Goal: Task Accomplishment & Management: Manage account settings

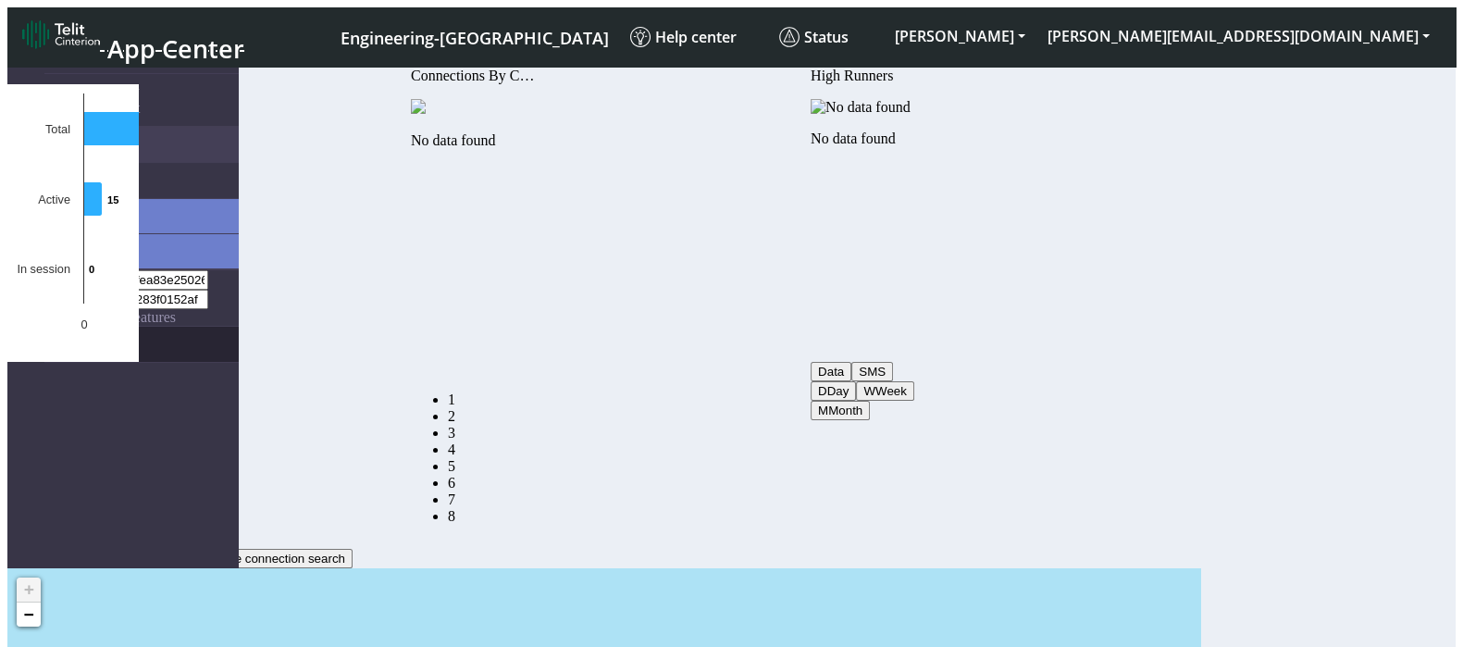
click at [68, 327] on link "eUICCs" at bounding box center [141, 344] width 194 height 35
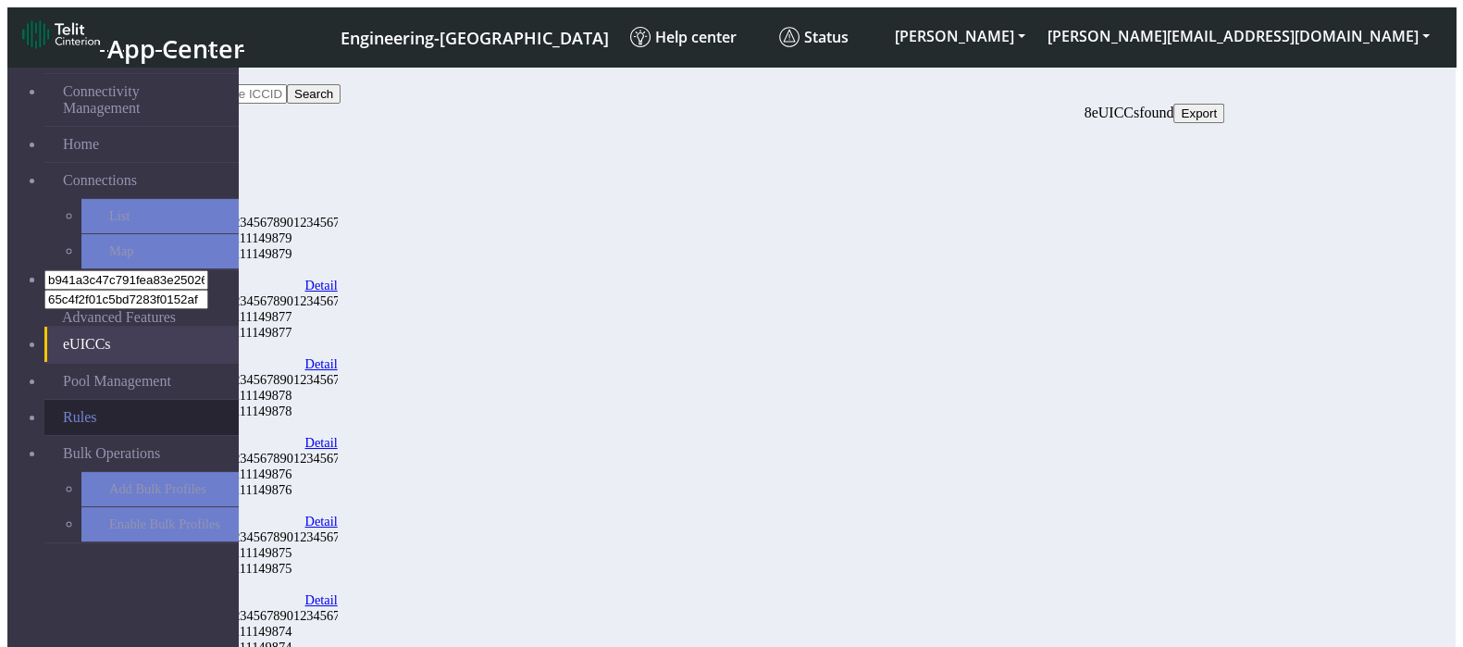
click at [80, 400] on link "Rules" at bounding box center [141, 417] width 194 height 35
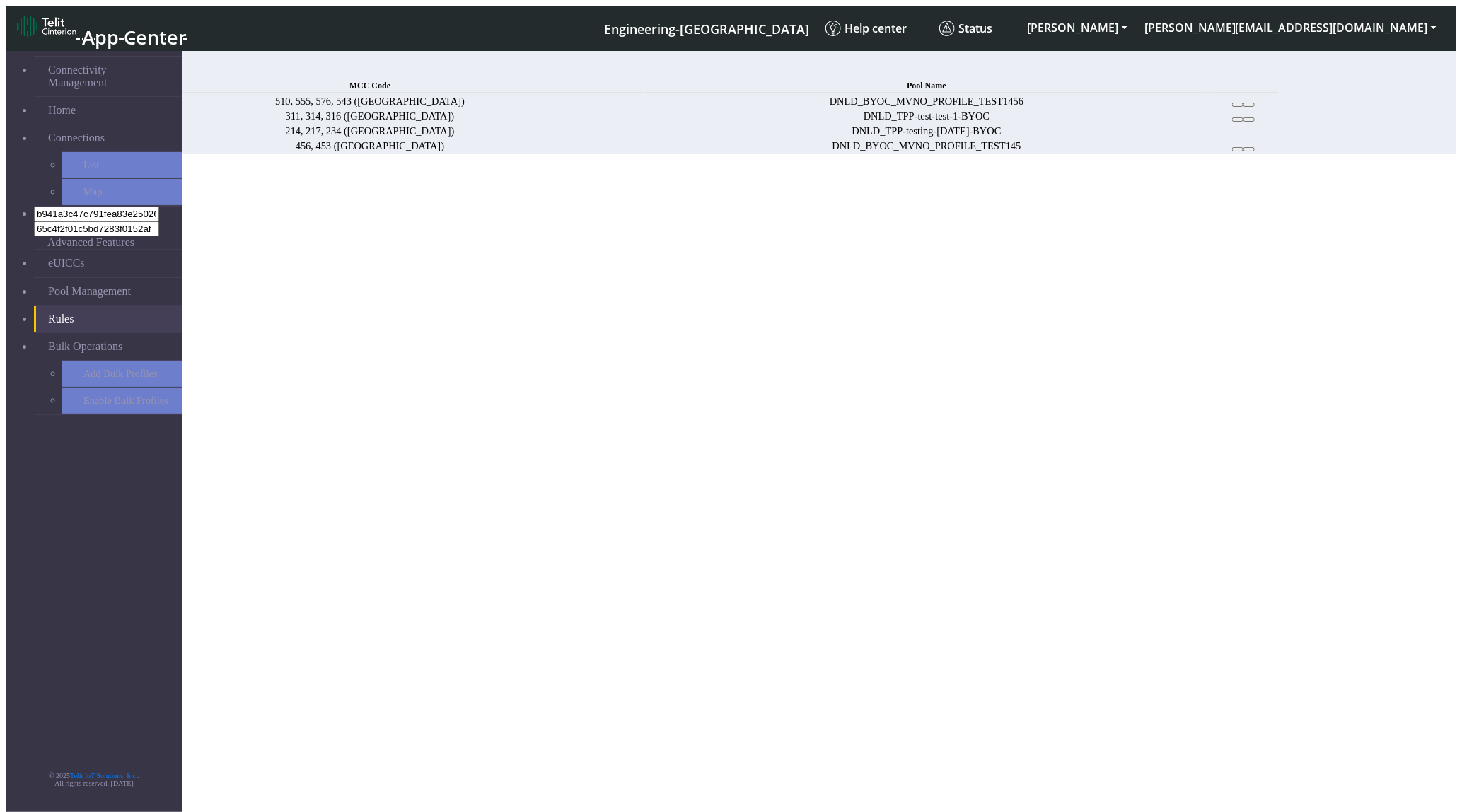
click at [1238, 149] on icon at bounding box center [1238, 149] width 0 height 0
drag, startPoint x: 1312, startPoint y: 259, endPoint x: 1307, endPoint y: 216, distance: 43.3
click at [1238, 149] on icon at bounding box center [1238, 149] width 0 height 0
click at [1238, 105] on icon at bounding box center [1238, 105] width 0 height 0
click at [1238, 119] on icon at bounding box center [1238, 119] width 0 height 0
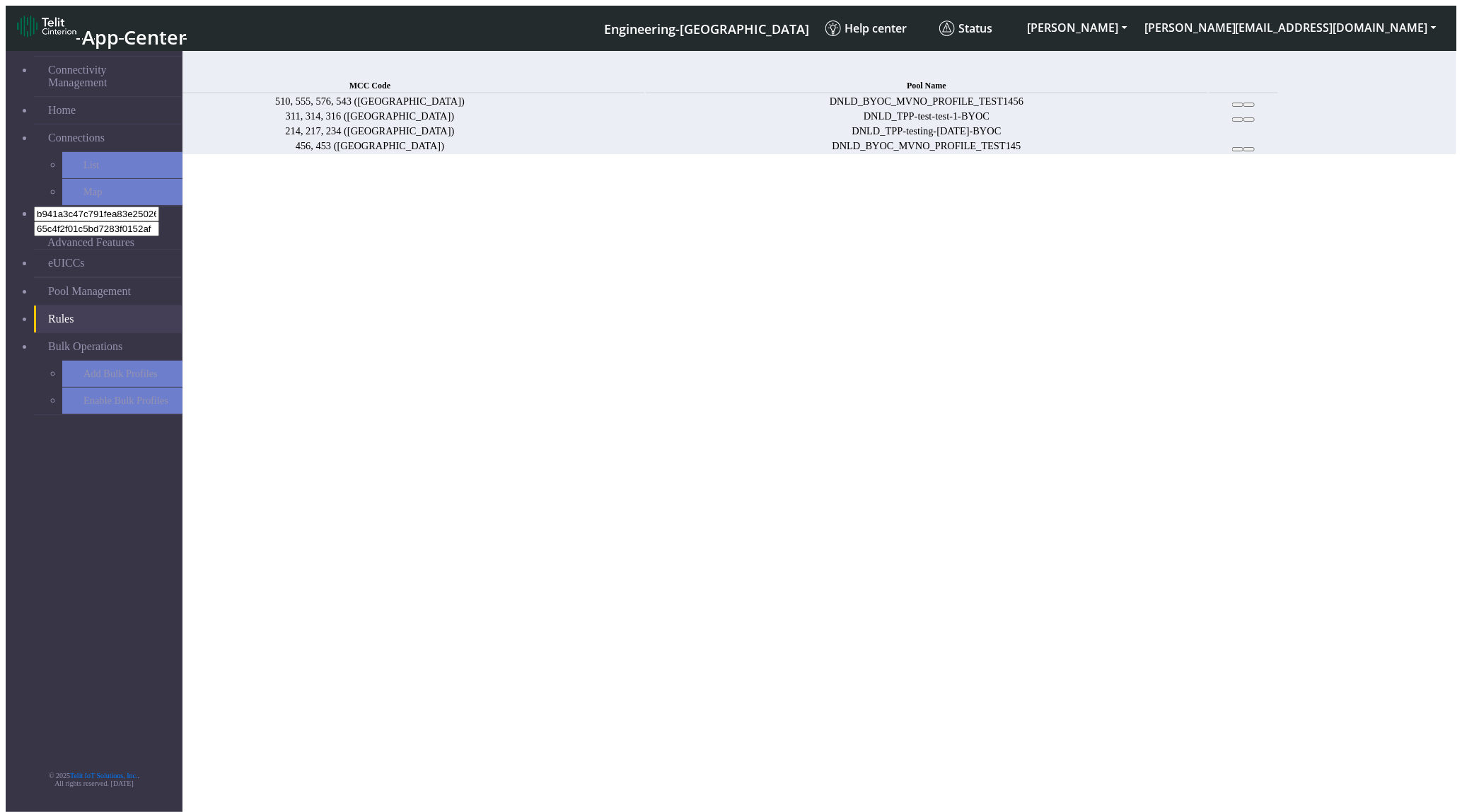
drag, startPoint x: 1285, startPoint y: 504, endPoint x: 1374, endPoint y: 122, distance: 392.2
click at [1285, 154] on section "Connectivity Management Home Connections List Map b941a3c47c791fea83e250266a33e…" at bounding box center [730, 99] width 1451 height 109
click at [114, 71] on span "Add" at bounding box center [104, 70] width 20 height 12
select select
click at [34, 254] on button "Add" at bounding box center [19, 246] width 28 height 15
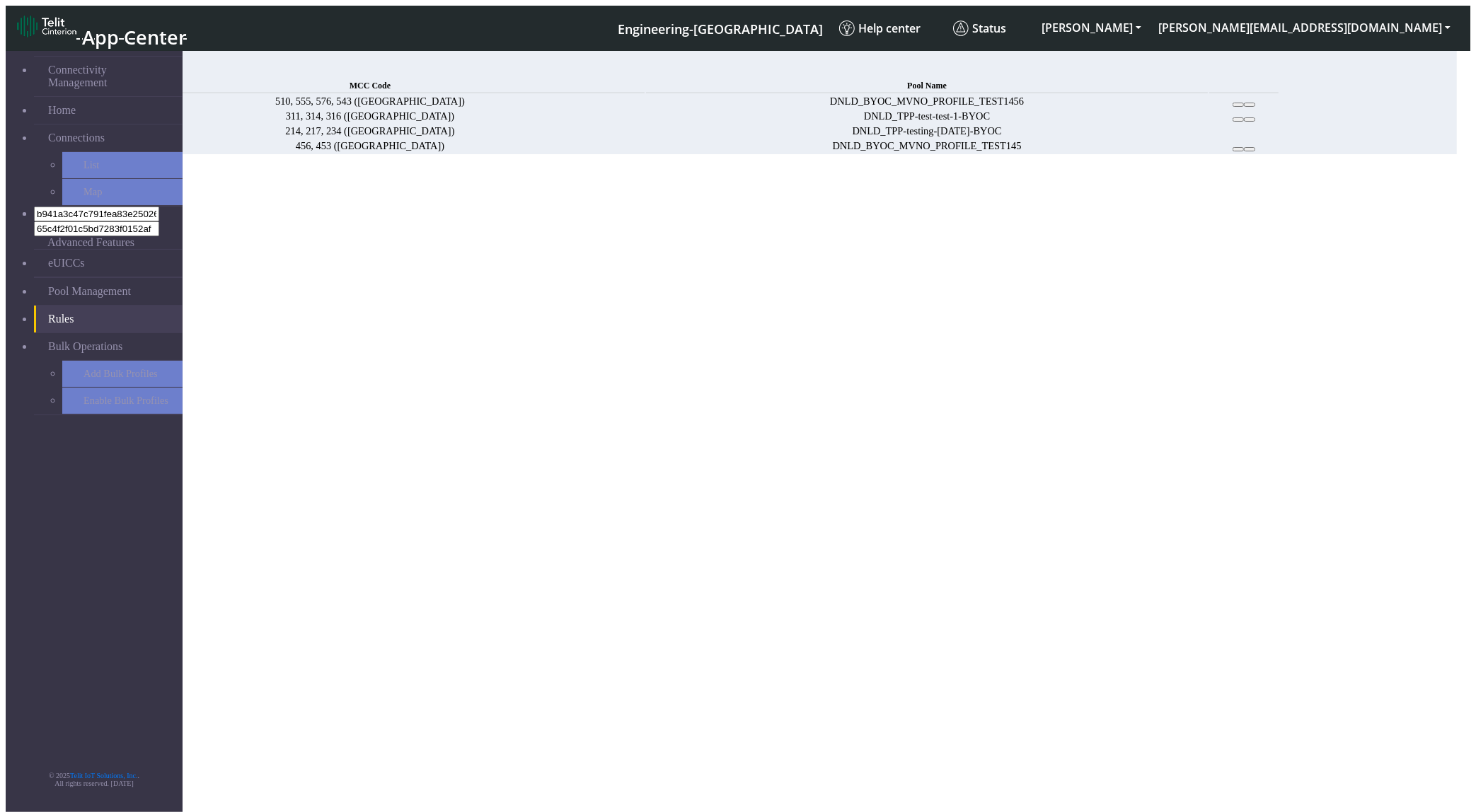
click at [83, 276] on button "Confirm" at bounding box center [60, 283] width 44 height 15
click at [5, 197] on icon "Close" at bounding box center [5, 197] width 0 height 0
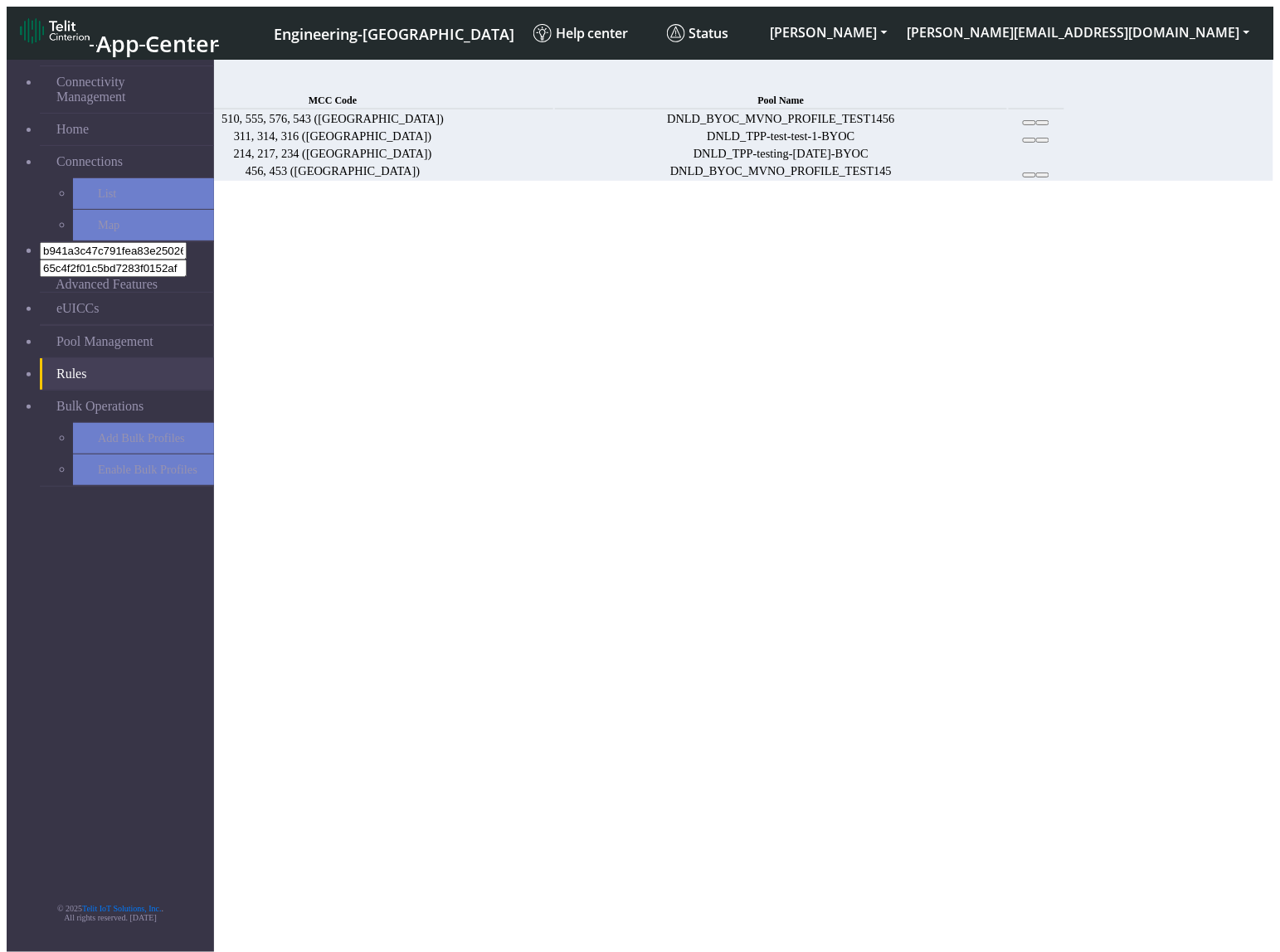
drag, startPoint x: 1184, startPoint y: 294, endPoint x: 1086, endPoint y: 100, distance: 217.3
click at [1042, 175] on icon at bounding box center [1042, 175] width 0 height 0
drag, startPoint x: 947, startPoint y: 595, endPoint x: 1049, endPoint y: 449, distance: 178.1
click at [949, 181] on section "Connectivity Management Home Connections List Map b941a3c47c791fea83e250266a33e…" at bounding box center [639, 116] width 1267 height 128
drag, startPoint x: 1186, startPoint y: 303, endPoint x: 1080, endPoint y: 89, distance: 238.8
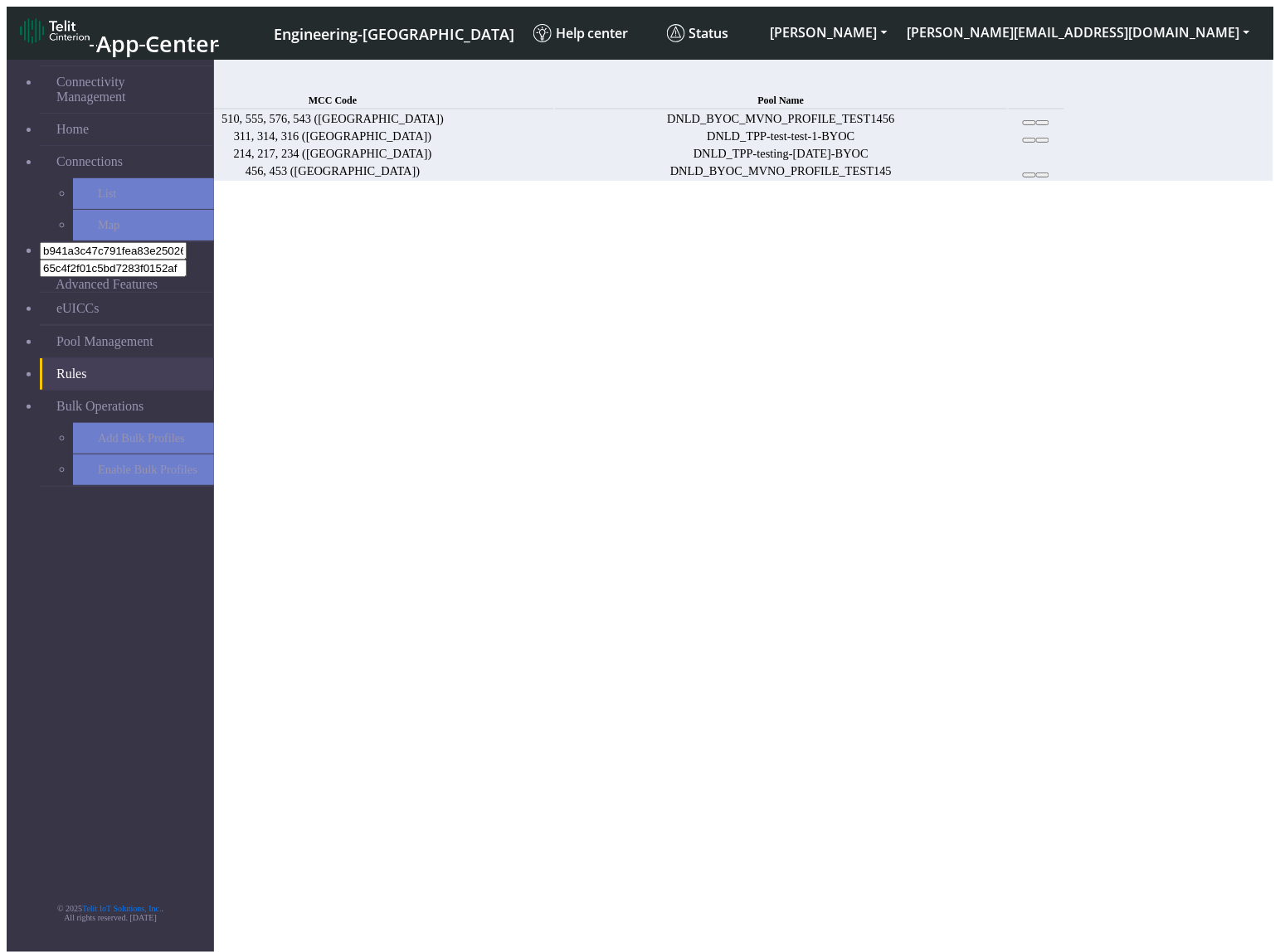
click at [1049, 177] on button at bounding box center [1042, 175] width 13 height 5
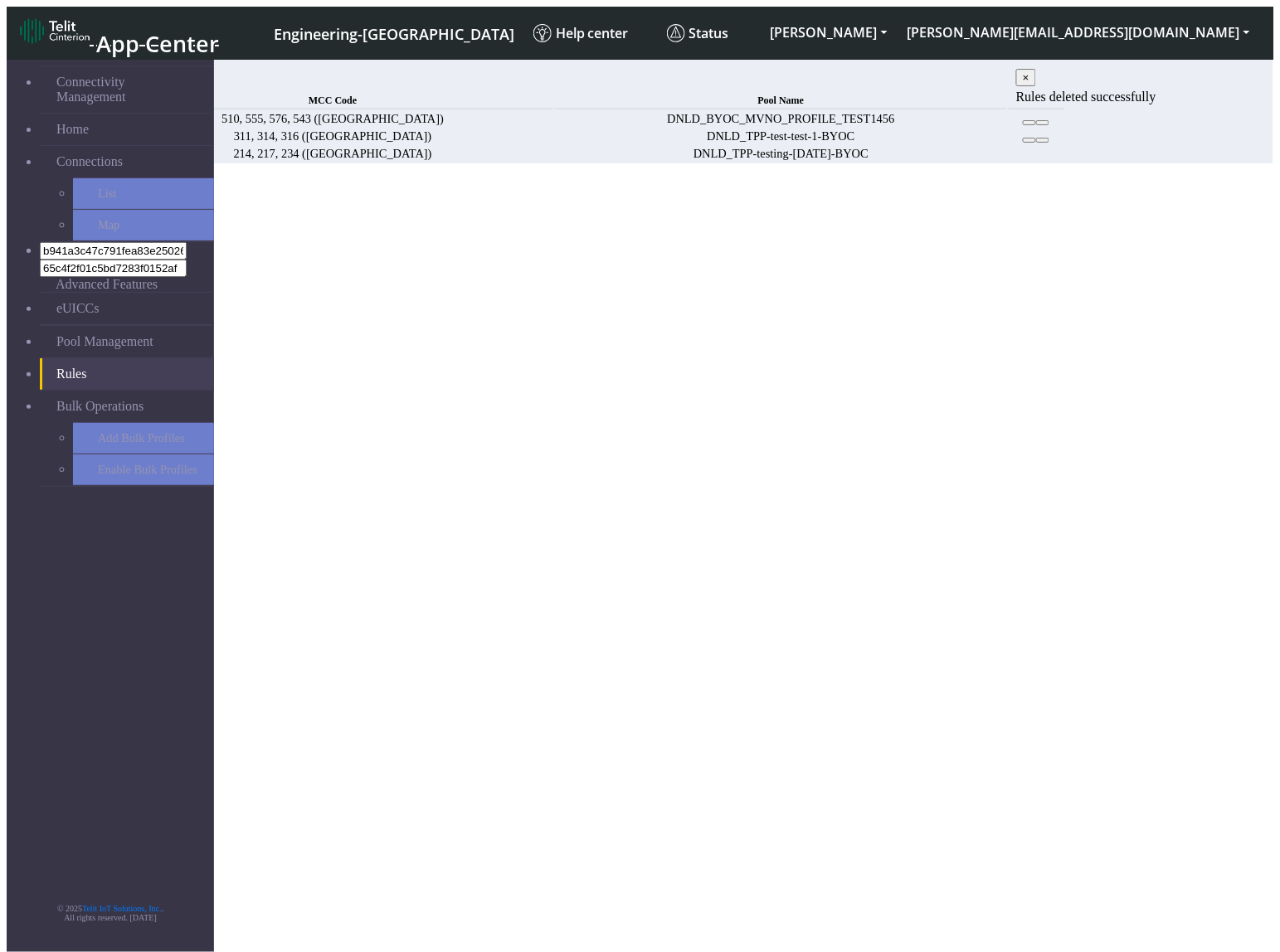
click at [1029, 82] on span "×" at bounding box center [1025, 78] width 6 height 13
click at [941, 163] on section "Connectivity Management Home Connections List Map b941a3c47c791fea83e250266a33e…" at bounding box center [639, 108] width 1267 height 111
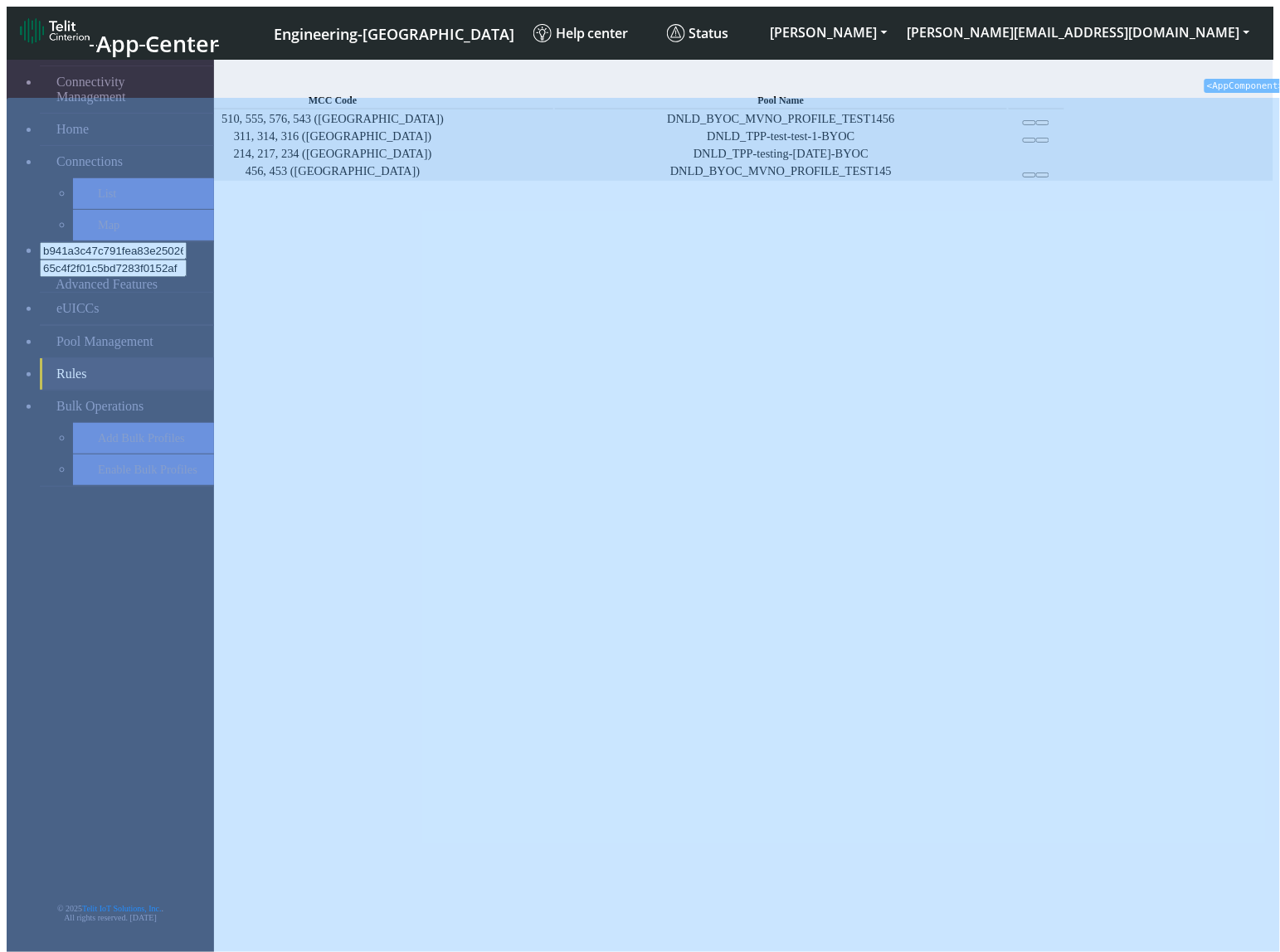
click at [1029, 175] on icon at bounding box center [1029, 175] width 0 height 0
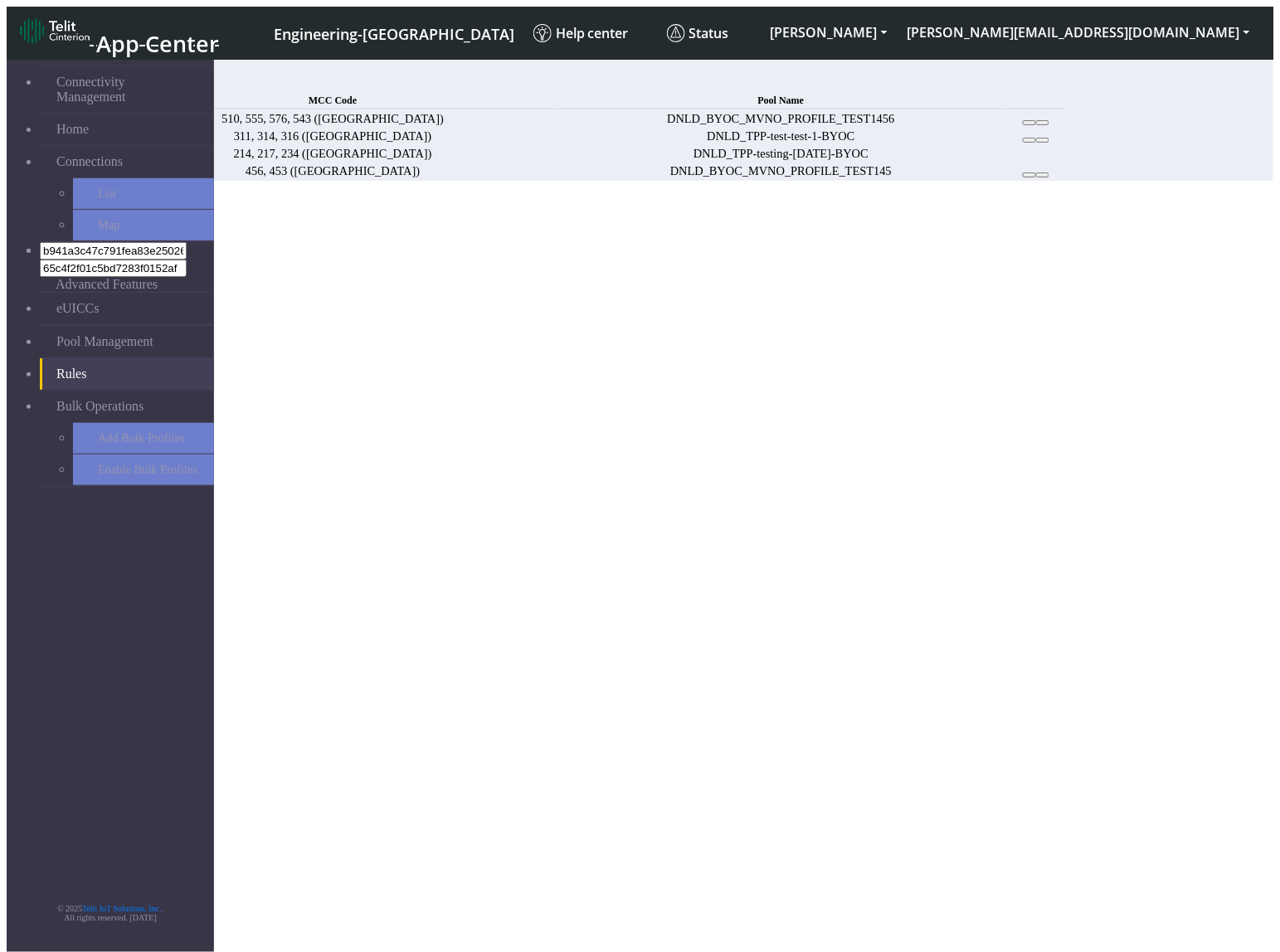
click at [134, 76] on span "Add" at bounding box center [122, 82] width 23 height 14
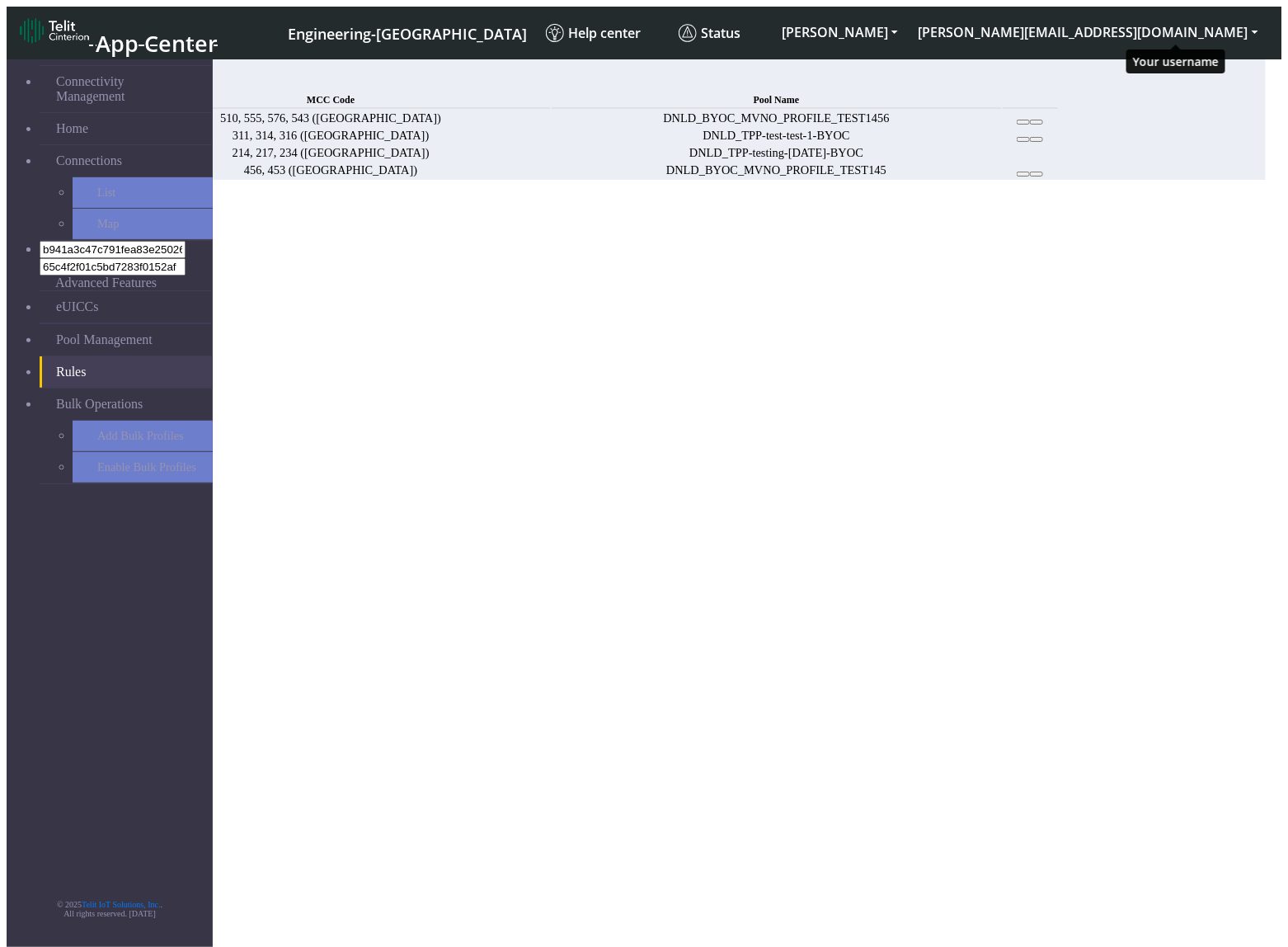
select select
click at [925, 295] on ngb-modal-window "Add Rule MCC Code Choose one Pool Name DNLD_BYOC-test-test DNLD_TPP-test-test D…" at bounding box center [636, 246] width 1259 height 98
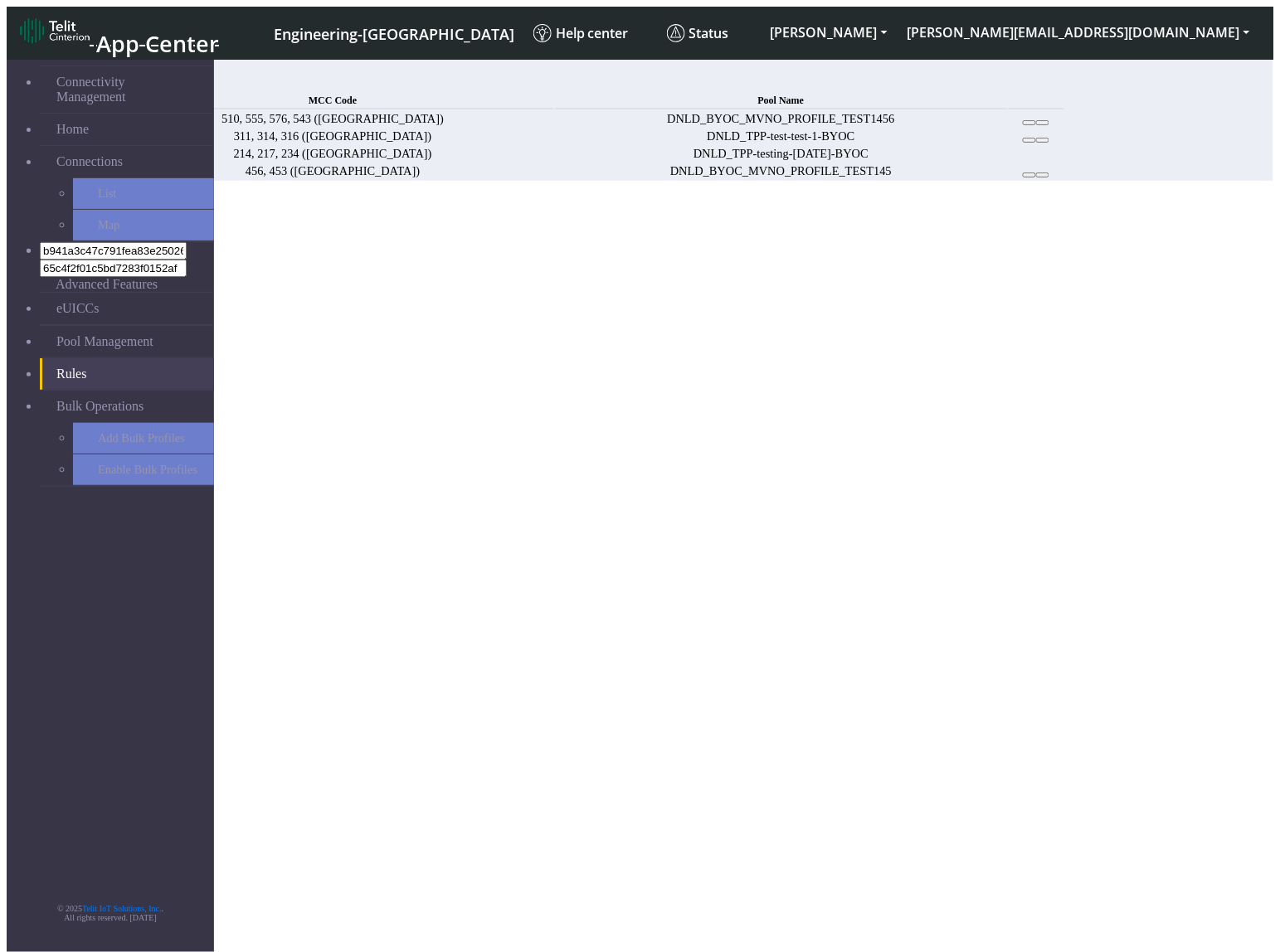
click at [710, 181] on section "Connectivity Management Home Connections List Map b941a3c47c791fea83e250266a33e…" at bounding box center [639, 116] width 1267 height 128
click at [134, 85] on link "Add" at bounding box center [122, 82] width 23 height 14
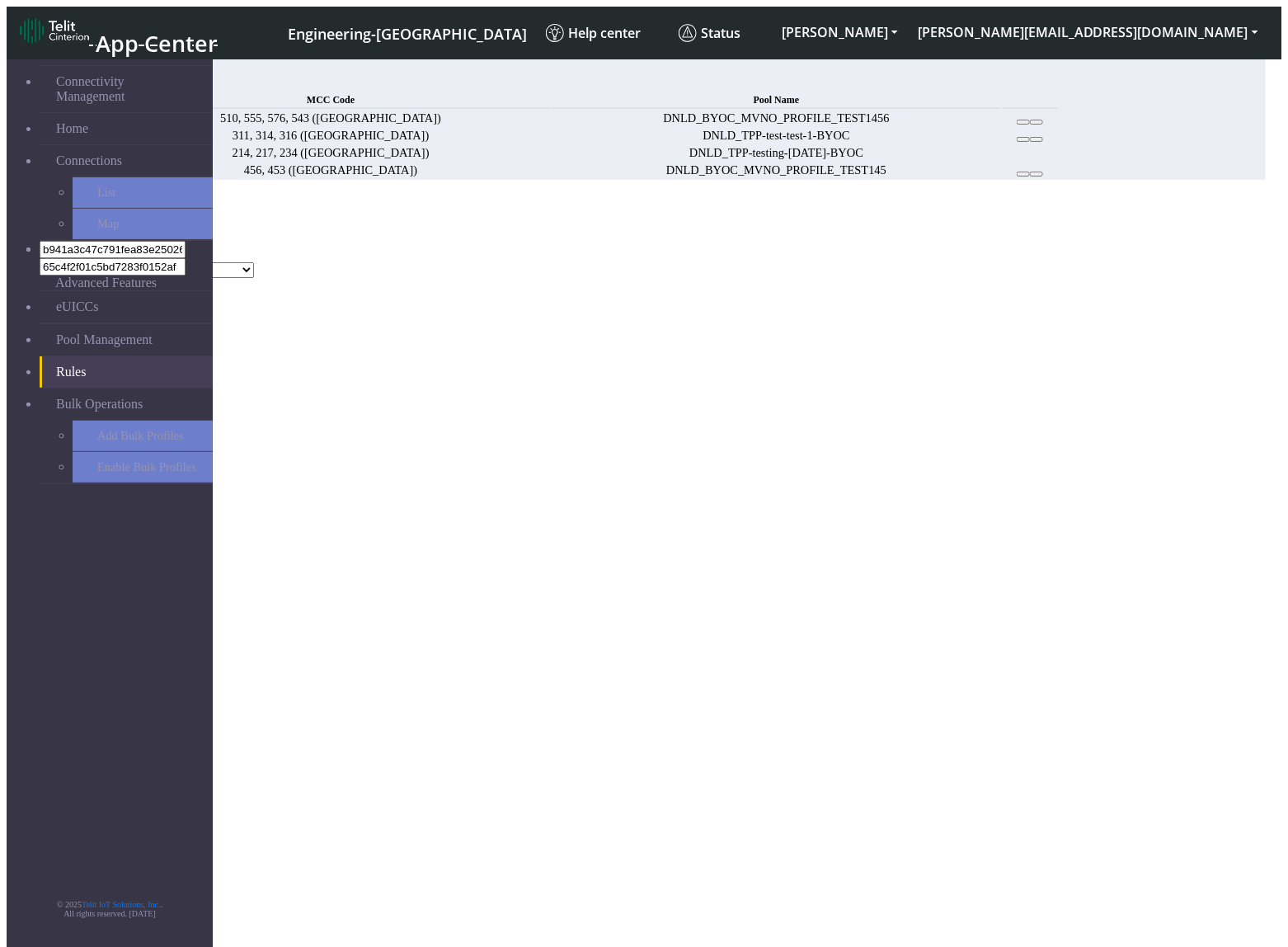
select select
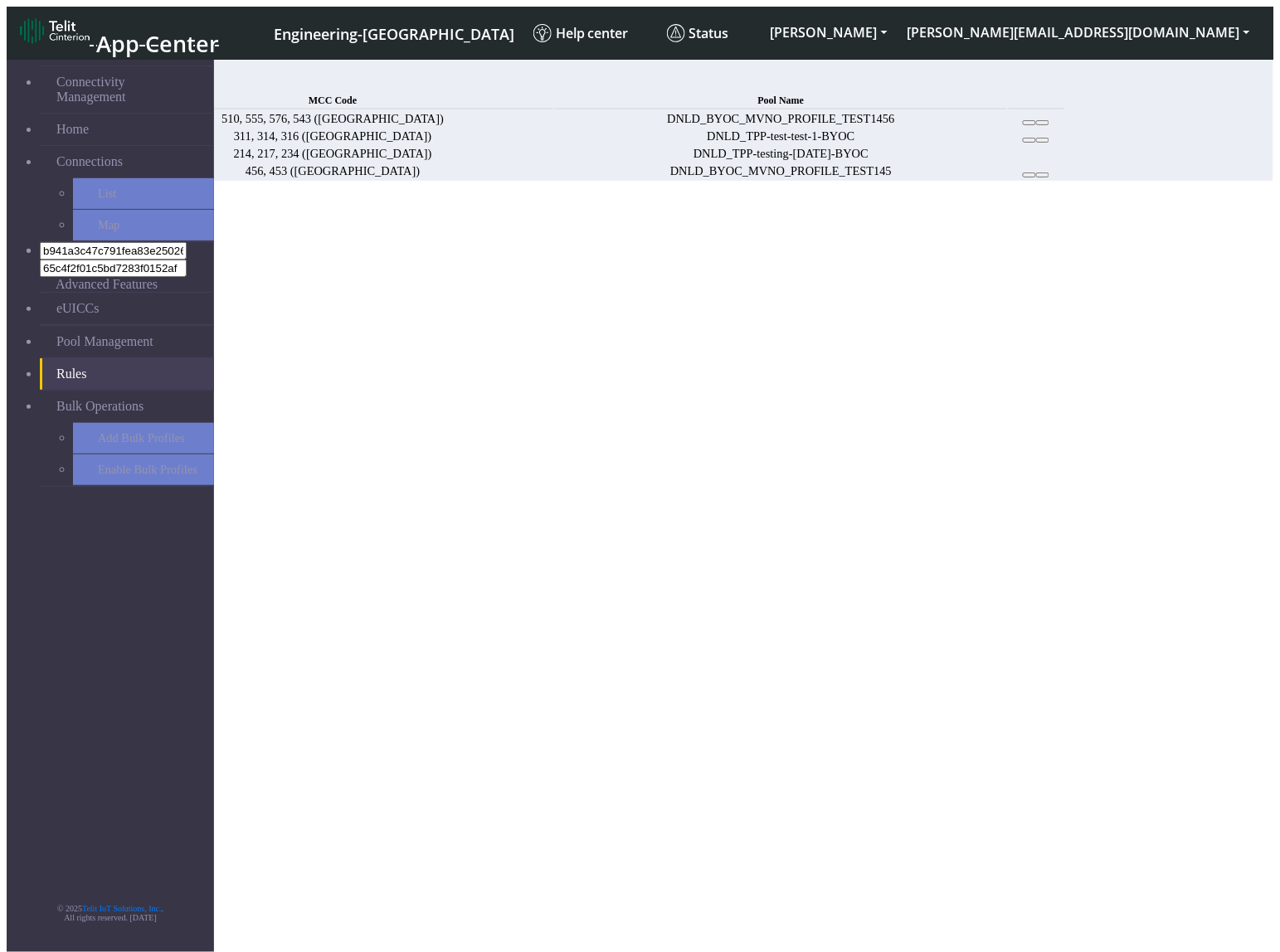
click at [134, 79] on span "Add" at bounding box center [122, 82] width 23 height 14
click at [134, 80] on link "Add" at bounding box center [122, 82] width 23 height 14
click at [134, 75] on link "Add" at bounding box center [122, 82] width 23 height 14
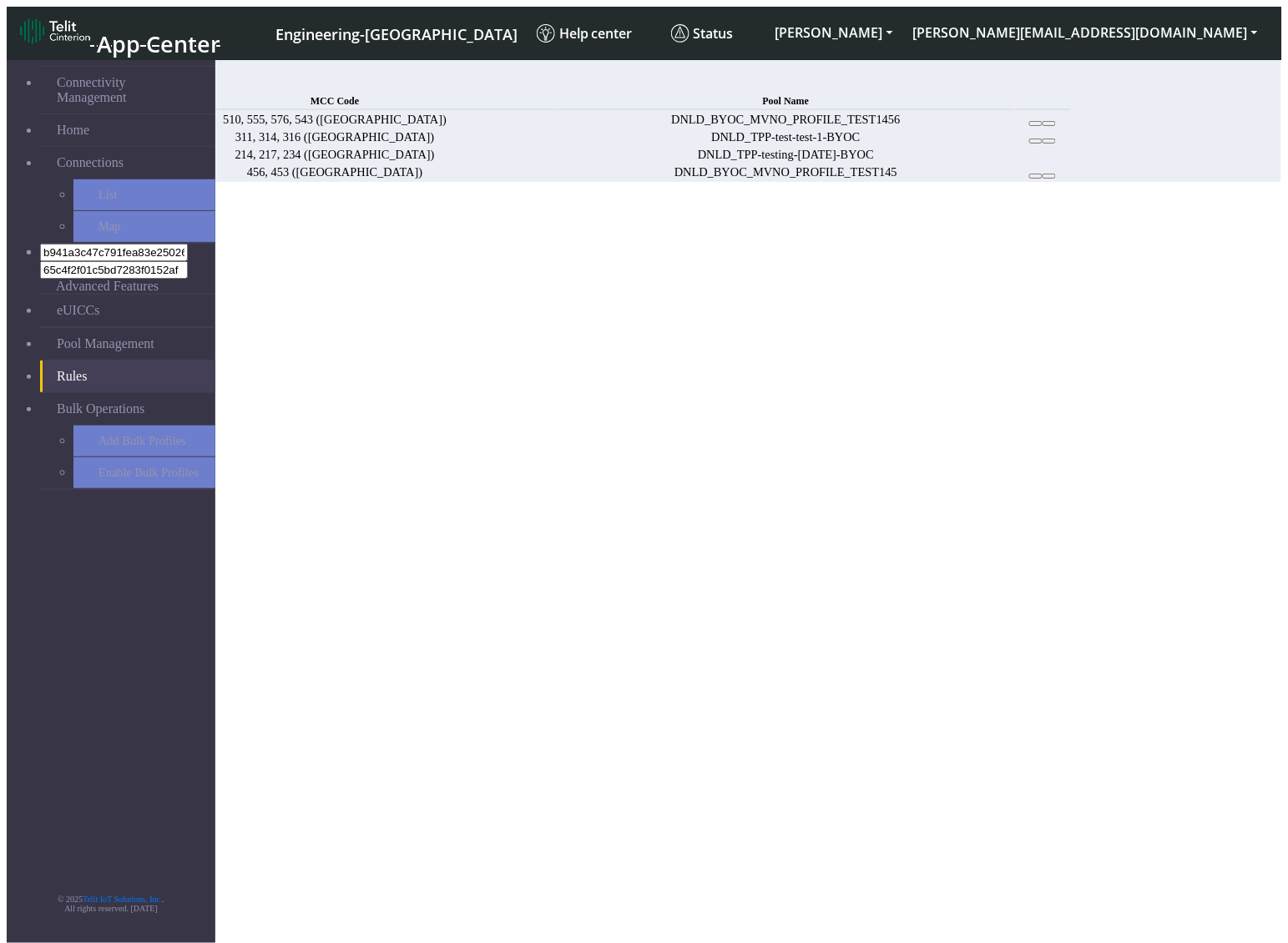
select select
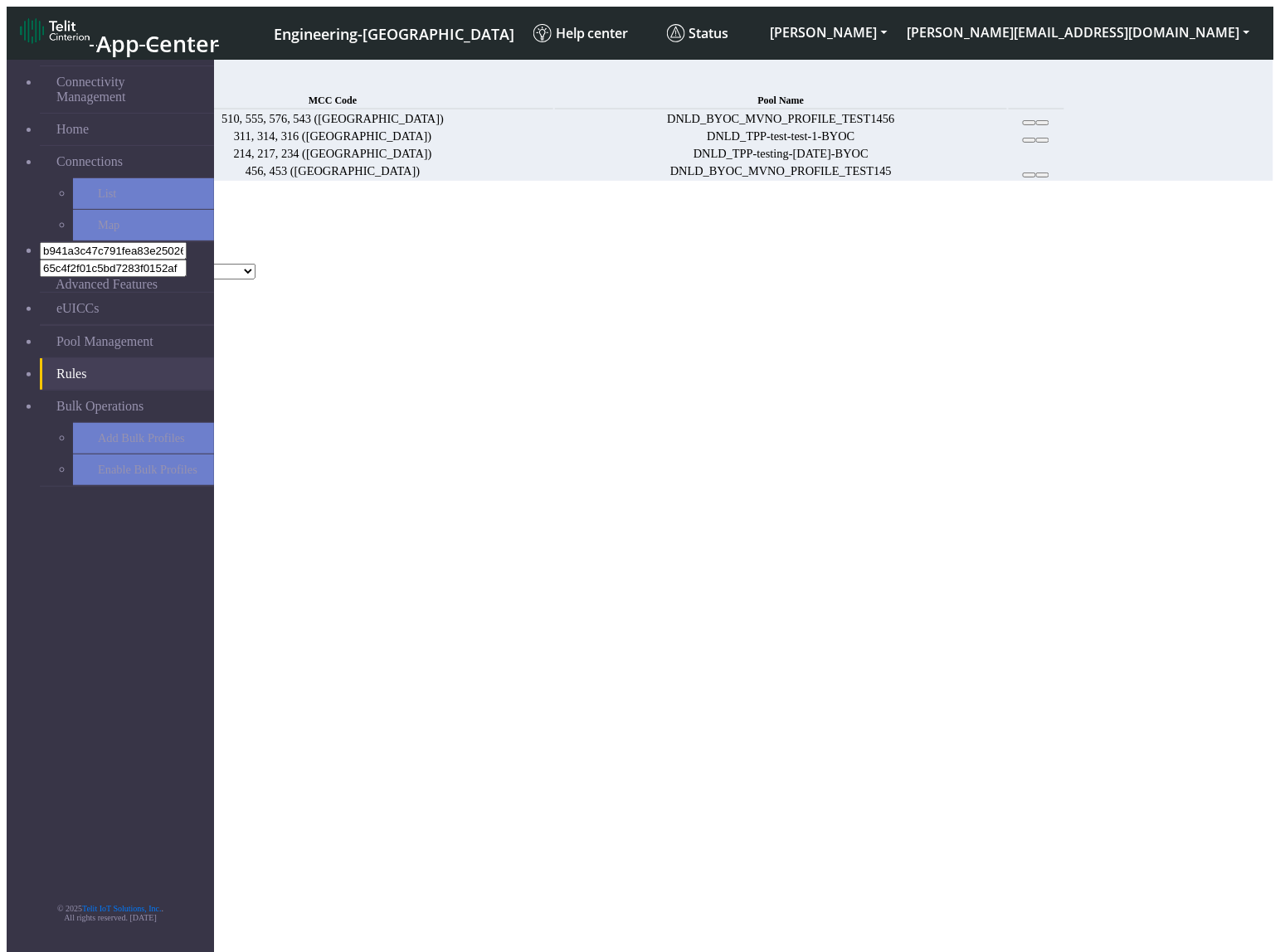
click at [1241, 198] on ngb-modal-window "Add Rule MCC Code Choose one Pool Name DNLD_BYOC-test-test DNLD_TPP-test-test D…" at bounding box center [639, 247] width 1267 height 99
click at [134, 82] on span "Add" at bounding box center [122, 82] width 23 height 14
select select
click at [134, 82] on span "Add" at bounding box center [122, 82] width 23 height 14
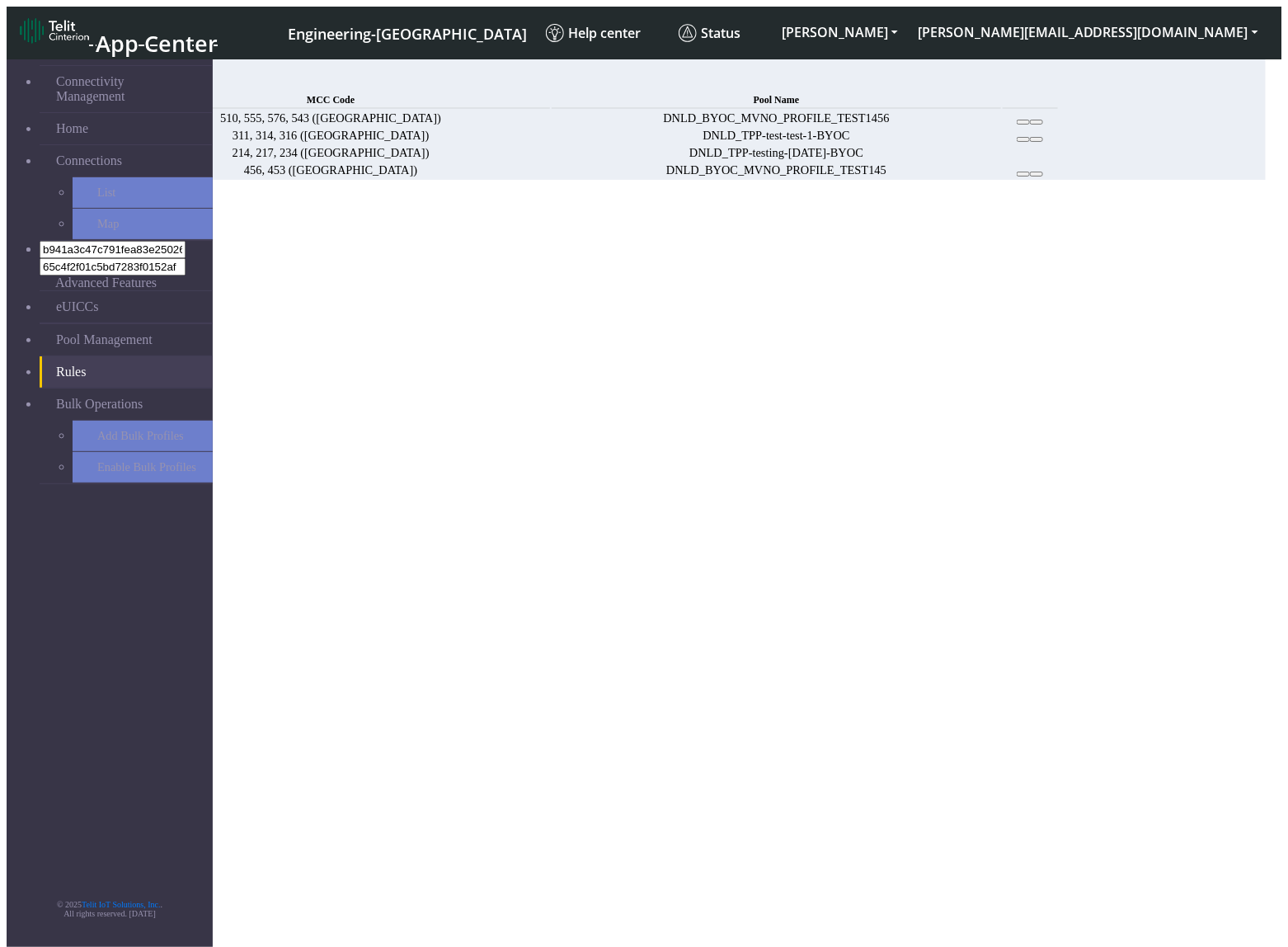
select select
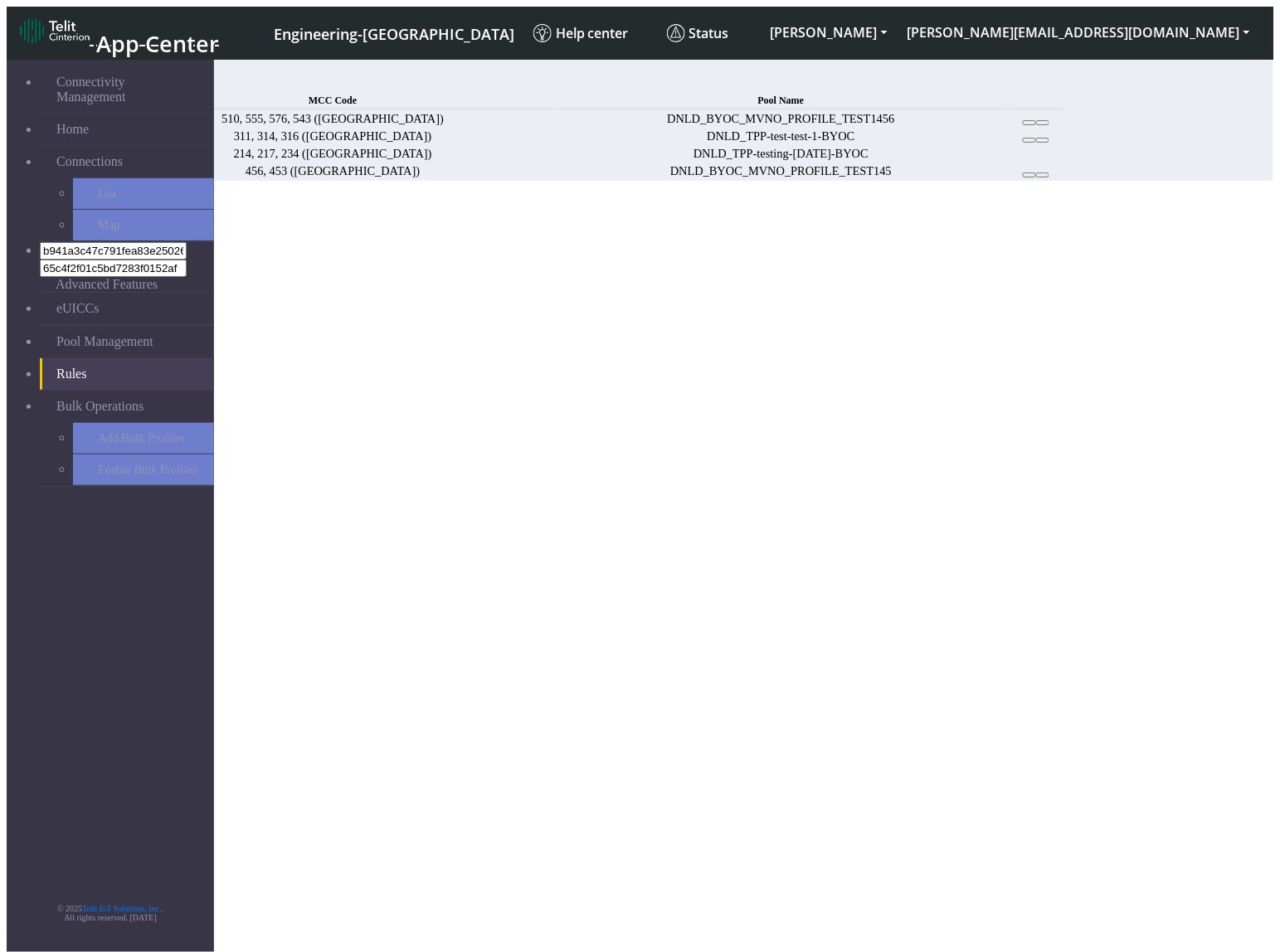
click at [134, 90] on link "Add" at bounding box center [122, 82] width 23 height 14
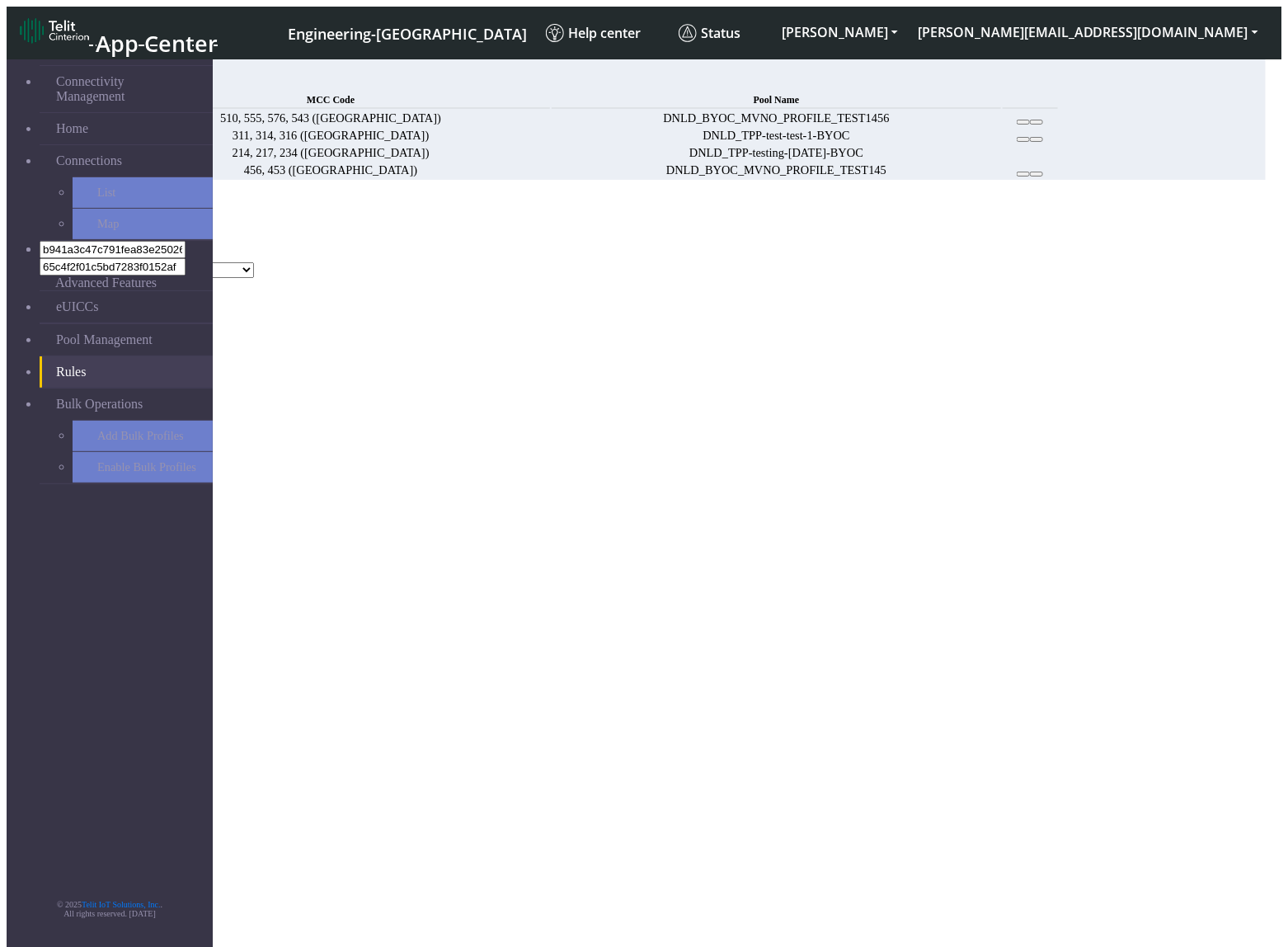
click at [79, 245] on button "Choose one" at bounding box center [42, 253] width 72 height 17
click at [38, 262] on button "123" at bounding box center [21, 270] width 31 height 17
click at [504, 262] on div "123 312 423 21 23 25 24 67 5" at bounding box center [636, 270] width 1259 height 17
click at [102, 278] on button "423" at bounding box center [86, 270] width 31 height 17
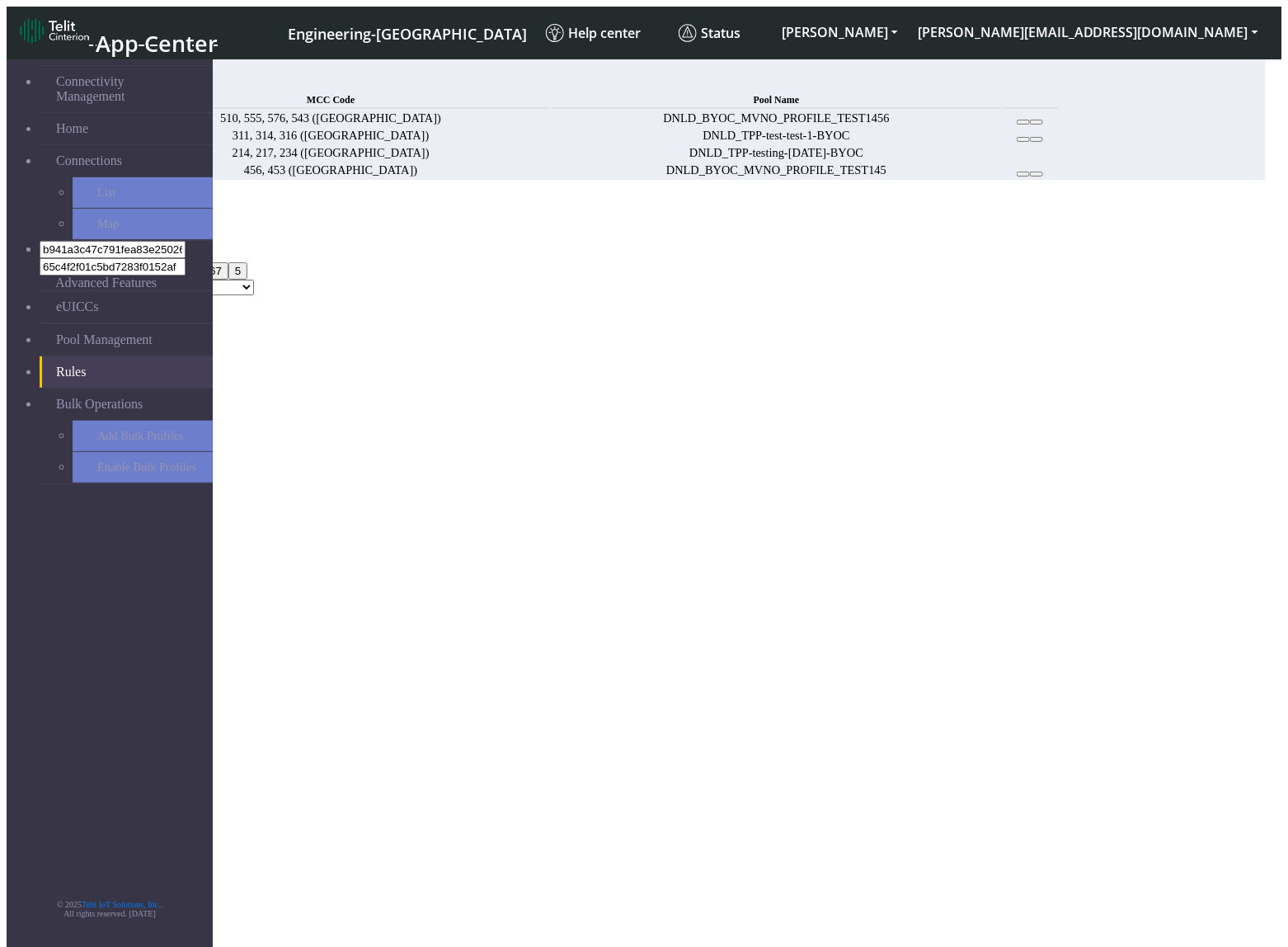
click at [868, 197] on div "Add Rule" at bounding box center [636, 204] width 1259 height 15
click at [847, 230] on div "MCC Code 123, 423 123 312 423 21 23 25 24 67 5 Pool Name DNLD_BYOC-test-test DN…" at bounding box center [636, 262] width 1259 height 65
click at [900, 230] on div "MCC Code 123, 423 123 312 423 21 23 25 24 67 5 Pool Name DNLD_BYOC-test-test DN…" at bounding box center [636, 262] width 1259 height 65
click at [62, 245] on button "123, 423" at bounding box center [34, 253] width 56 height 17
click at [254, 262] on select "DNLD_BYOC-test-test DNLD_TPP-test-test DNLD_MVNO-flolive.net-testmvno DNLD_MVNO…" at bounding box center [160, 270] width 188 height 16
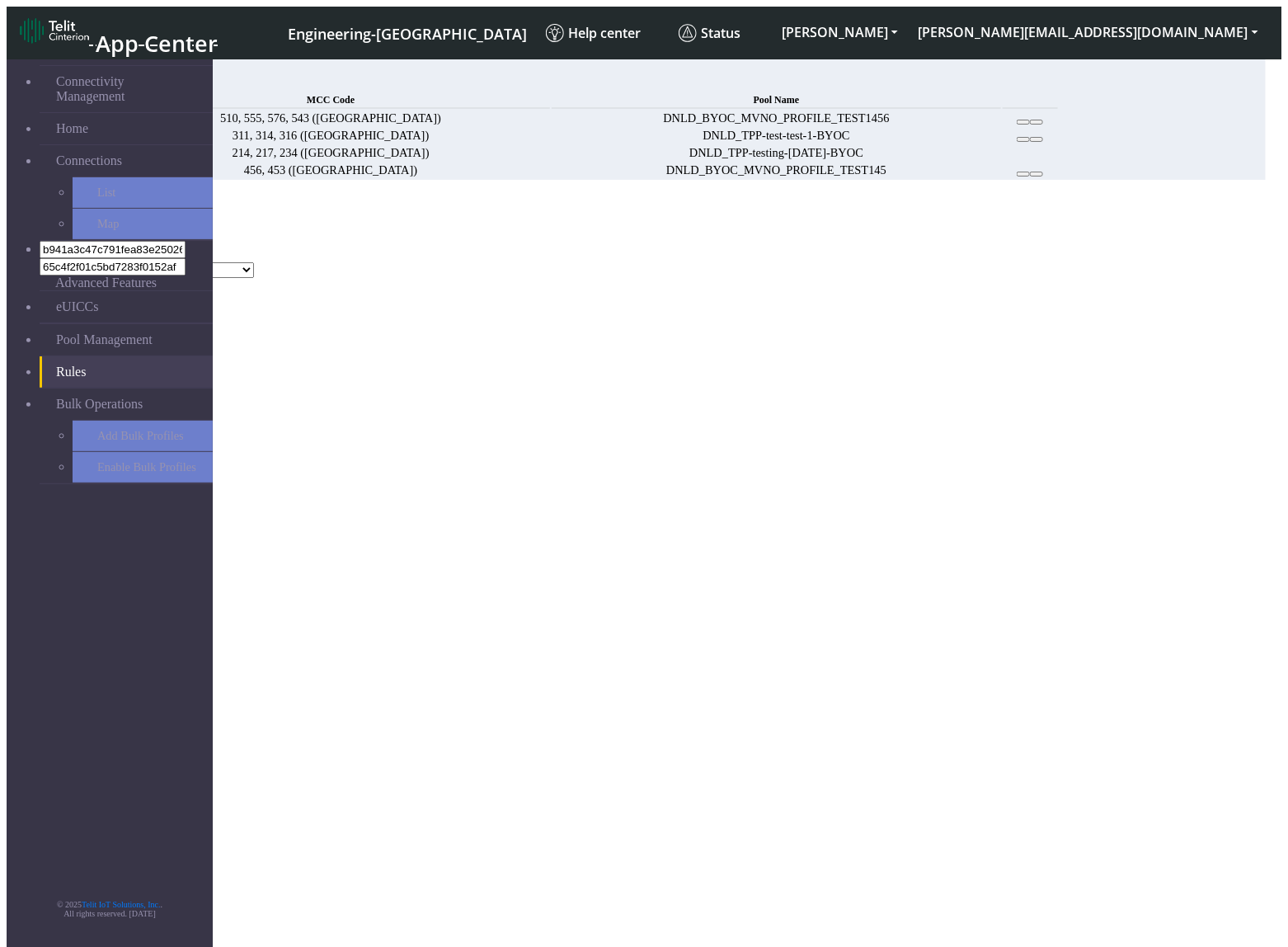
select select "DNLD_TPP-test-test"
click at [254, 262] on select "DNLD_BYOC-test-test DNLD_TPP-test-test DNLD_MVNO-flolive.net-testmvno DNLD_MVNO…" at bounding box center [160, 270] width 188 height 16
click at [39, 296] on button "Add" at bounding box center [22, 287] width 33 height 17
click at [96, 372] on button "Confirm" at bounding box center [70, 380] width 52 height 17
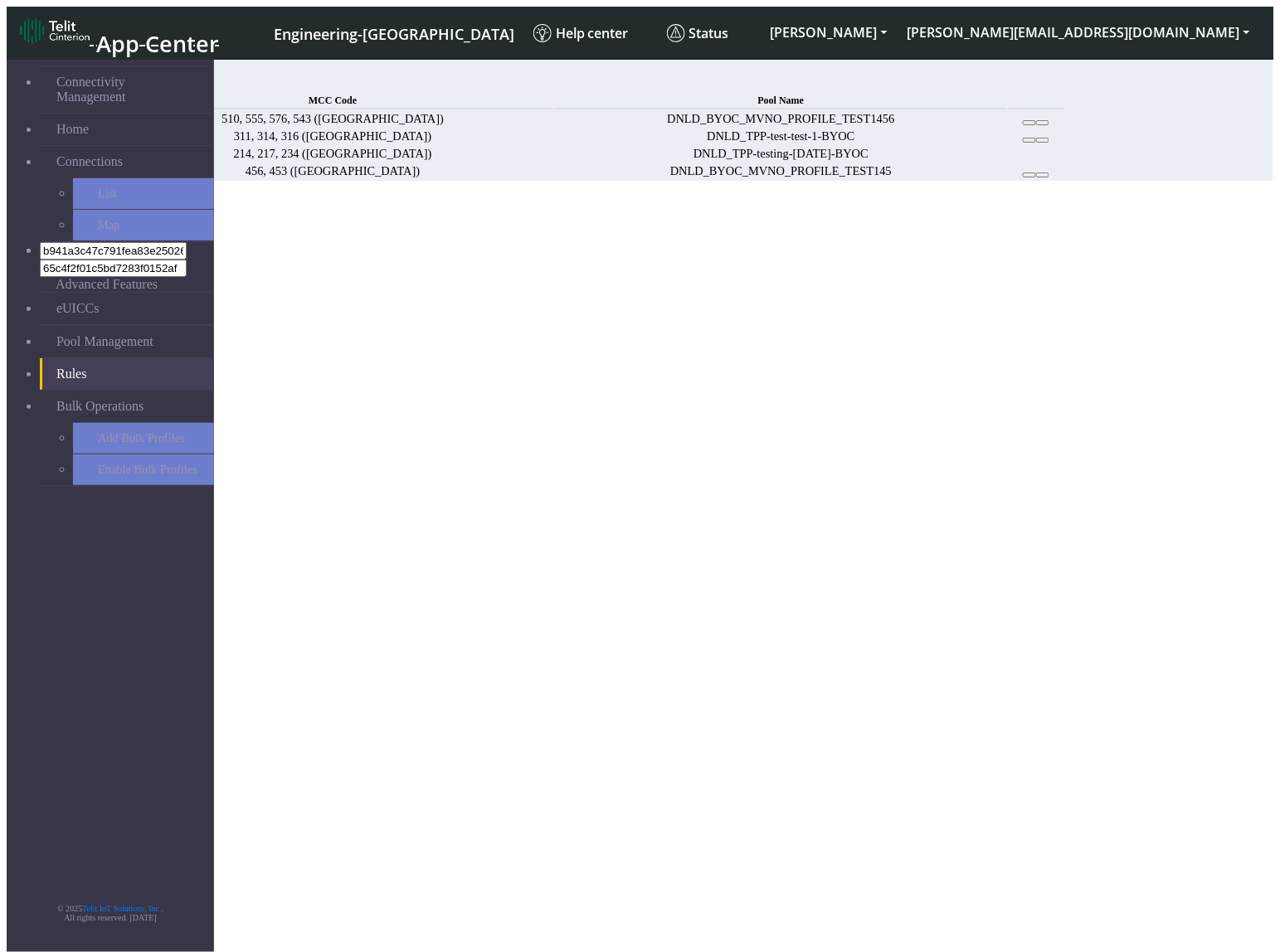
click at [1029, 175] on icon at bounding box center [1029, 175] width 0 height 0
click at [134, 85] on span "Add" at bounding box center [122, 82] width 23 height 14
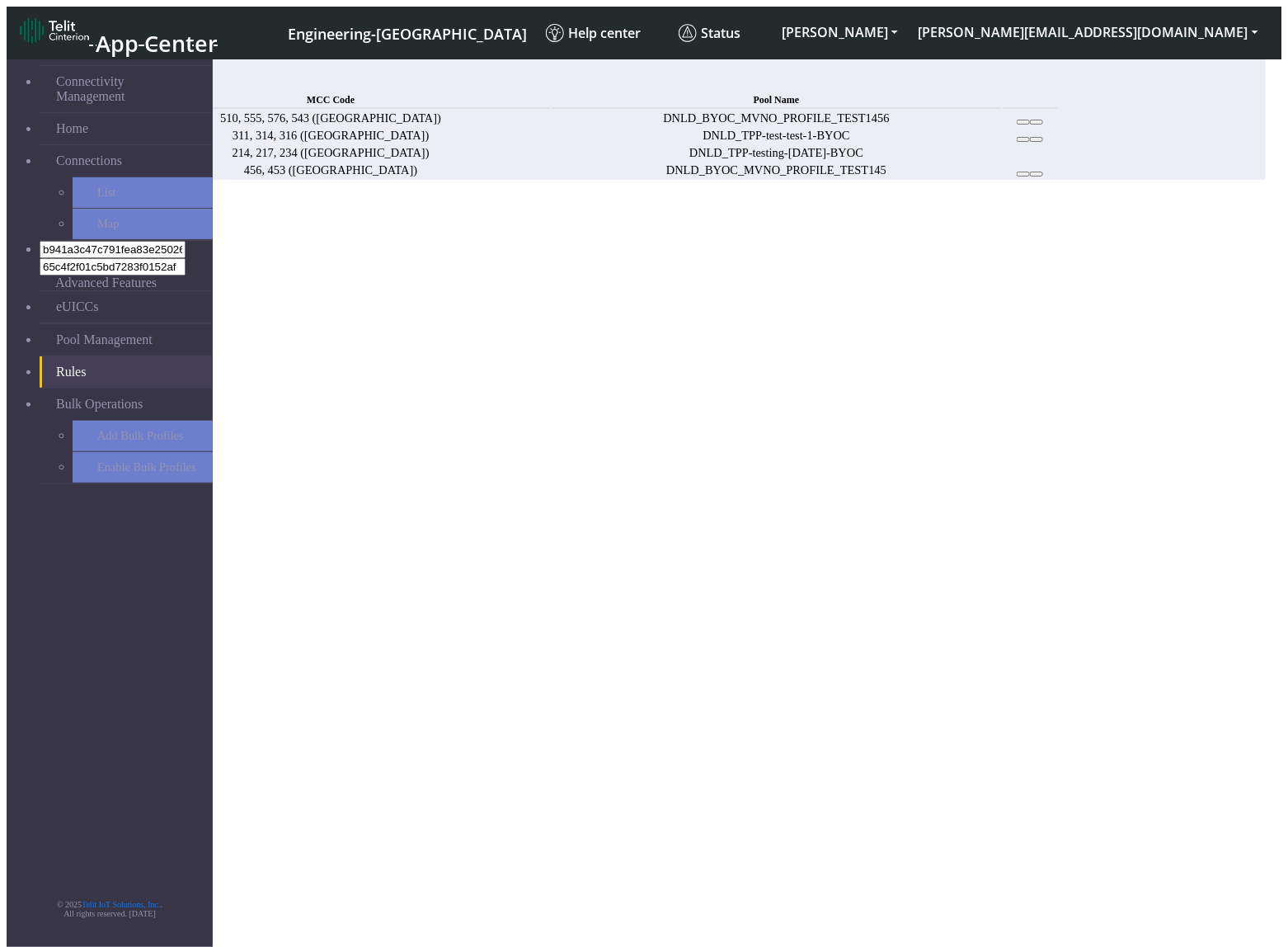
click at [79, 245] on button "Choose one" at bounding box center [42, 253] width 72 height 17
select select
click at [70, 262] on button "312" at bounding box center [53, 270] width 31 height 17
click at [38, 262] on button "123" at bounding box center [21, 270] width 31 height 17
drag, startPoint x: 827, startPoint y: 137, endPoint x: 832, endPoint y: 146, distance: 10.3
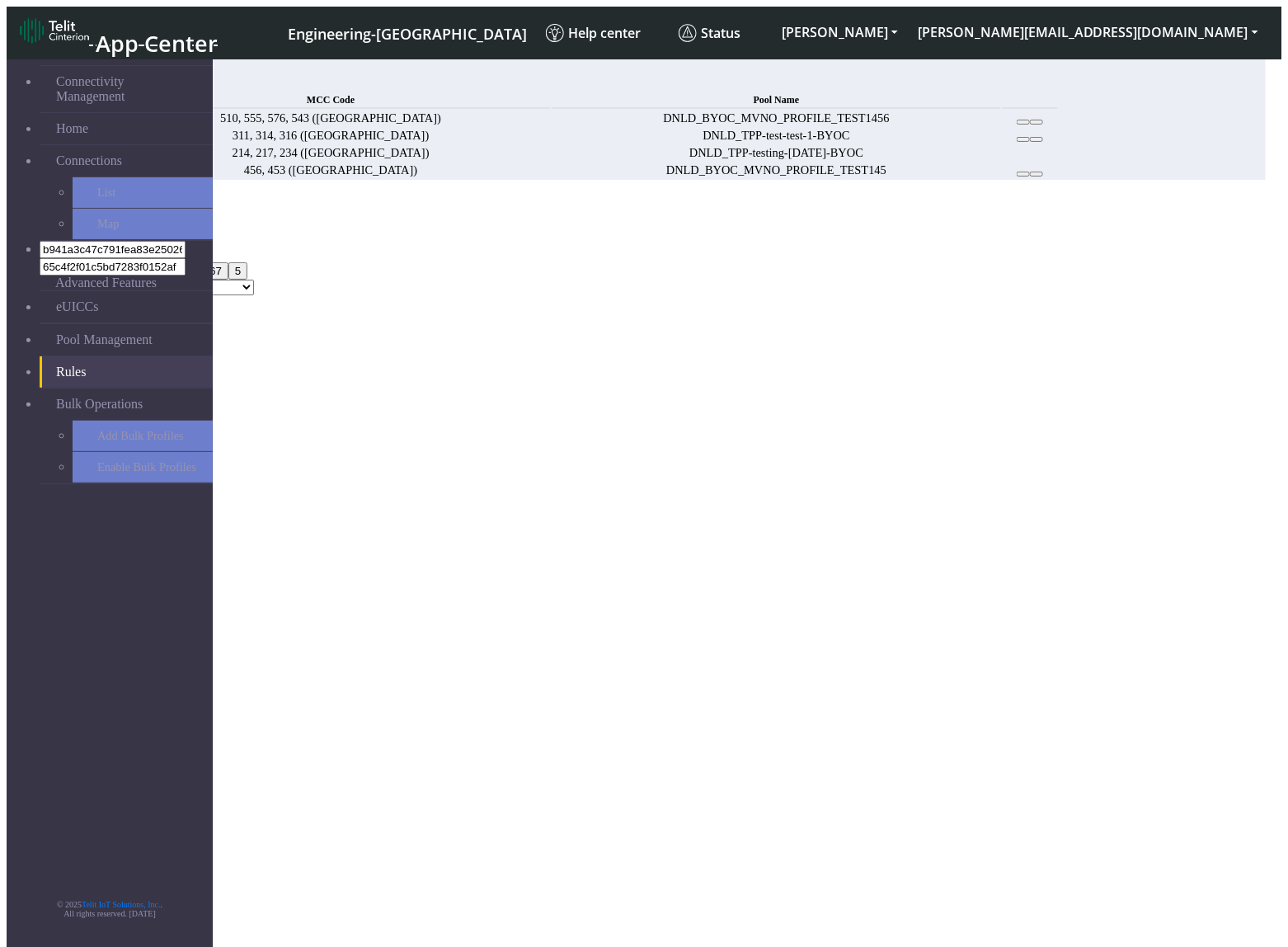
click at [829, 230] on div "MCC Code 312, 123 123 312 423 21 23 25 24 67 5 Pool Name DNLD_BYOC-test-test DN…" at bounding box center [636, 262] width 1259 height 65
click at [871, 230] on div "MCC Code 312, 123 123 312 423 21 23 25 24 67 5" at bounding box center [636, 255] width 1259 height 50
click at [950, 314] on div "Add Cancel" at bounding box center [636, 304] width 1259 height 18
drag, startPoint x: 595, startPoint y: 270, endPoint x: 608, endPoint y: 269, distance: 13.0
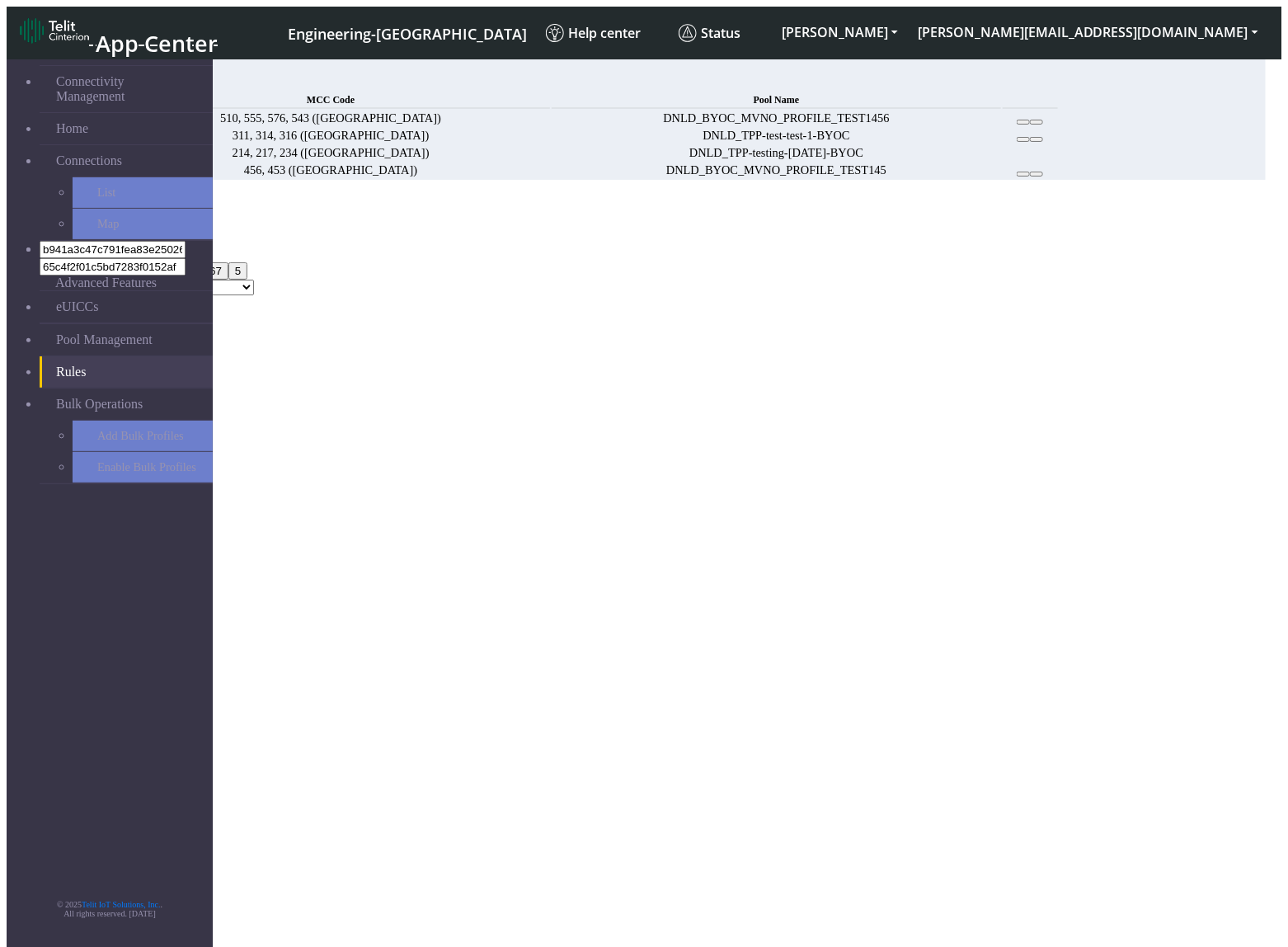
click at [102, 270] on button "423" at bounding box center [86, 270] width 31 height 17
click at [665, 230] on div "MCC Code 312, 123, 423 123 312 423 21 23 25 24 67 5" at bounding box center [636, 255] width 1259 height 50
click at [87, 245] on button "312, 123, 423" at bounding box center [46, 253] width 81 height 17
click at [254, 262] on select "DNLD_BYOC-test-test DNLD_TPP-test-test DNLD_MVNO-flolive.net-testmvno DNLD_MVNO…" at bounding box center [160, 270] width 188 height 16
select select "DNLD_BYOC-test-test"
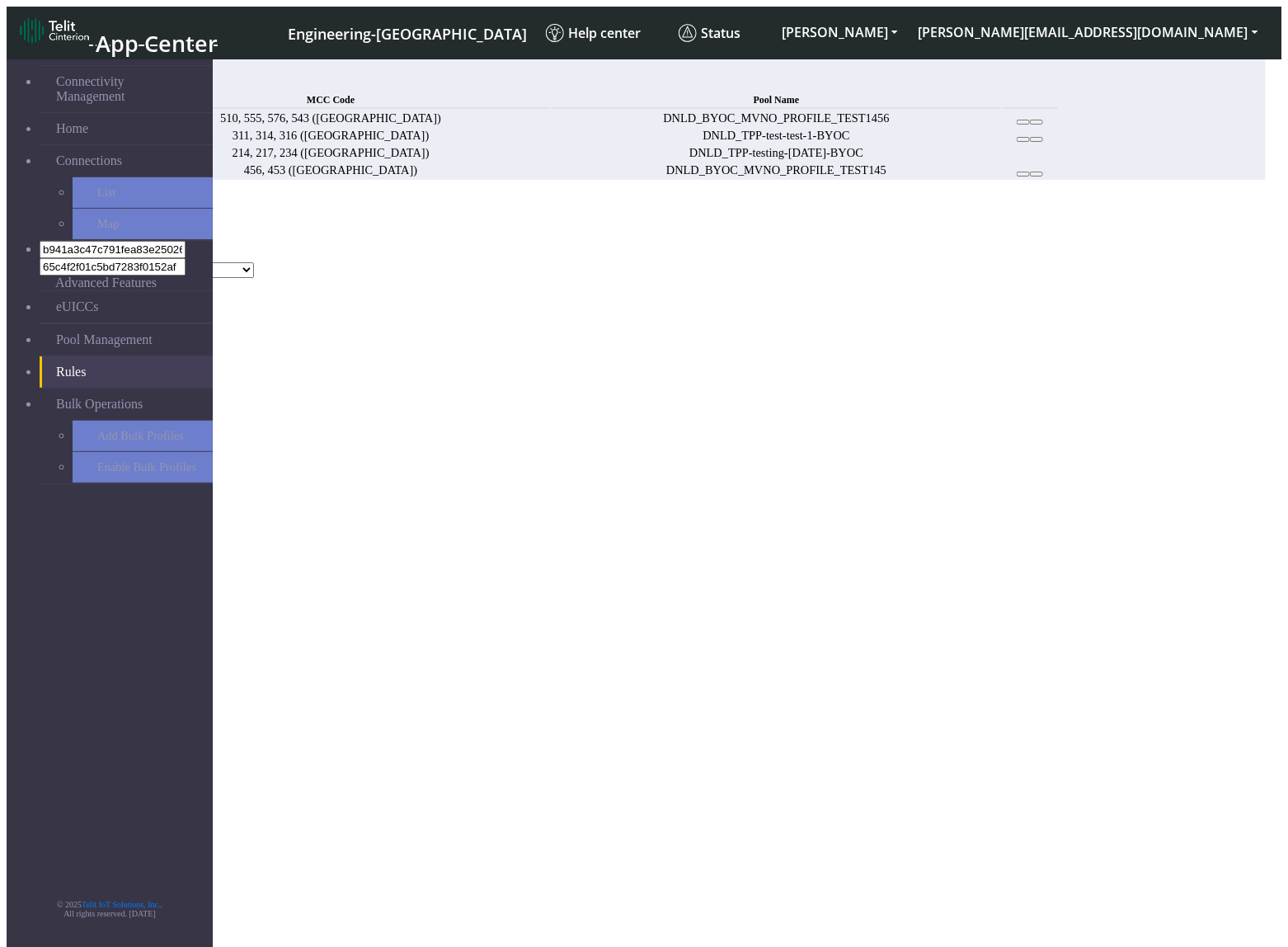
click at [254, 262] on select "DNLD_BYOC-test-test DNLD_TPP-test-test DNLD_MVNO-flolive.net-testmvno DNLD_MVNO…" at bounding box center [160, 270] width 188 height 16
click at [39, 296] on button "Add" at bounding box center [22, 287] width 33 height 17
click at [96, 387] on button "Confirm" at bounding box center [70, 395] width 52 height 17
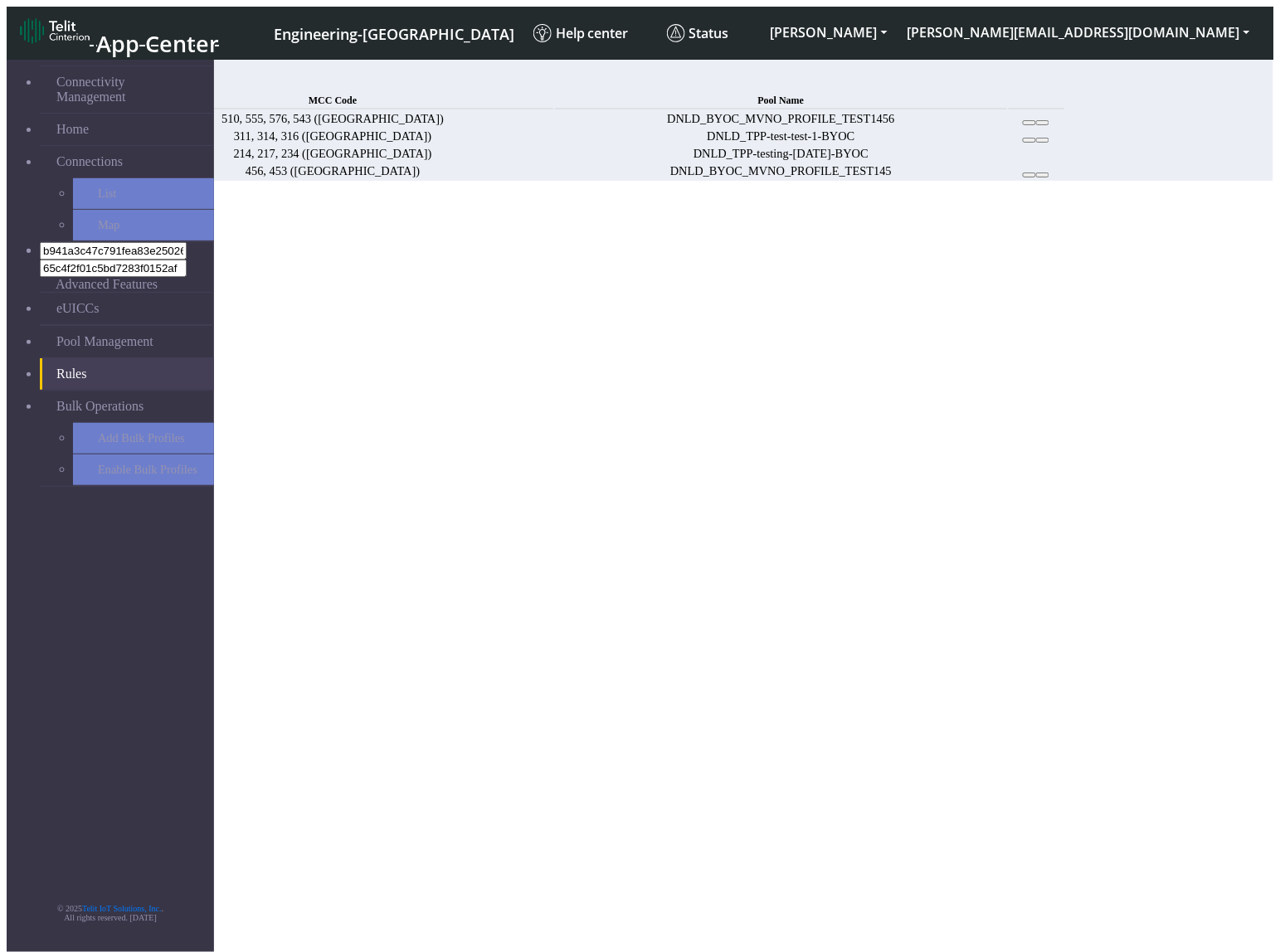
click at [134, 90] on link "Add" at bounding box center [122, 82] width 23 height 14
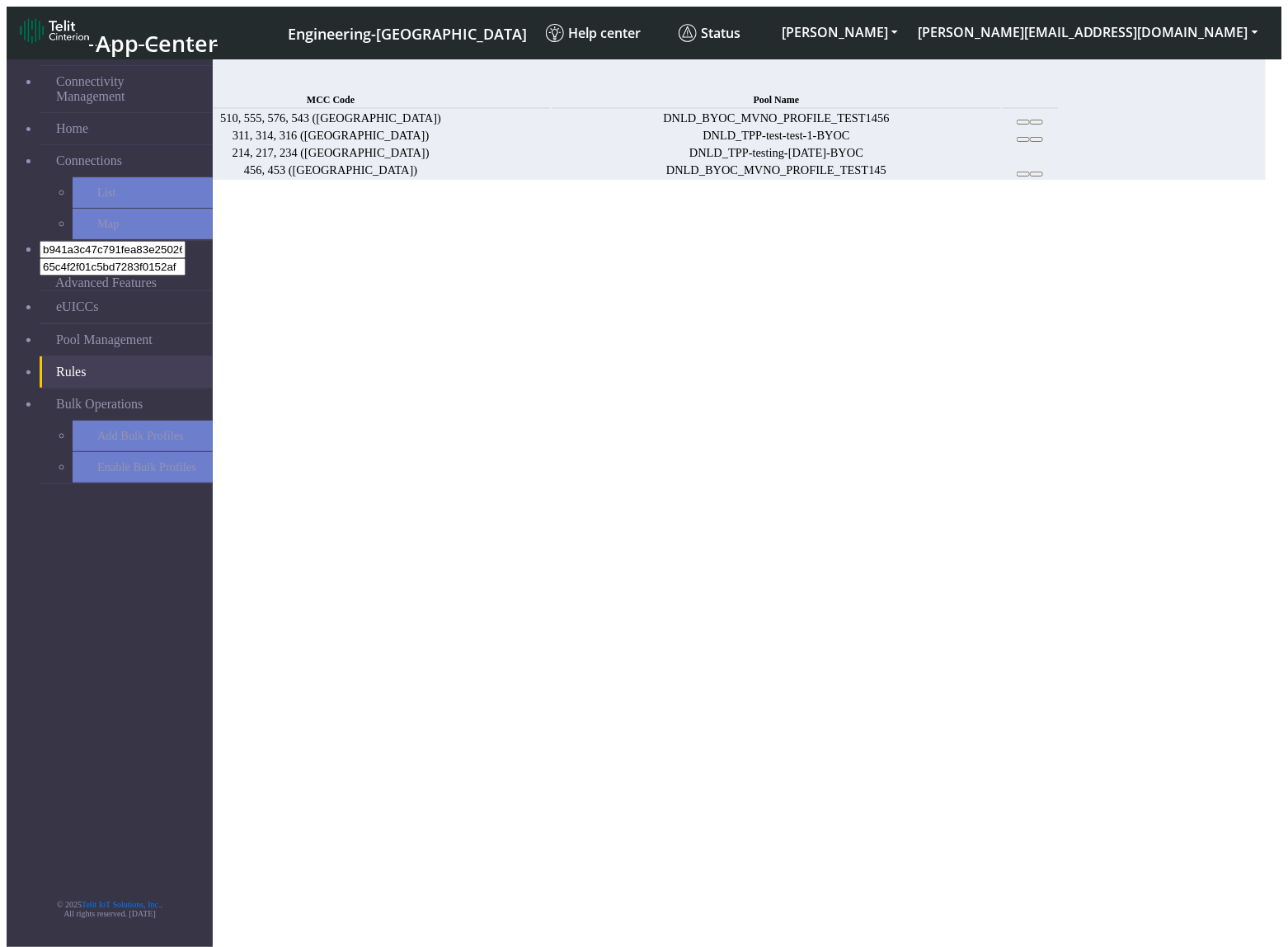
click at [79, 245] on button "Choose one" at bounding box center [42, 253] width 72 height 17
click at [102, 277] on button "423" at bounding box center [86, 270] width 31 height 17
click at [786, 197] on div "Add Rule" at bounding box center [636, 204] width 1259 height 15
click at [855, 197] on div "Add Rule" at bounding box center [636, 204] width 1259 height 15
click at [953, 230] on div "MCC Code 423 123 312 423 21 23 25 24 67 5 Pool Name DNLD_BYOC-test-test DNLD_TP…" at bounding box center [636, 262] width 1259 height 65
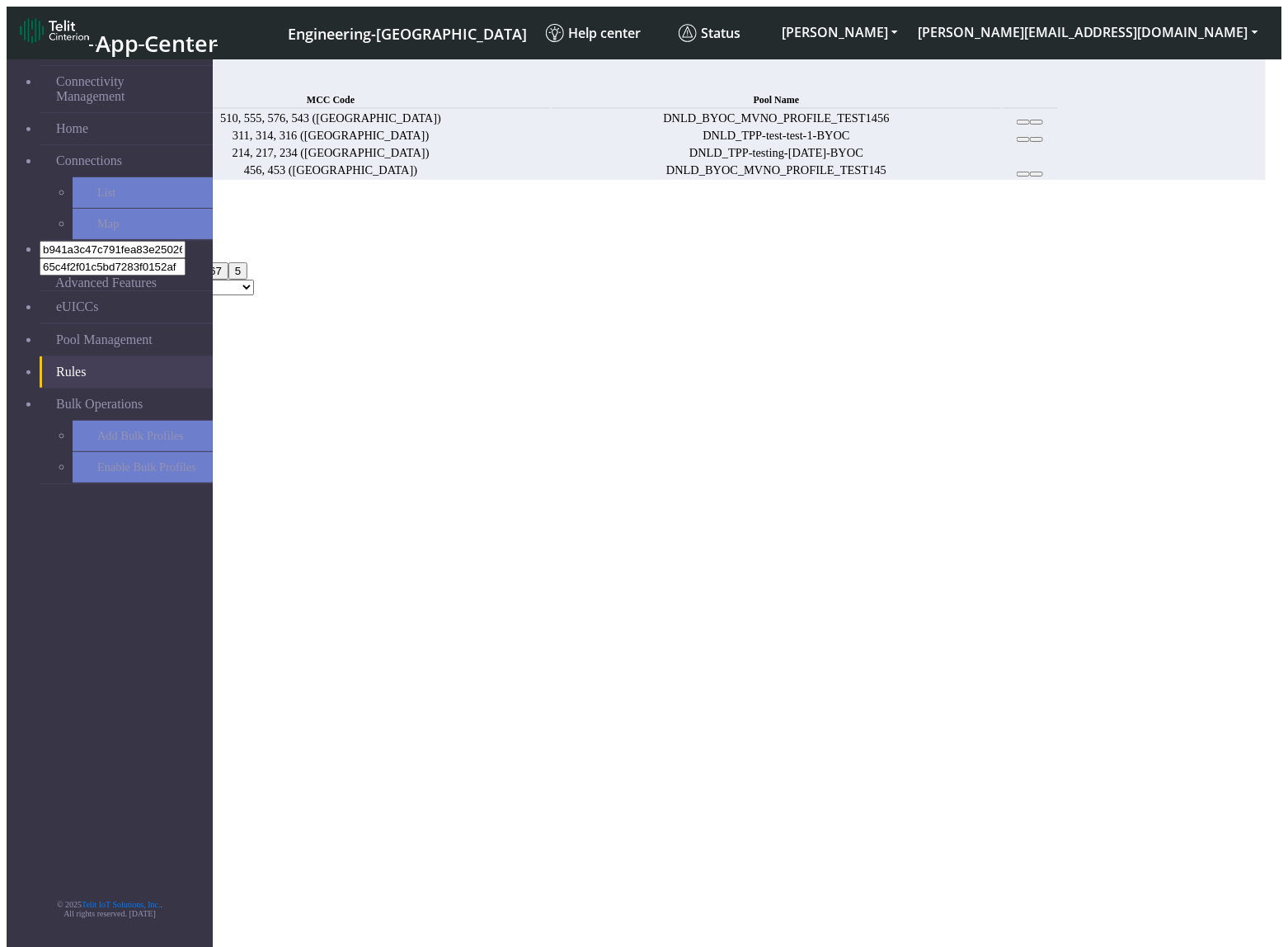
click at [38, 245] on button "423" at bounding box center [21, 253] width 31 height 17
drag, startPoint x: 488, startPoint y: 251, endPoint x: 488, endPoint y: 273, distance: 22.0
click at [254, 262] on select "DNLD_BYOC-test-test DNLD_TPP-test-test DNLD_MVNO-flolive.net-testmvno DNLD_MVNO…" at bounding box center [160, 270] width 188 height 16
select select "DNLD_BYOC-test-test"
click at [254, 262] on select "DNLD_BYOC-test-test DNLD_TPP-test-test DNLD_MVNO-flolive.net-testmvno DNLD_MVNO…" at bounding box center [160, 270] width 188 height 16
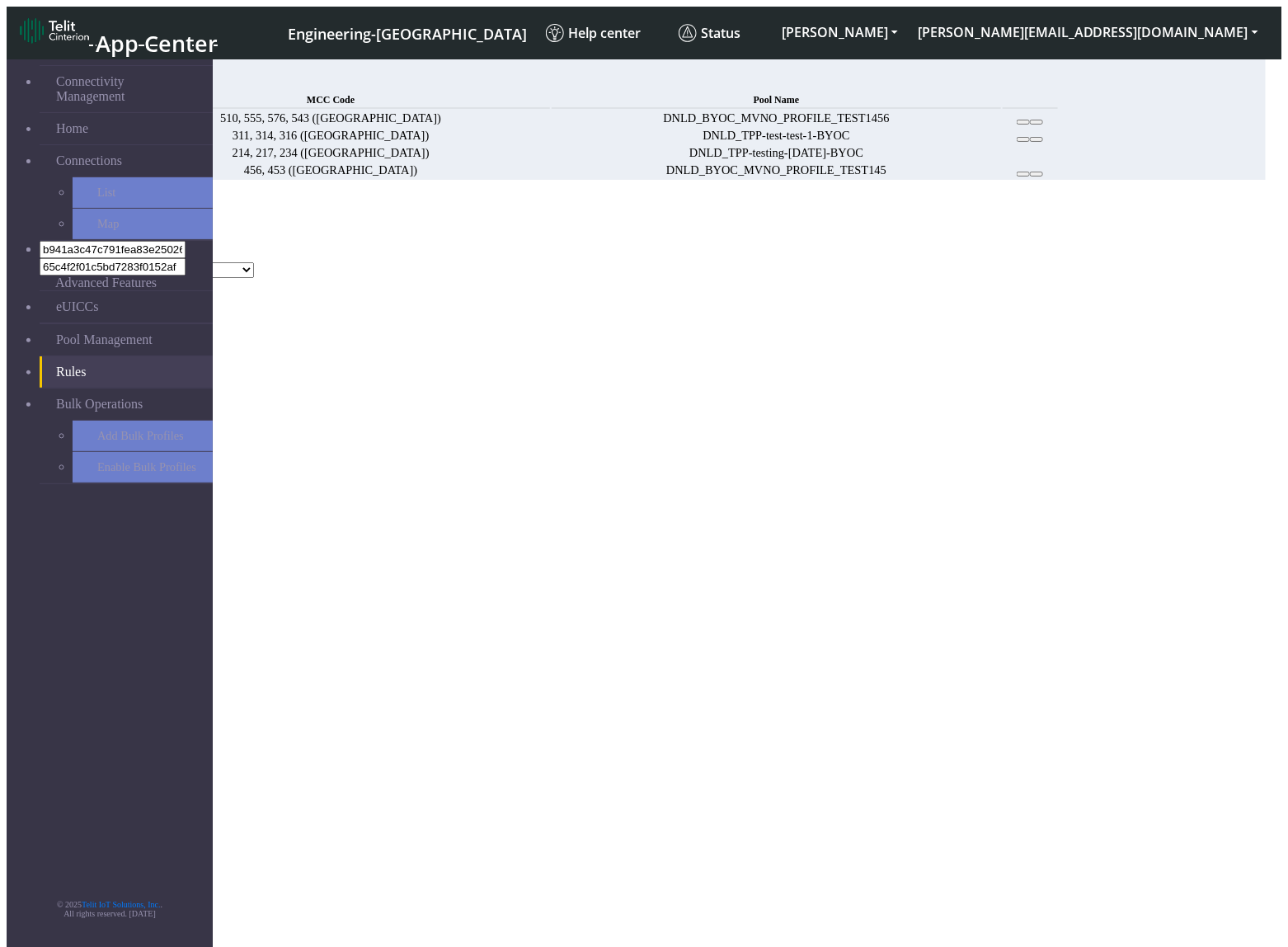
click at [39, 296] on button "Add" at bounding box center [22, 287] width 33 height 17
click at [96, 358] on button "Confirm" at bounding box center [70, 366] width 52 height 17
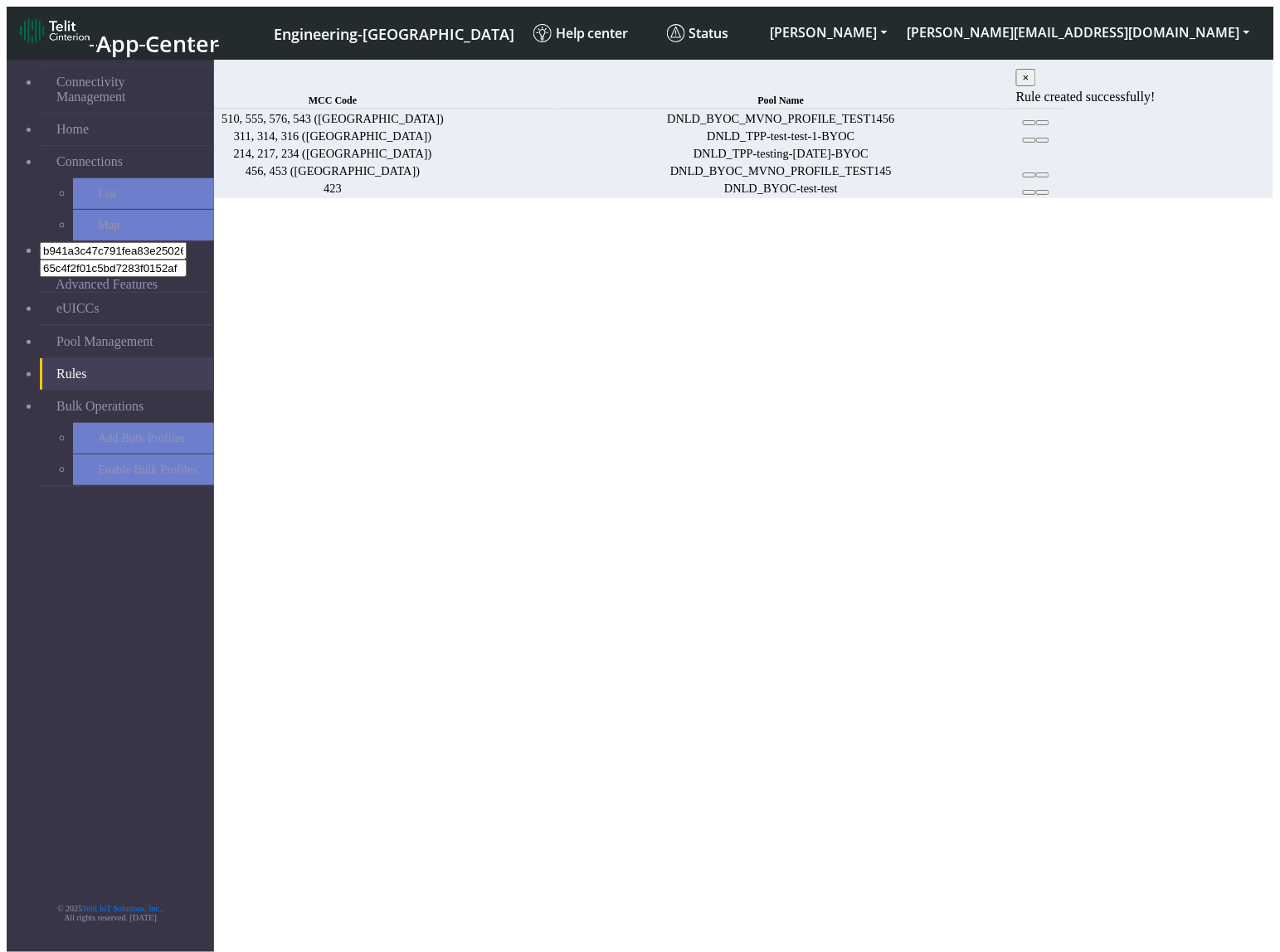
click at [1029, 83] on span "×" at bounding box center [1025, 78] width 6 height 13
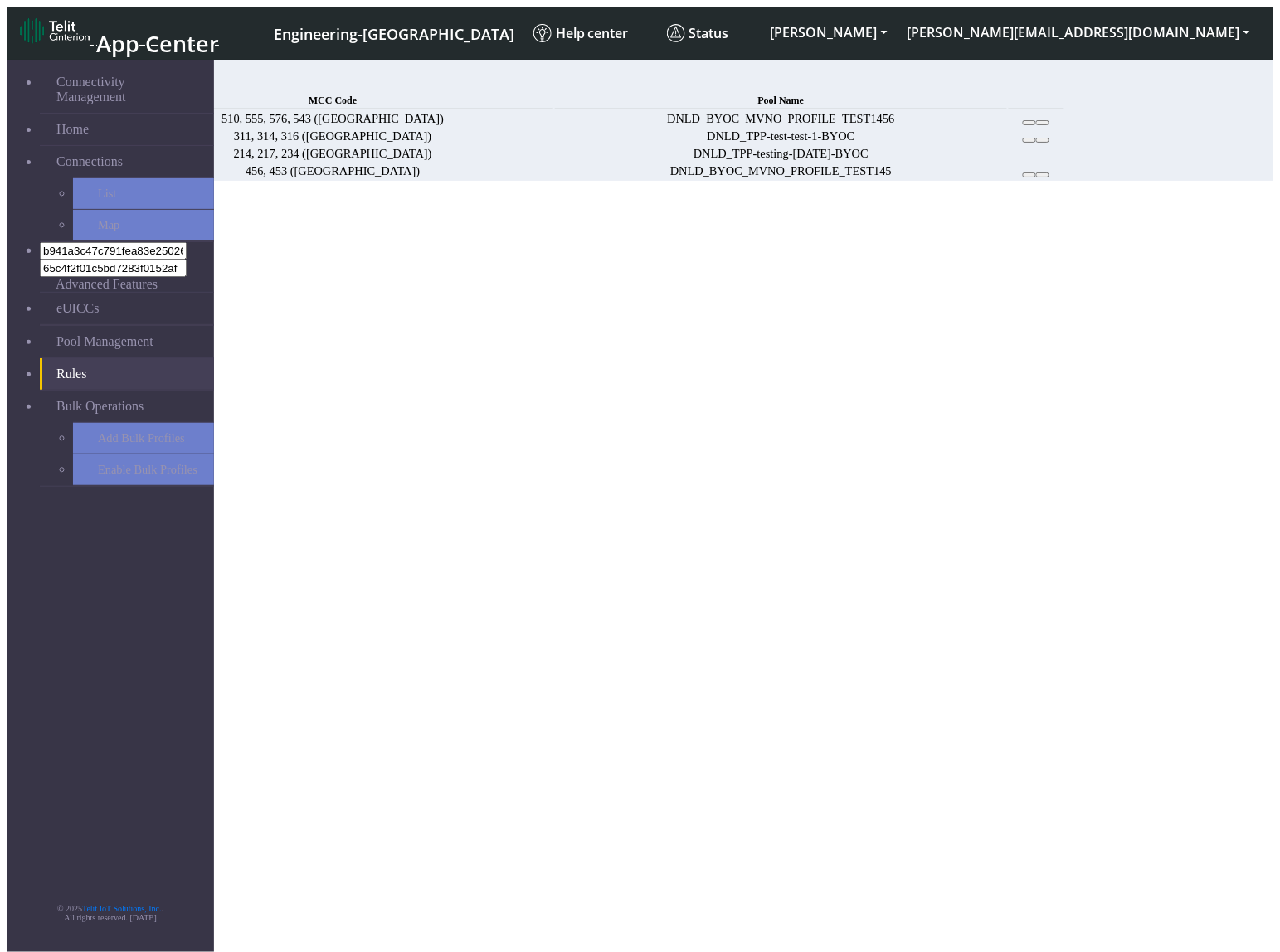
click at [134, 83] on span "Add" at bounding box center [122, 82] width 23 height 14
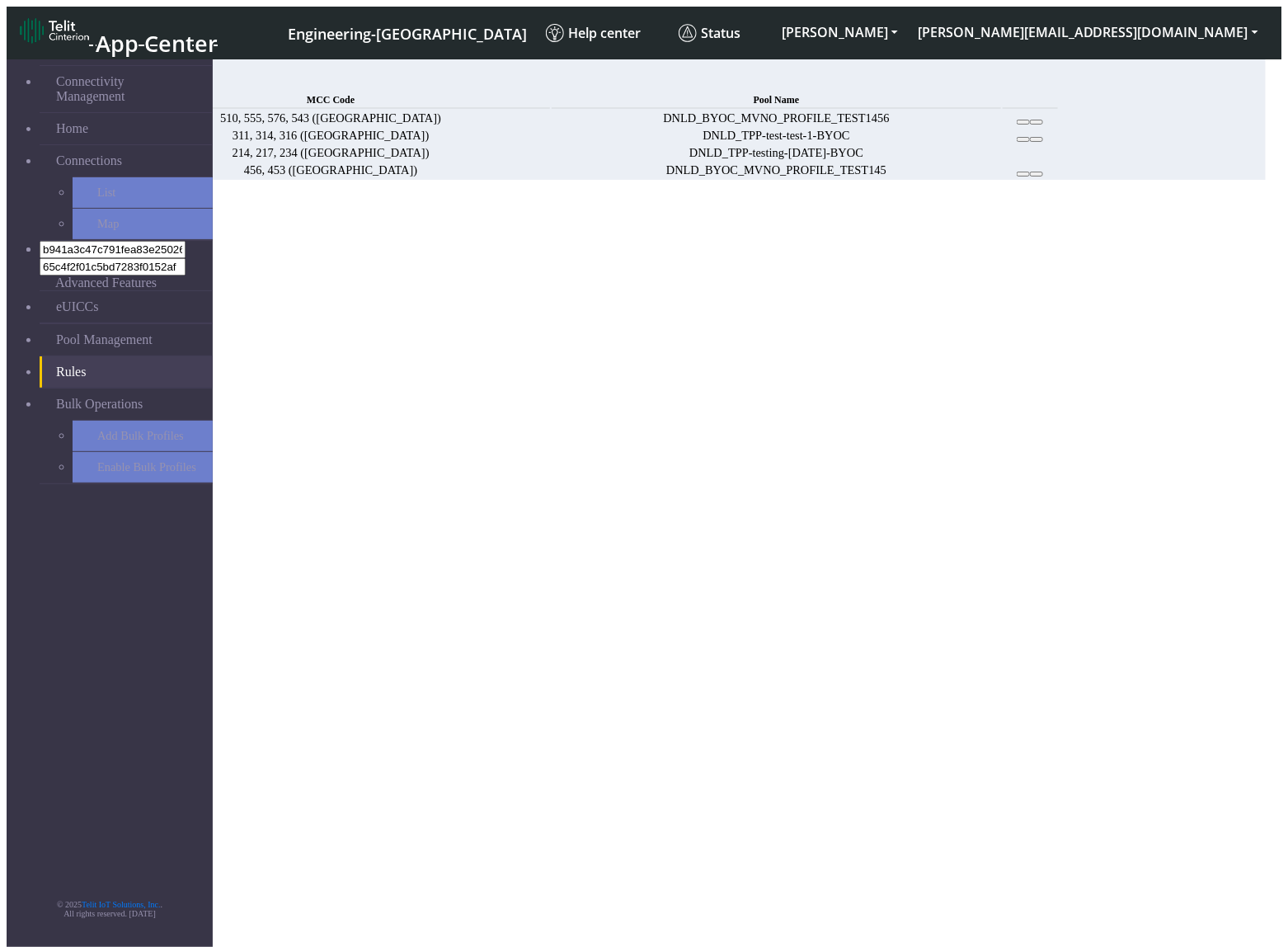
select select
click at [79, 245] on button "Choose one" at bounding box center [42, 253] width 72 height 17
click at [38, 262] on button "123" at bounding box center [21, 270] width 31 height 17
click at [38, 245] on button "123" at bounding box center [21, 253] width 31 height 17
click at [513, 230] on div "MCC Code 123" at bounding box center [636, 246] width 1259 height 32
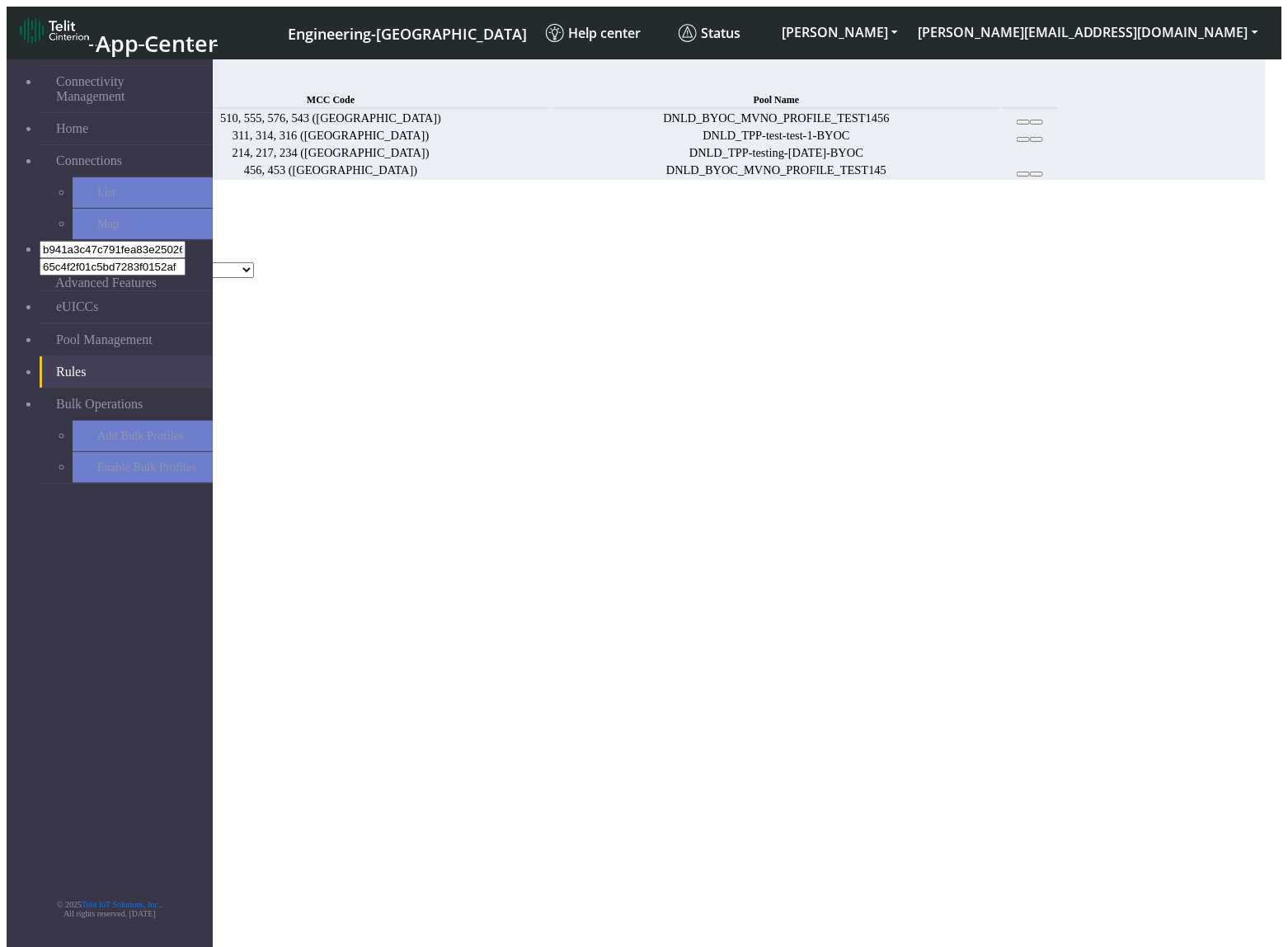
click at [38, 245] on button "123" at bounding box center [21, 253] width 31 height 17
click at [70, 262] on button "312" at bounding box center [53, 270] width 31 height 17
click at [545, 230] on div "MCC Code 123, 312 123 312 423 21 23 25 24 67 5" at bounding box center [636, 255] width 1259 height 50
click at [62, 245] on button "123, 312" at bounding box center [34, 253] width 56 height 17
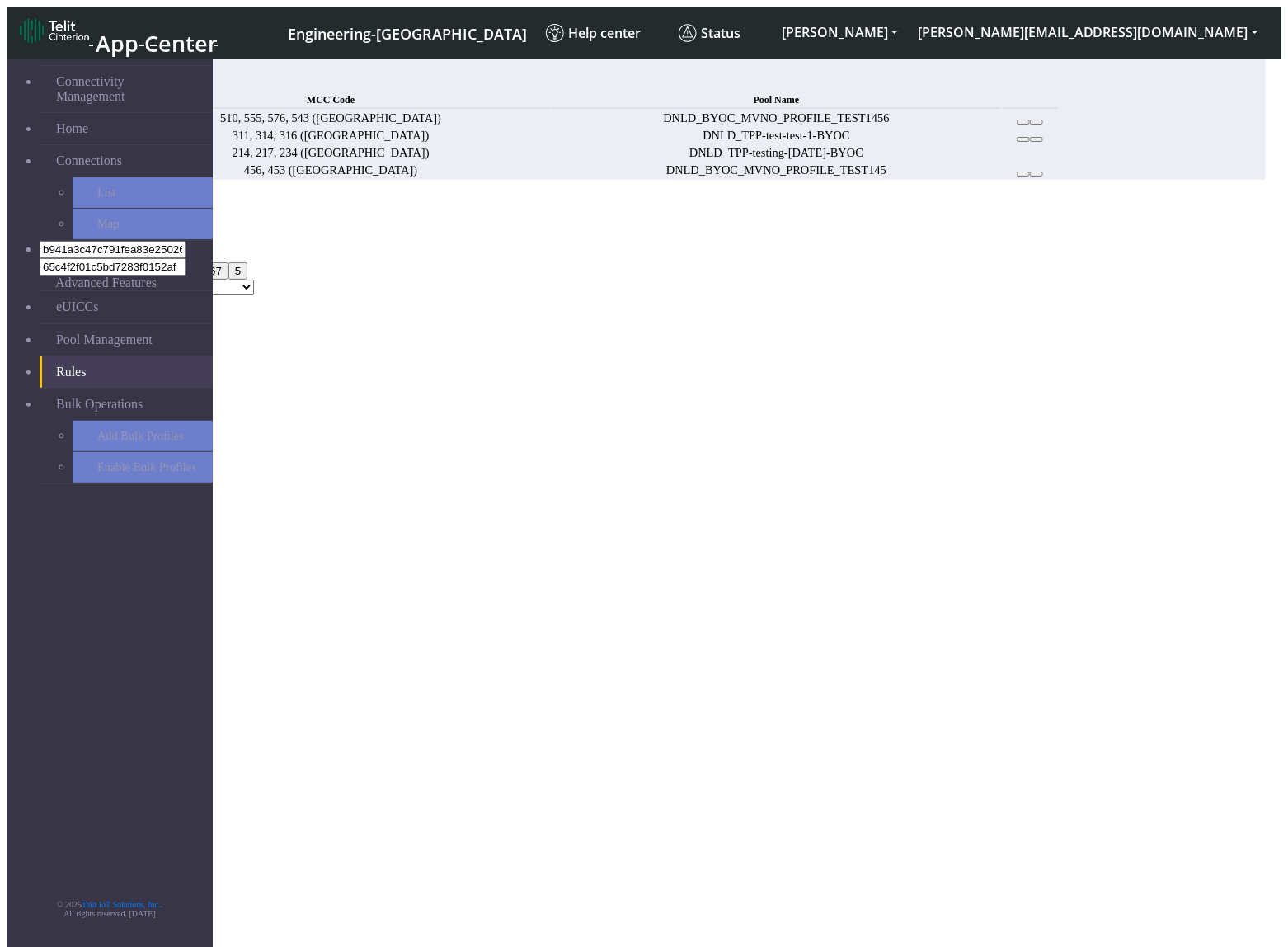
click at [102, 274] on button "423" at bounding box center [86, 270] width 31 height 17
click at [790, 230] on div "MCC Code 123, 312, 423 123 312 423 21 23 25 24 67 5 Pool Name DNLD_BYOC-test-te…" at bounding box center [636, 262] width 1259 height 65
click at [87, 245] on button "123, 312, 423" at bounding box center [46, 253] width 81 height 17
click at [254, 262] on select "DNLD_BYOC-test-test DNLD_TPP-test-test DNLD_MVNO-flolive.net-testmvno DNLD_MVNO…" at bounding box center [160, 270] width 188 height 16
drag, startPoint x: 599, startPoint y: 672, endPoint x: 615, endPoint y: 672, distance: 16.0
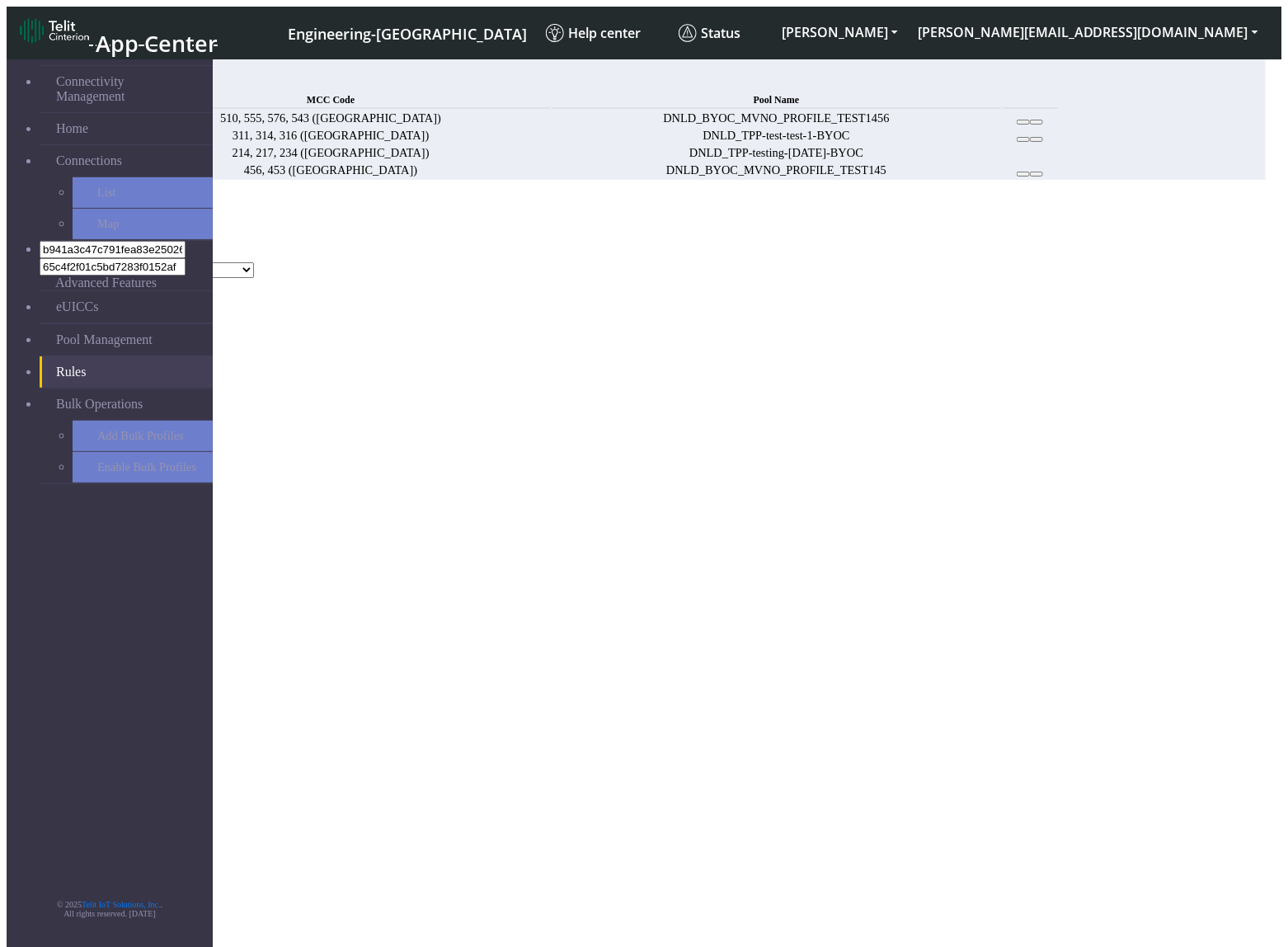
click at [600, 295] on ngb-modal-window "Add Rule MCC Code 123, 312, 423 Pool Name DNLD_BYOC-test-test DNLD_TPP-test-tes…" at bounding box center [636, 246] width 1259 height 98
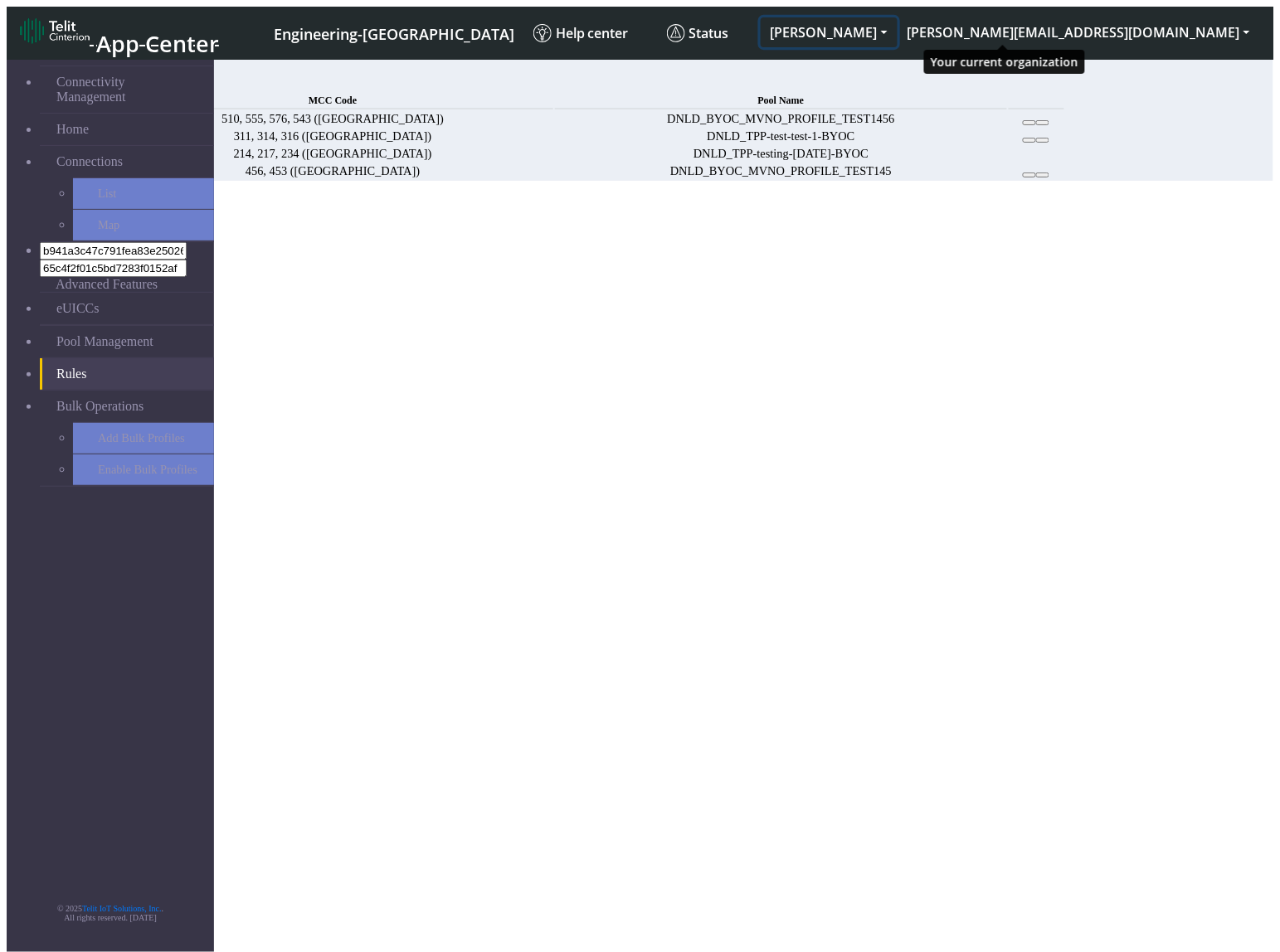
click at [897, 22] on button "ALESSANDRO" at bounding box center [828, 31] width 137 height 30
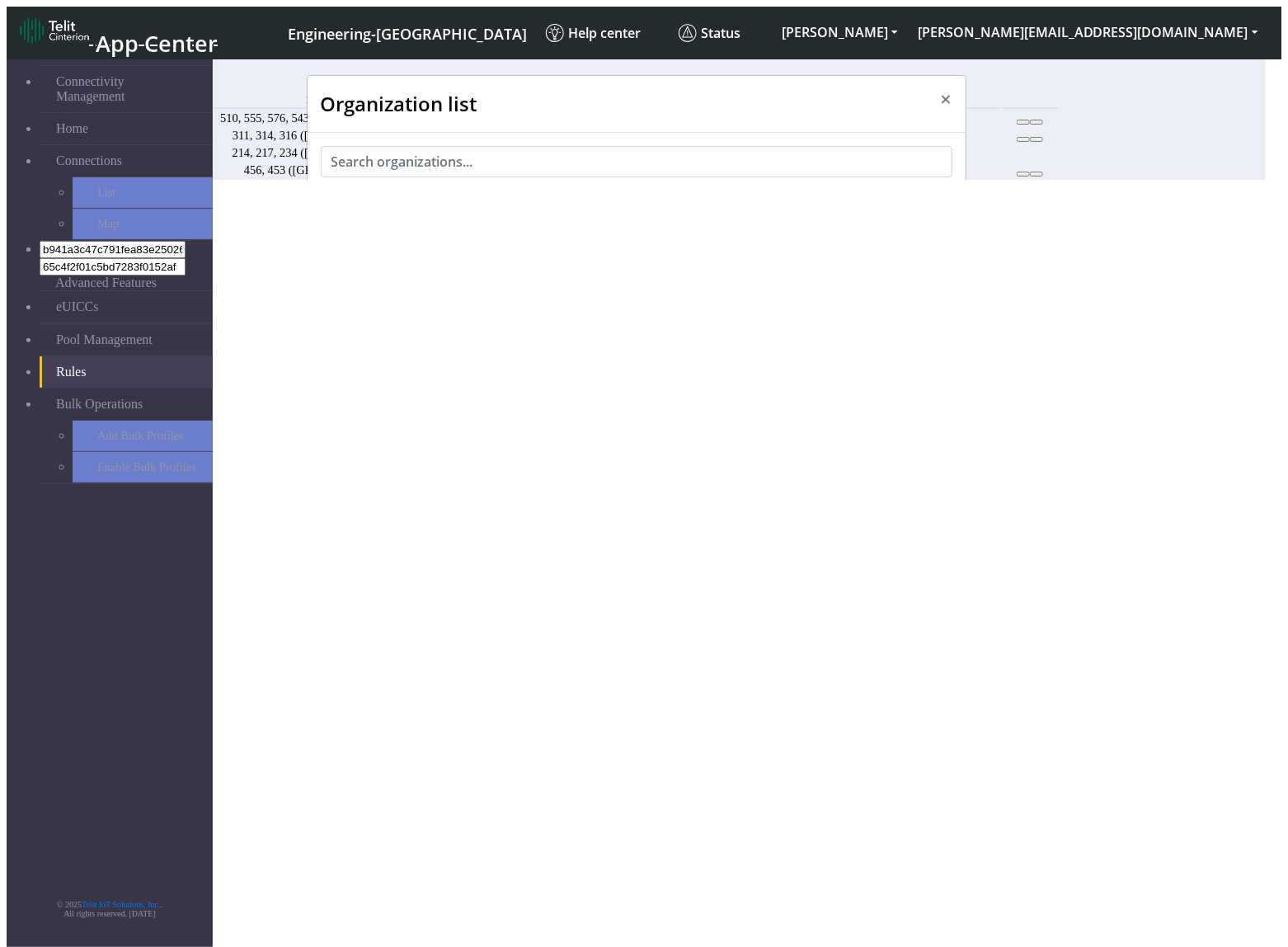
click at [414, 304] on span "TROPICAL_DEV" at bounding box center [399, 312] width 94 height 16
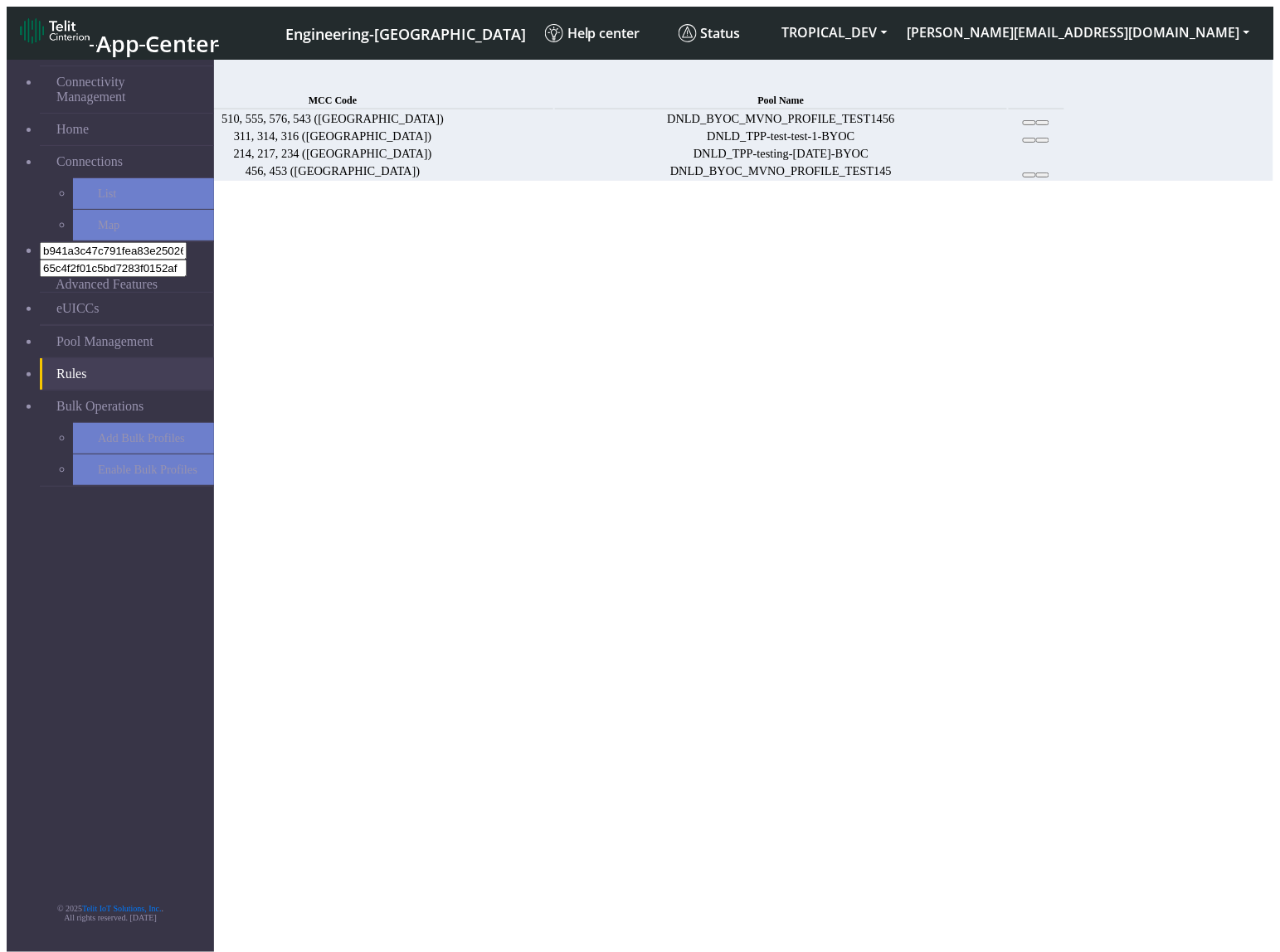
click at [134, 75] on span "Add" at bounding box center [122, 82] width 23 height 14
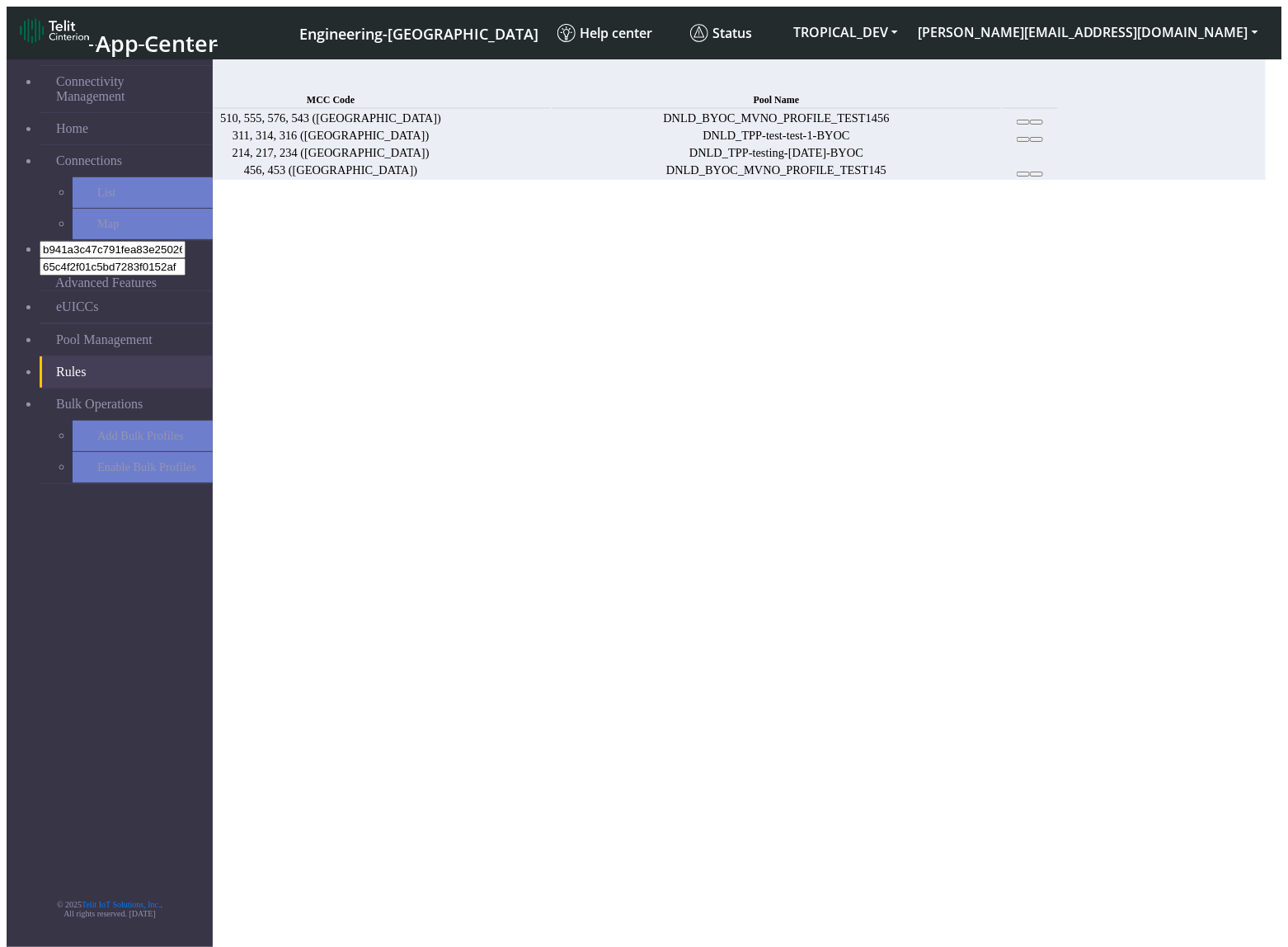
click at [79, 245] on button "Choose one" at bounding box center [42, 253] width 72 height 17
click at [38, 262] on button "123" at bounding box center [21, 270] width 31 height 17
click at [70, 262] on button "312" at bounding box center [53, 270] width 31 height 17
click at [102, 267] on button "423" at bounding box center [86, 270] width 31 height 17
click at [87, 245] on button "123, 312, 423" at bounding box center [46, 253] width 81 height 17
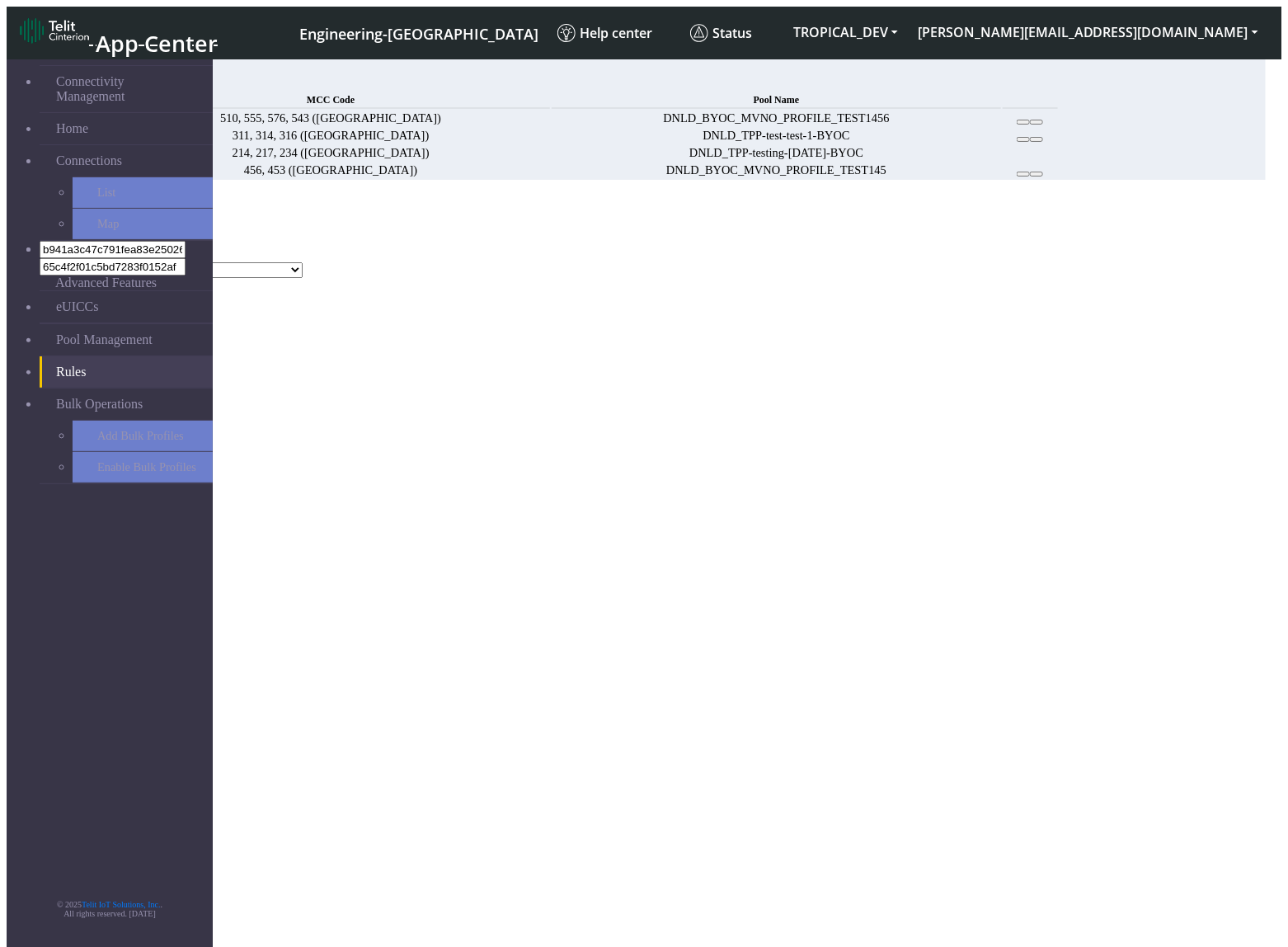
click at [303, 262] on select "DNLD_MVNO-flolive.net-testPoolApril11 DNLD_TPP-test-test-1 DNLD_TPP-testing-[DA…" at bounding box center [185, 270] width 237 height 16
select select "DNLD_BYOC_MVNO_PROFILE_TEST145"
click at [303, 262] on select "DNLD_MVNO-flolive.net-testPoolApril11 DNLD_TPP-test-test-1 DNLD_TPP-testing-[DA…" at bounding box center [185, 270] width 237 height 16
click at [39, 296] on button "Add" at bounding box center [22, 287] width 33 height 17
click at [96, 387] on button "Confirm" at bounding box center [70, 395] width 52 height 17
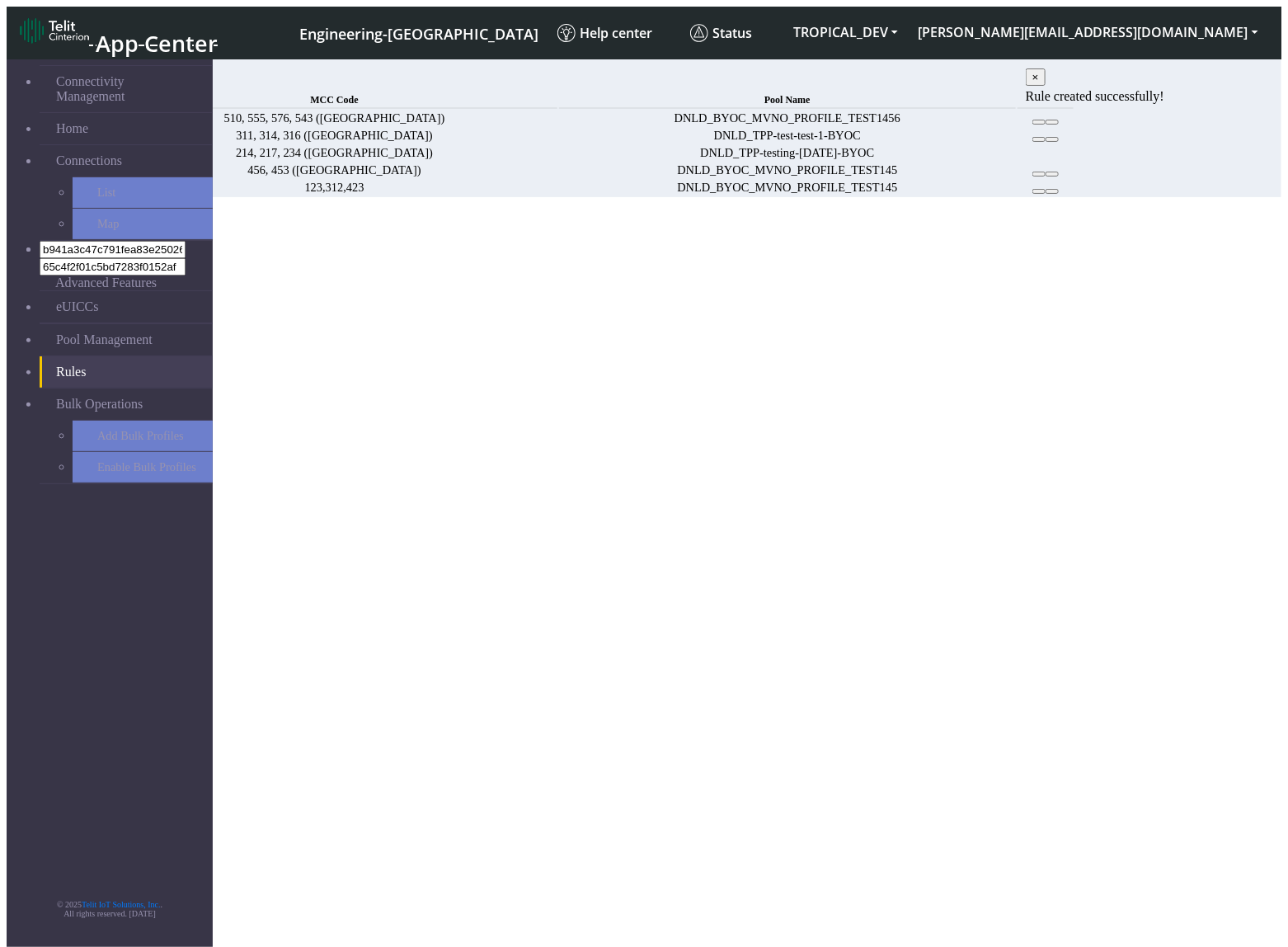
click at [1039, 79] on span "×" at bounding box center [1035, 78] width 6 height 12
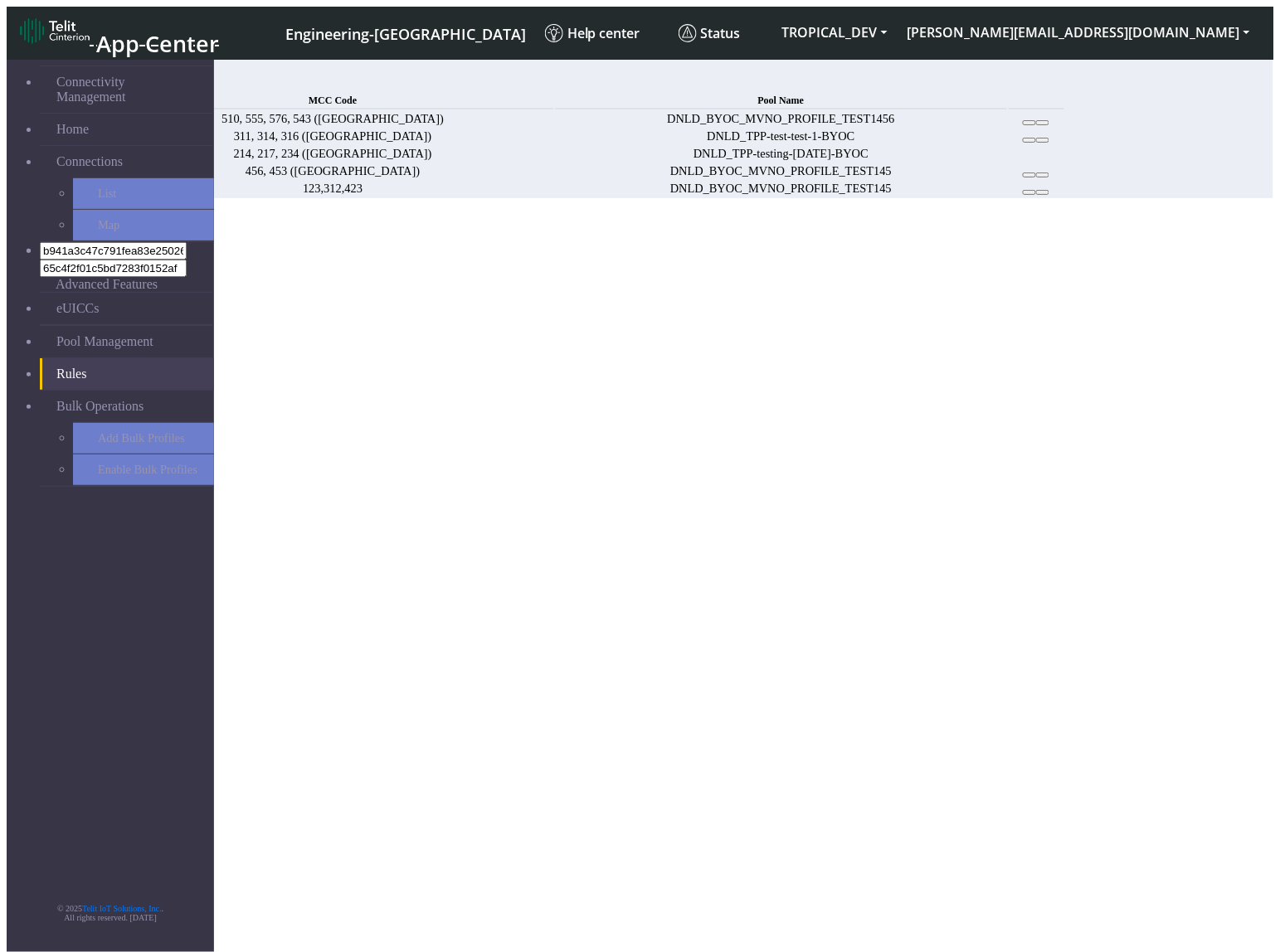
click at [134, 79] on span "Add" at bounding box center [122, 82] width 23 height 14
select select
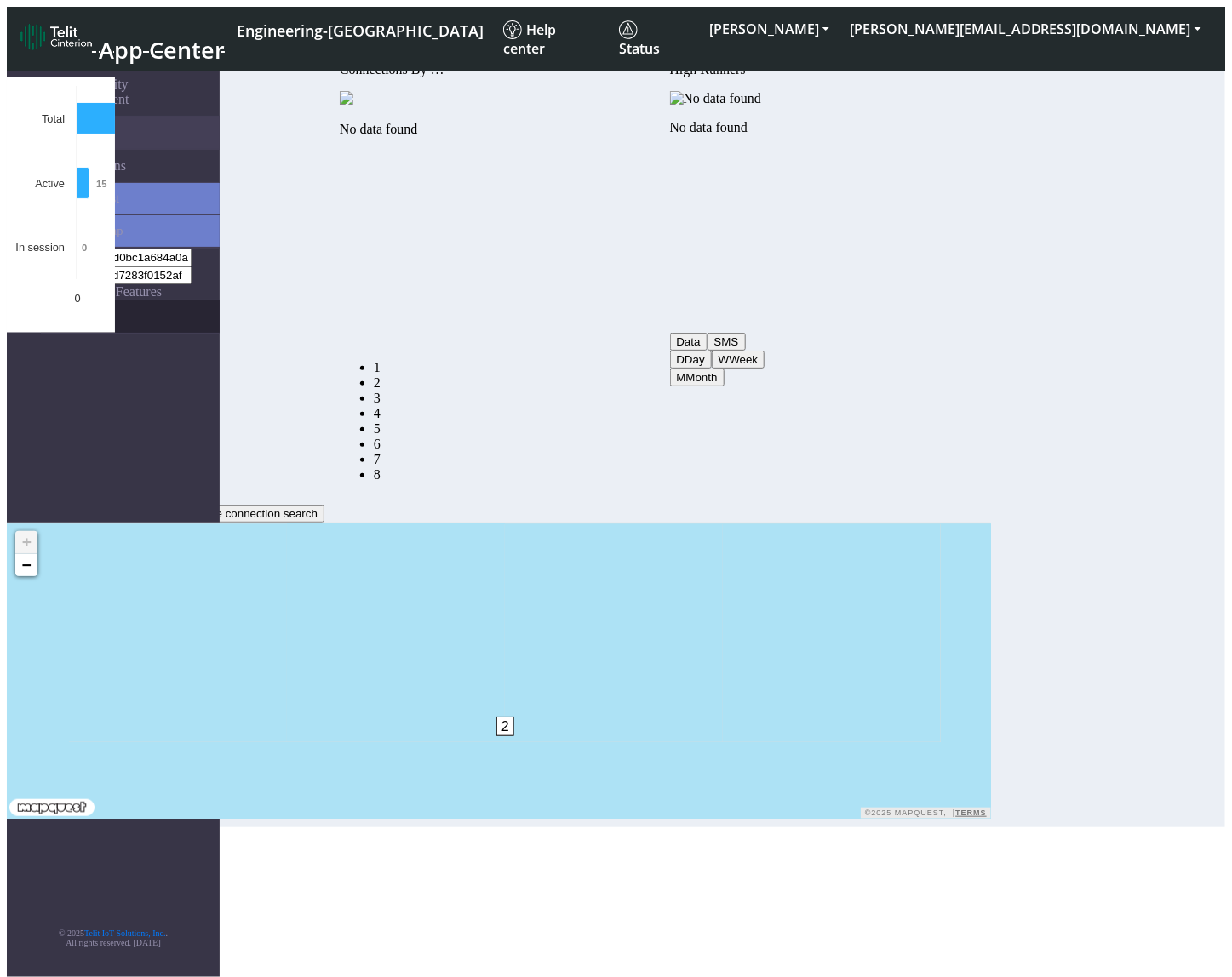
click at [52, 301] on link "eUICCs" at bounding box center [130, 316] width 178 height 32
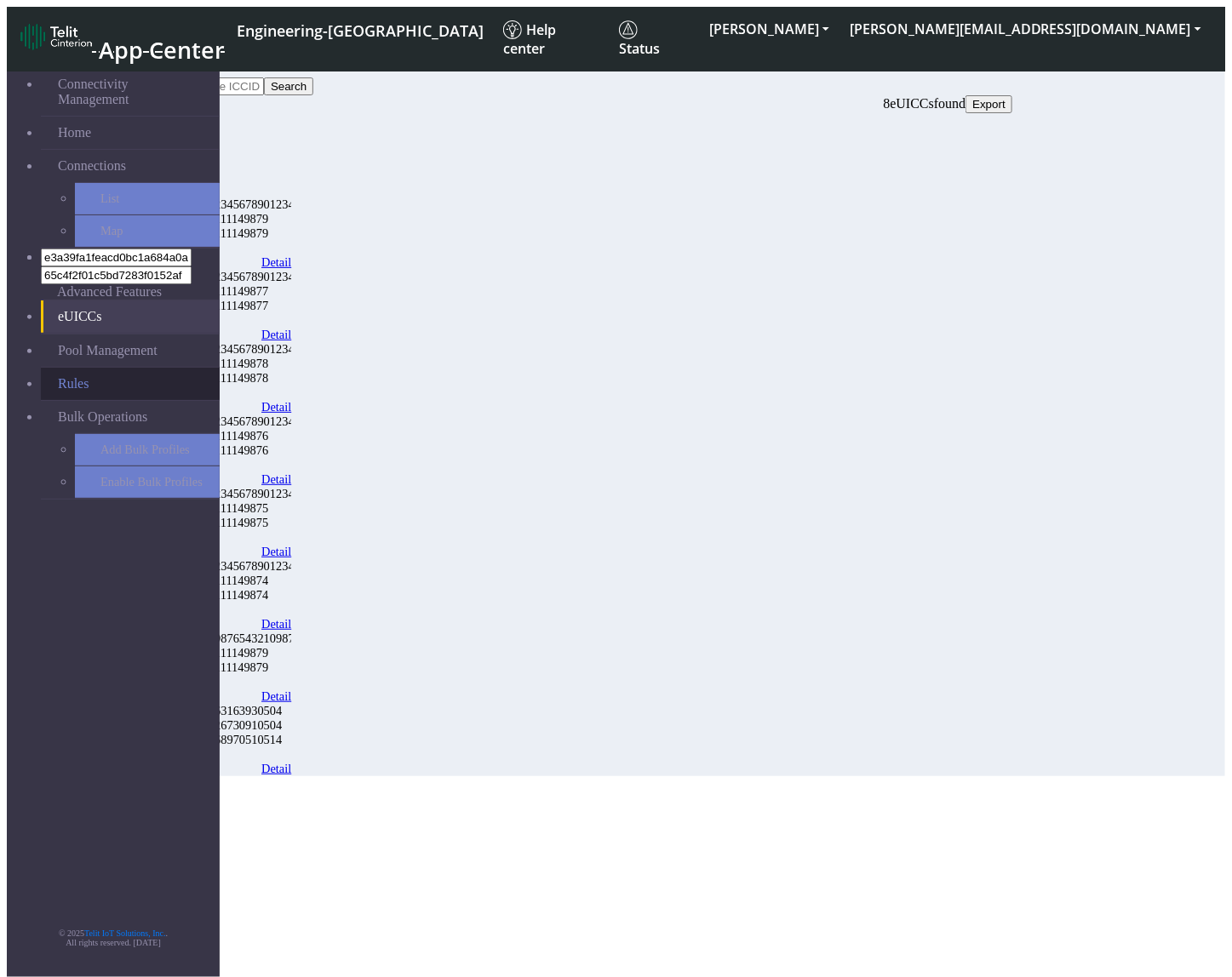
click at [92, 368] on link "Rules" at bounding box center [130, 384] width 178 height 32
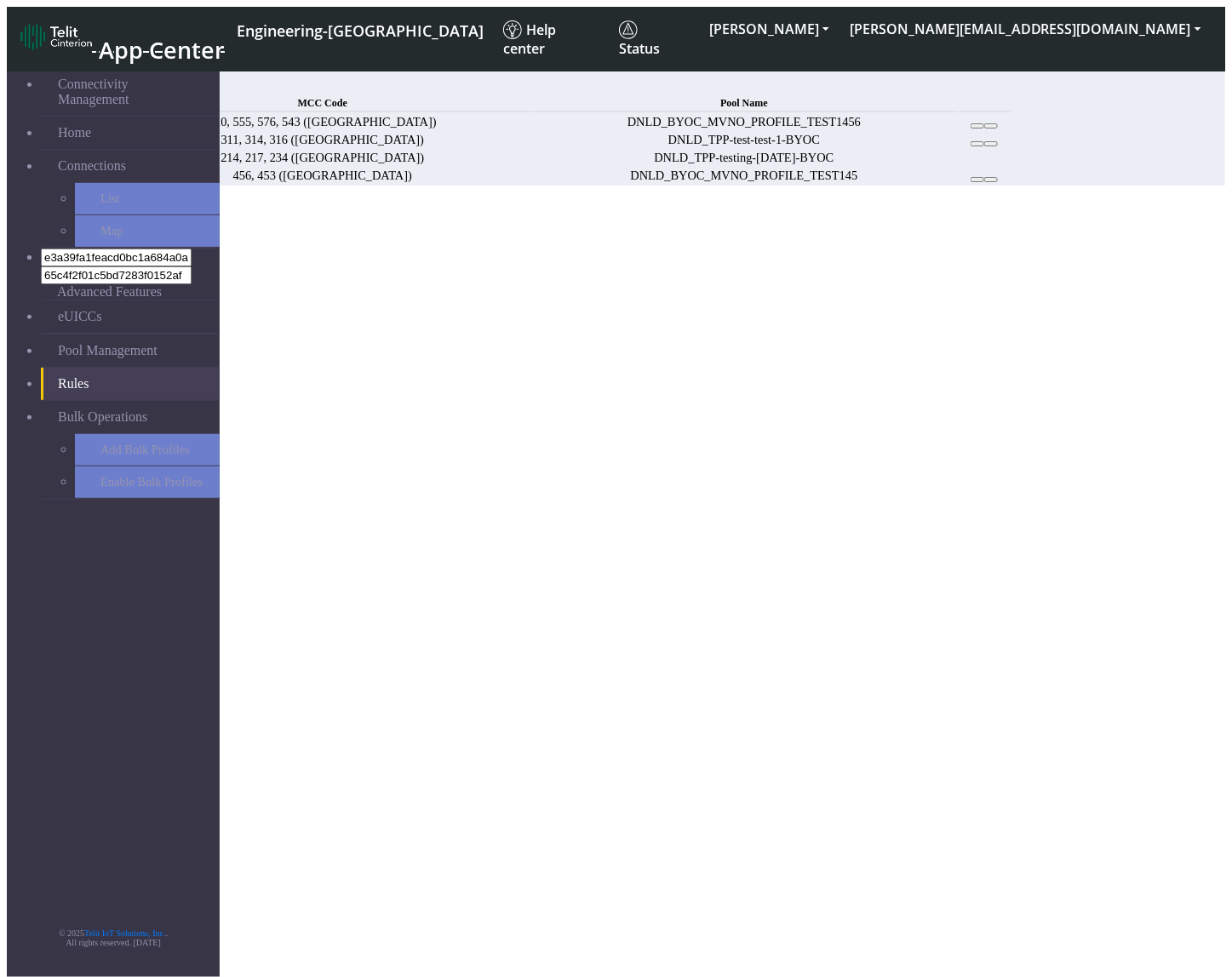
click at [137, 77] on link "Add" at bounding box center [125, 85] width 24 height 15
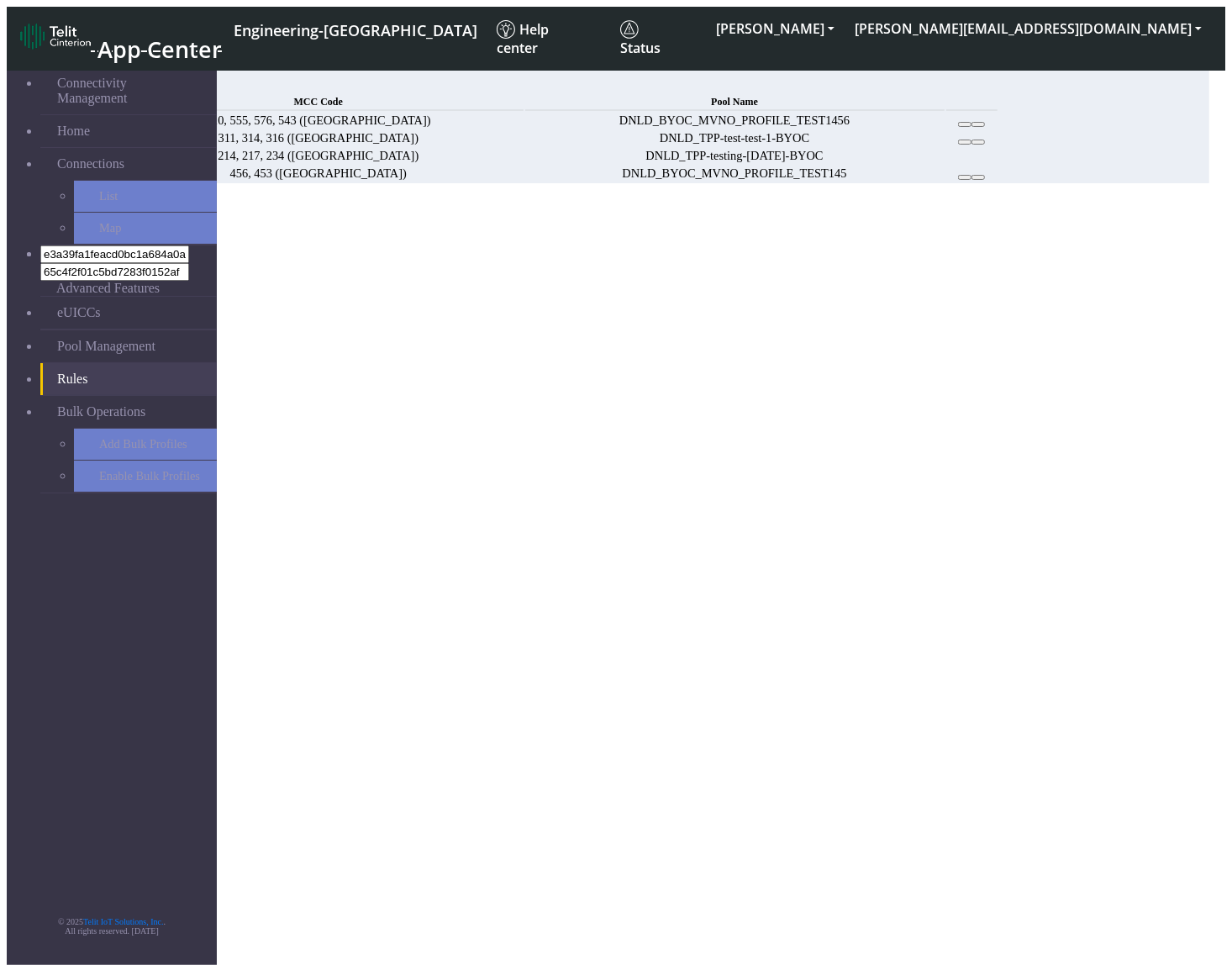
click at [81, 250] on button "Choose one" at bounding box center [43, 258] width 74 height 17
select select
click at [71, 267] on button "312" at bounding box center [55, 275] width 32 height 17
click at [39, 267] on button "123" at bounding box center [22, 275] width 32 height 17
click at [104, 284] on button "423" at bounding box center [87, 275] width 32 height 17
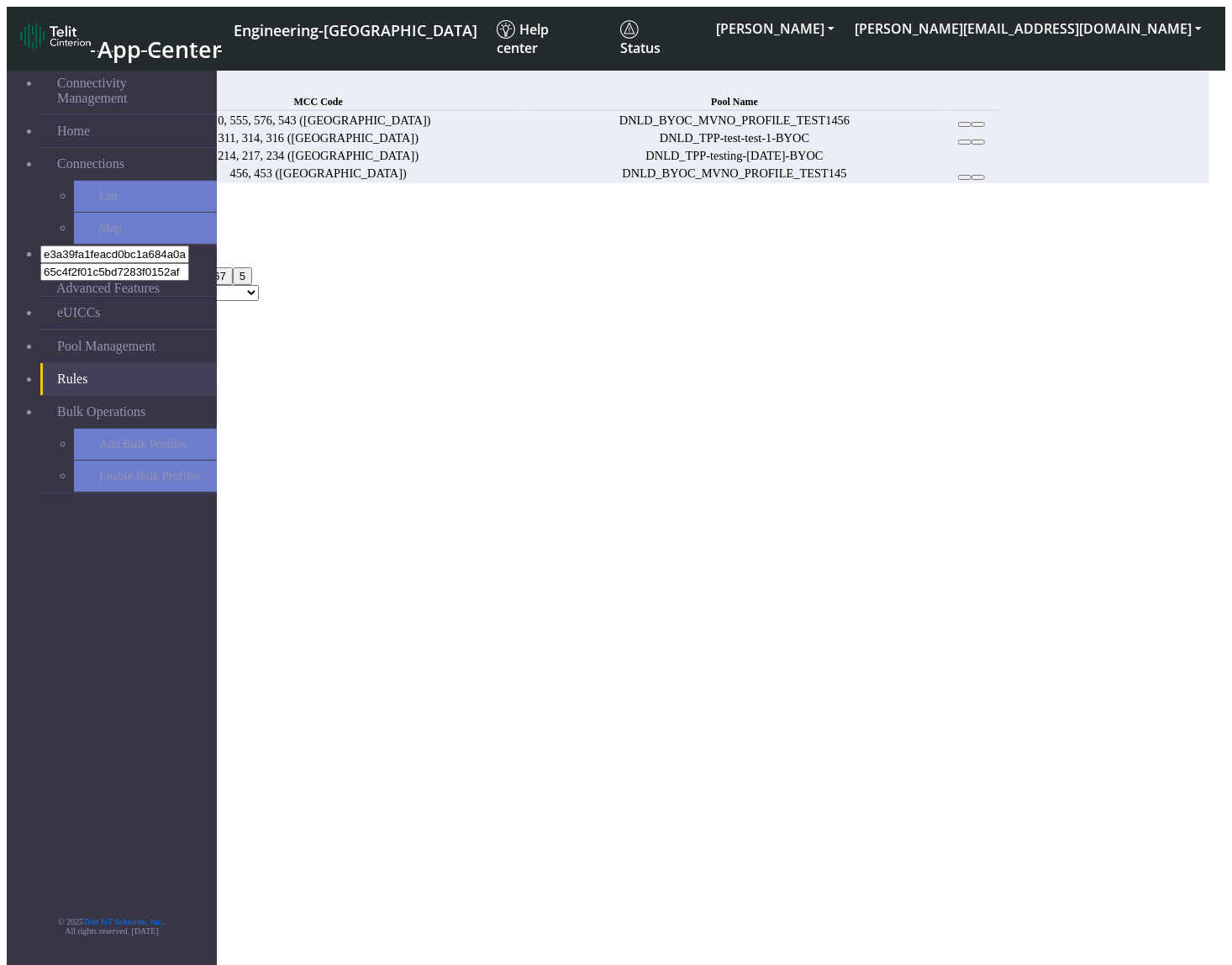
click at [781, 234] on div "MCC Code 312, 123, 423 123 312 423 21 23 25 24 67 5 Pool Name DNLD_BYOC-test-te…" at bounding box center [608, 267] width 1203 height 66
click at [869, 234] on div "MCC Code 312, 123, 423 123 312 423 21 23 25 24 67 5 Pool Name DNLD_BYOC-test-te…" at bounding box center [608, 267] width 1203 height 66
click at [708, 319] on ngb-modal-window "Add Rule MCC Code 312, 123, 423 123 312 423 21 23 25 24 67 5 Pool Name DNLD_BYO…" at bounding box center [608, 260] width 1203 height 118
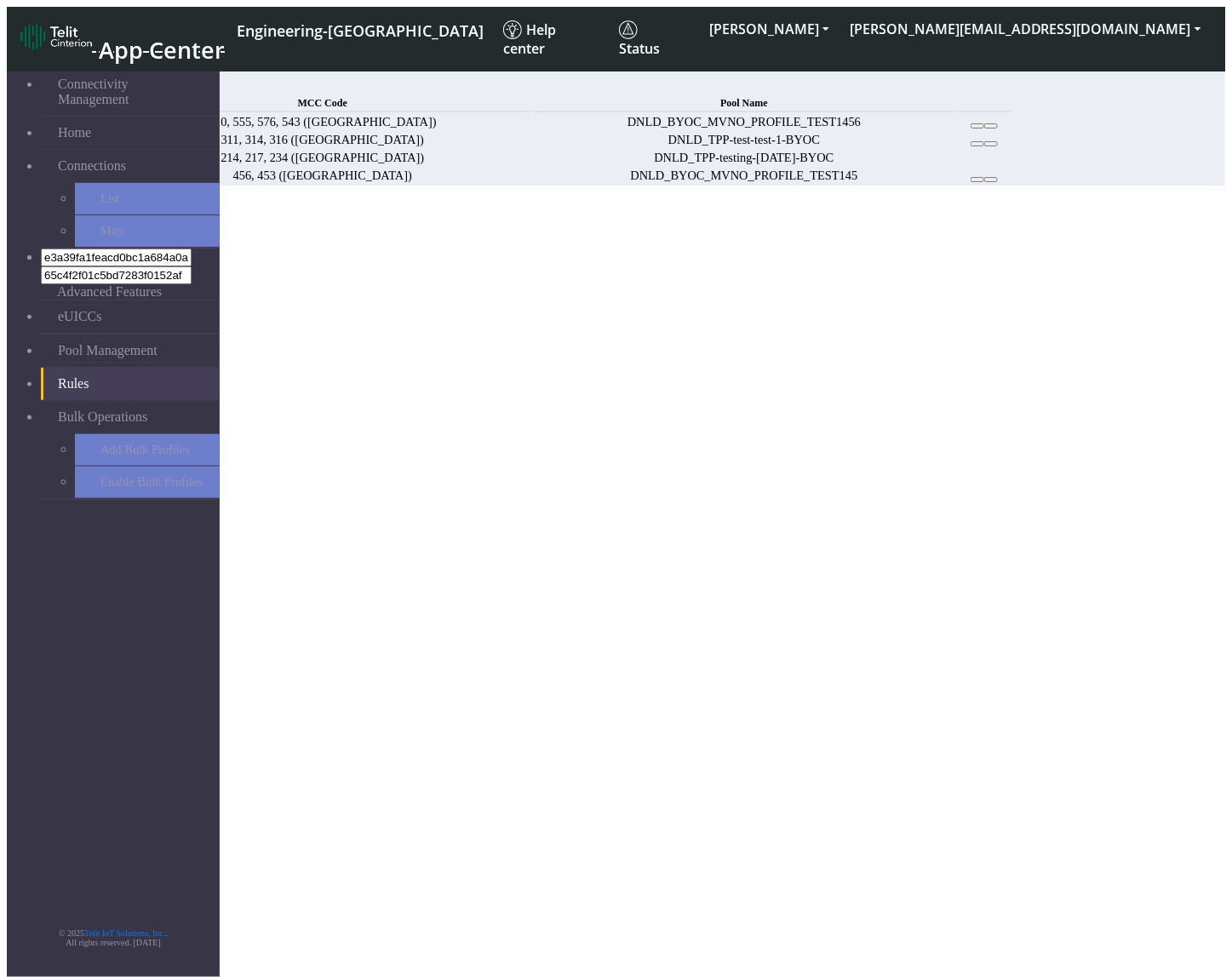
click at [984, 129] on button at bounding box center [977, 126] width 14 height 6
click at [137, 77] on span "Add" at bounding box center [125, 85] width 24 height 15
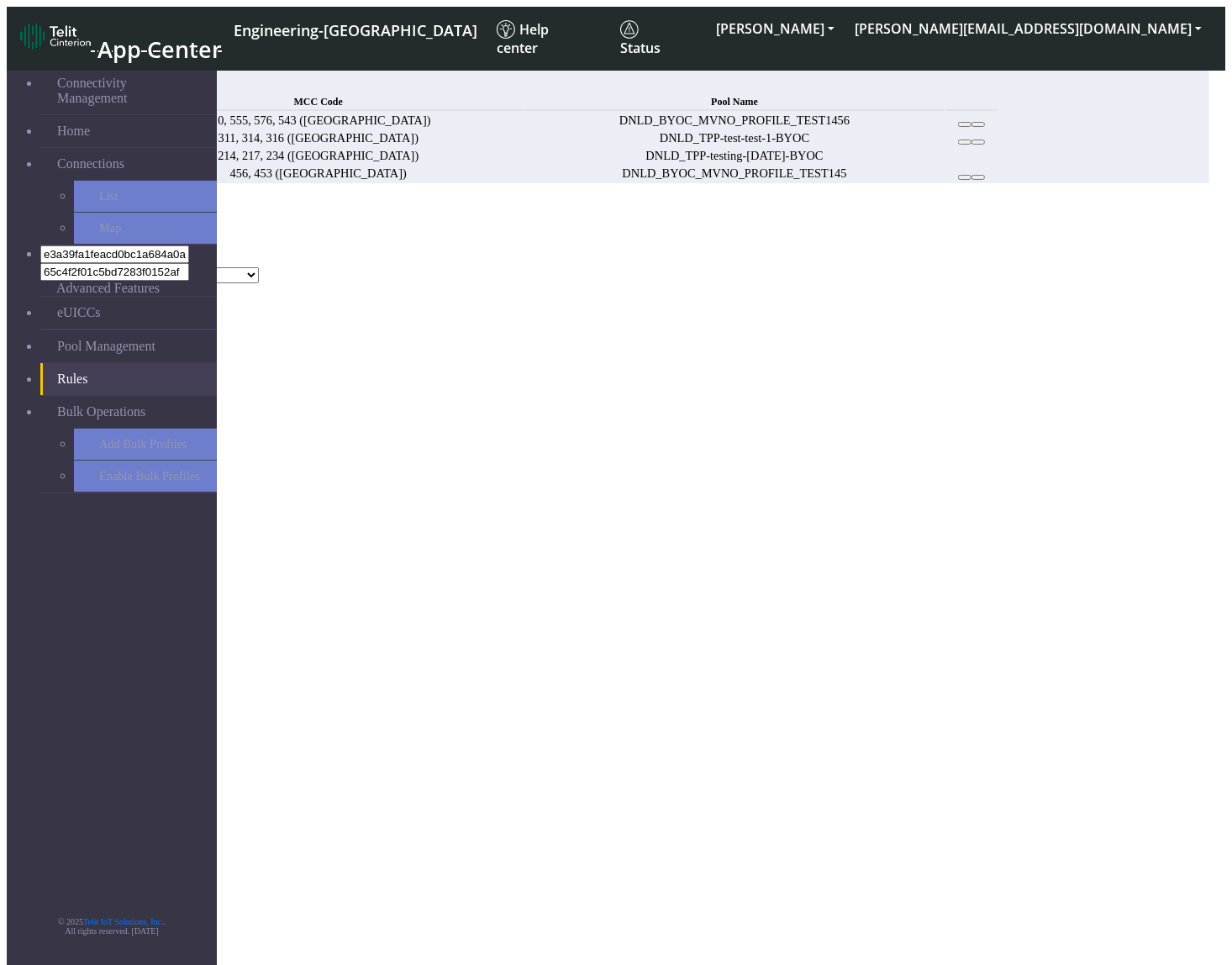
select select
click at [432, 234] on div "MCC Code Choose one" at bounding box center [608, 251] width 1203 height 33
click at [81, 250] on button "Choose one" at bounding box center [43, 258] width 74 height 17
click at [71, 267] on button "312" at bounding box center [55, 275] width 32 height 17
click at [39, 250] on button "312" at bounding box center [22, 258] width 32 height 17
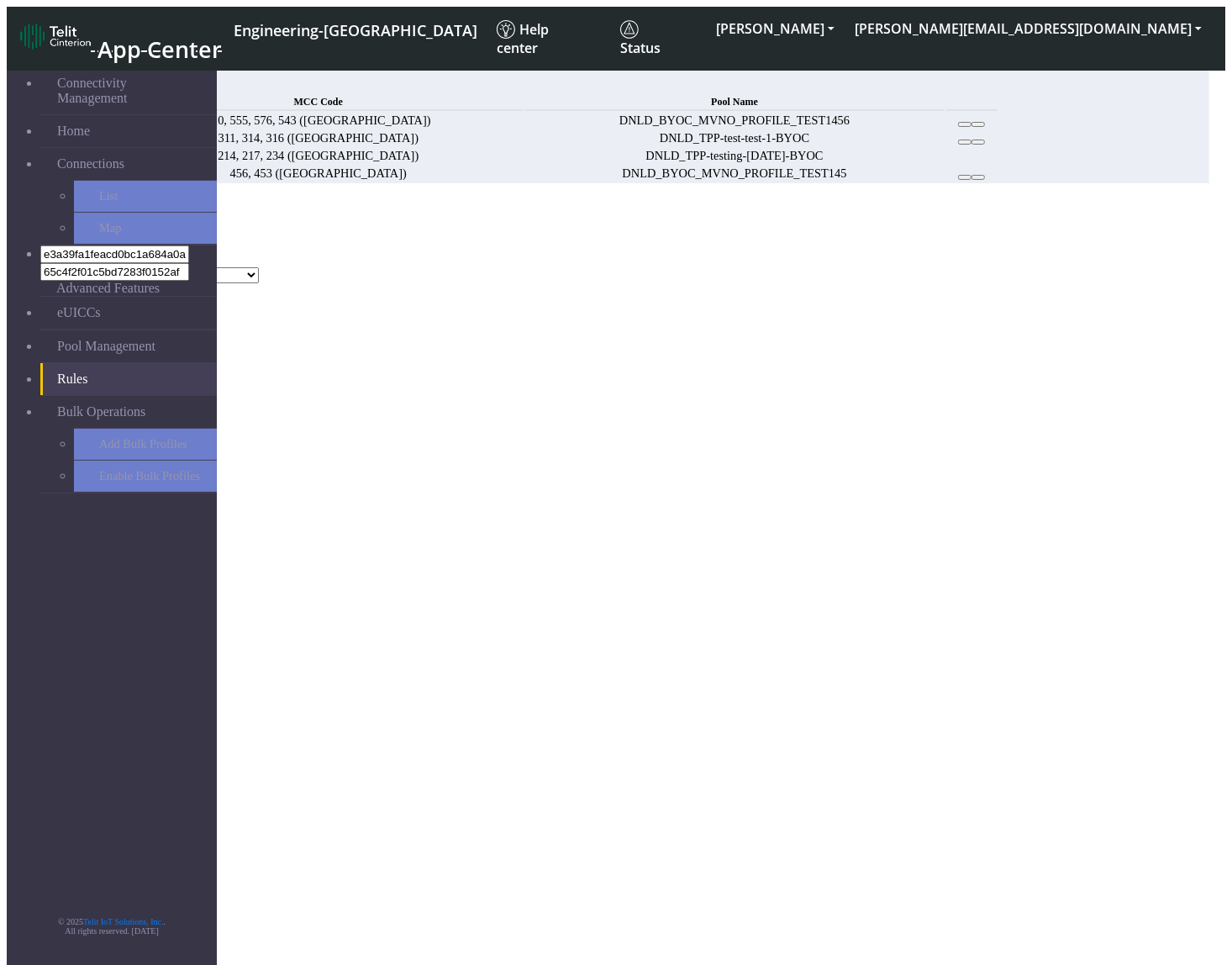
click at [39, 250] on button "312" at bounding box center [22, 258] width 32 height 17
click at [39, 267] on button "123" at bounding box center [22, 275] width 32 height 17
click at [64, 250] on button "312, 123" at bounding box center [35, 258] width 57 height 17
click at [104, 280] on button "423" at bounding box center [87, 275] width 32 height 17
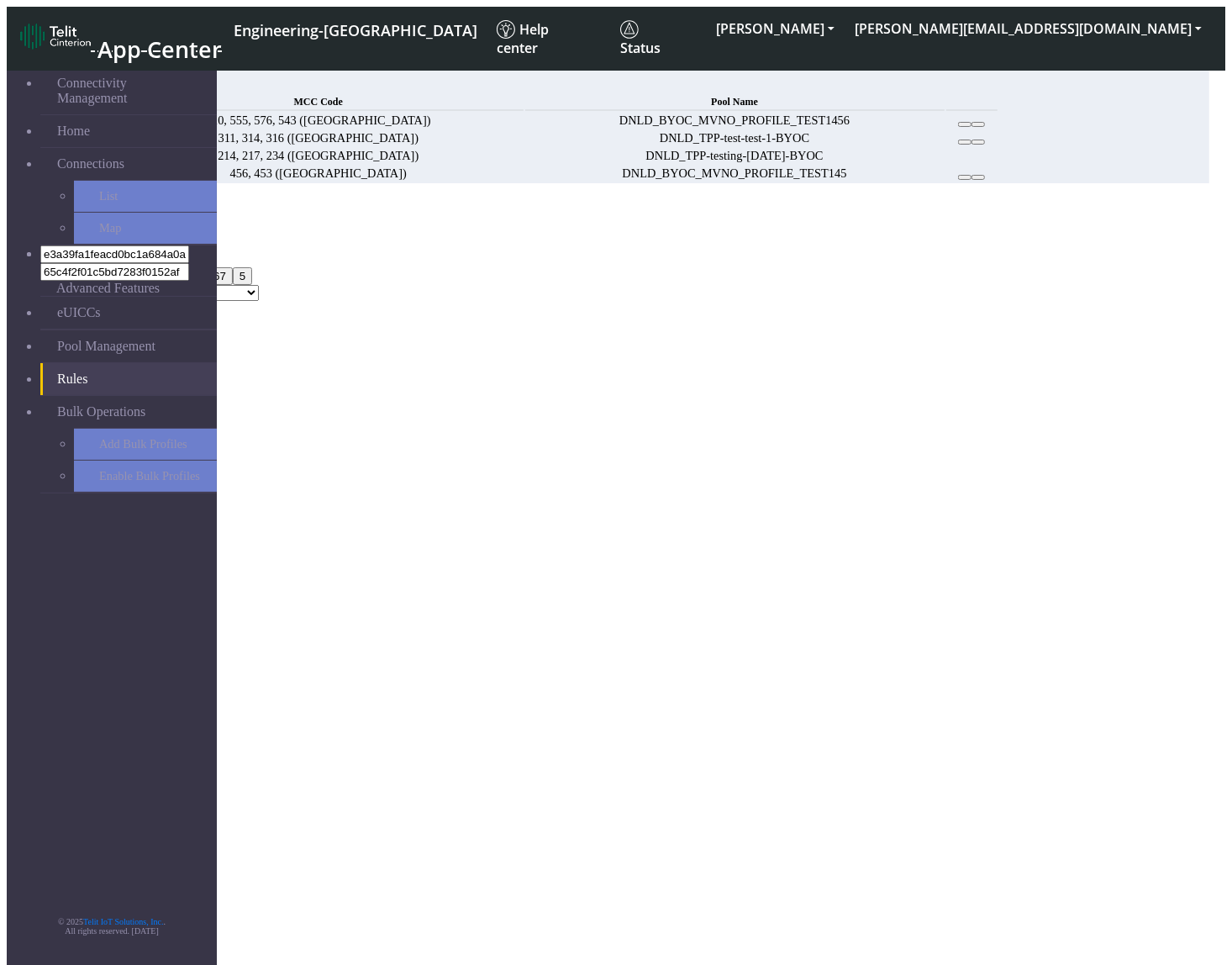
click at [89, 250] on button "312, 123, 423" at bounding box center [47, 258] width 83 height 17
click at [259, 274] on select "DNLD_BYOC-test-test DNLD_TPP-test-test DNLD_MVNO-flolive.net-testmvno DNLD_MVNO…" at bounding box center [163, 275] width 192 height 16
click at [845, 34] on button "ALESSANDRO" at bounding box center [775, 28] width 139 height 30
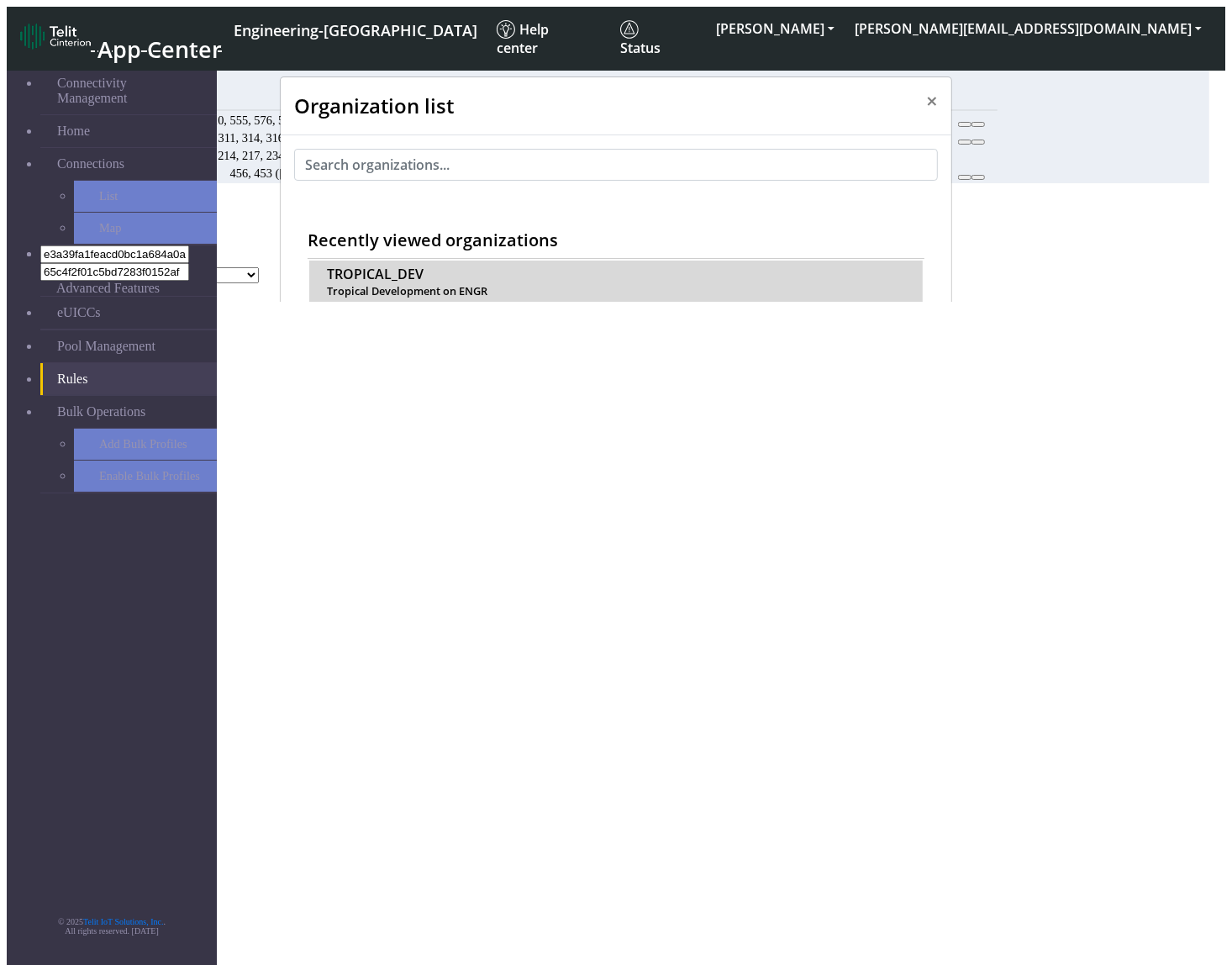
click at [384, 285] on span "Tropical Development on ENGR" at bounding box center [616, 292] width 579 height 13
click at [383, 266] on span "TROPICAL_DEV" at bounding box center [375, 274] width 96 height 16
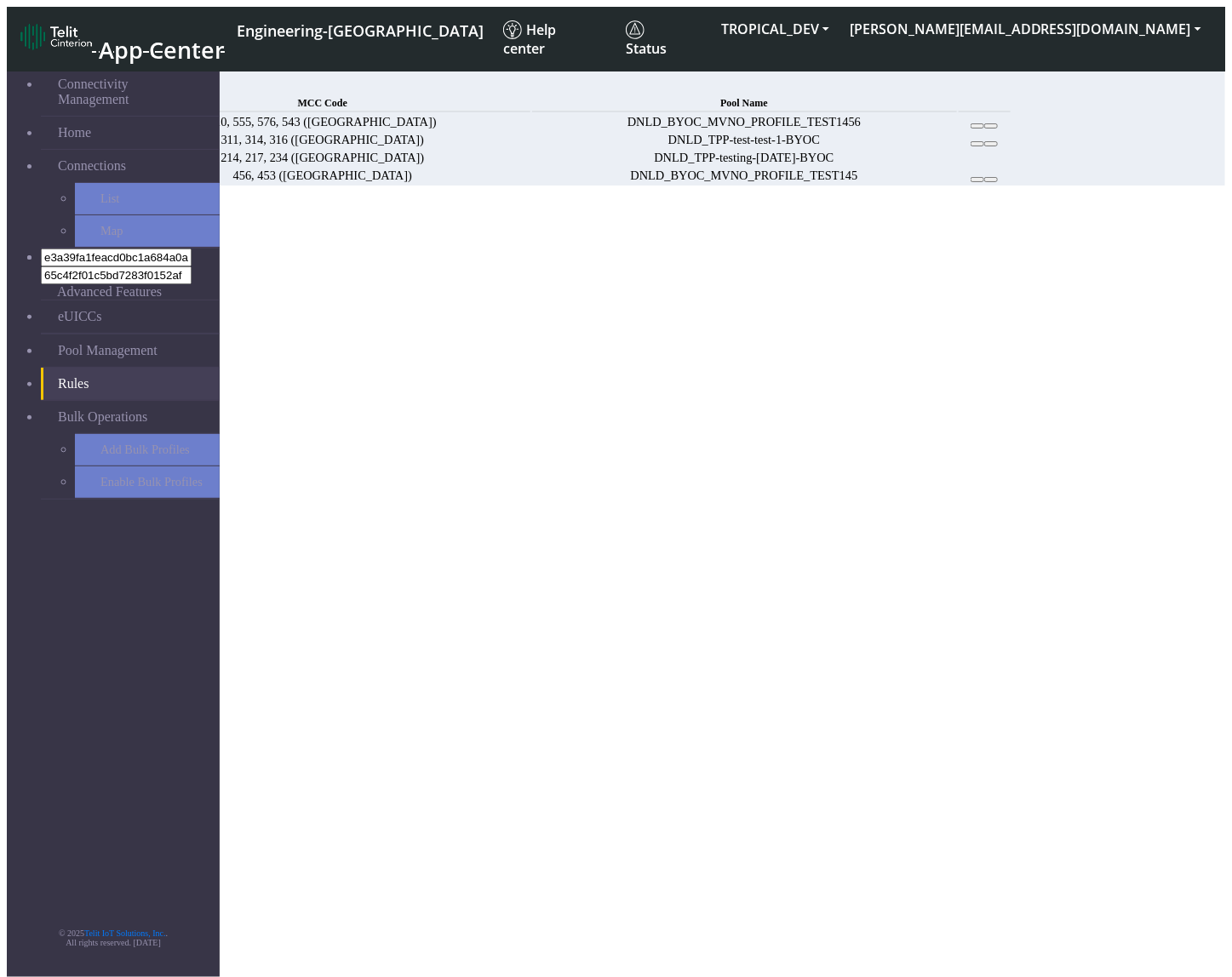
click at [137, 81] on span "Add" at bounding box center [125, 85] width 24 height 15
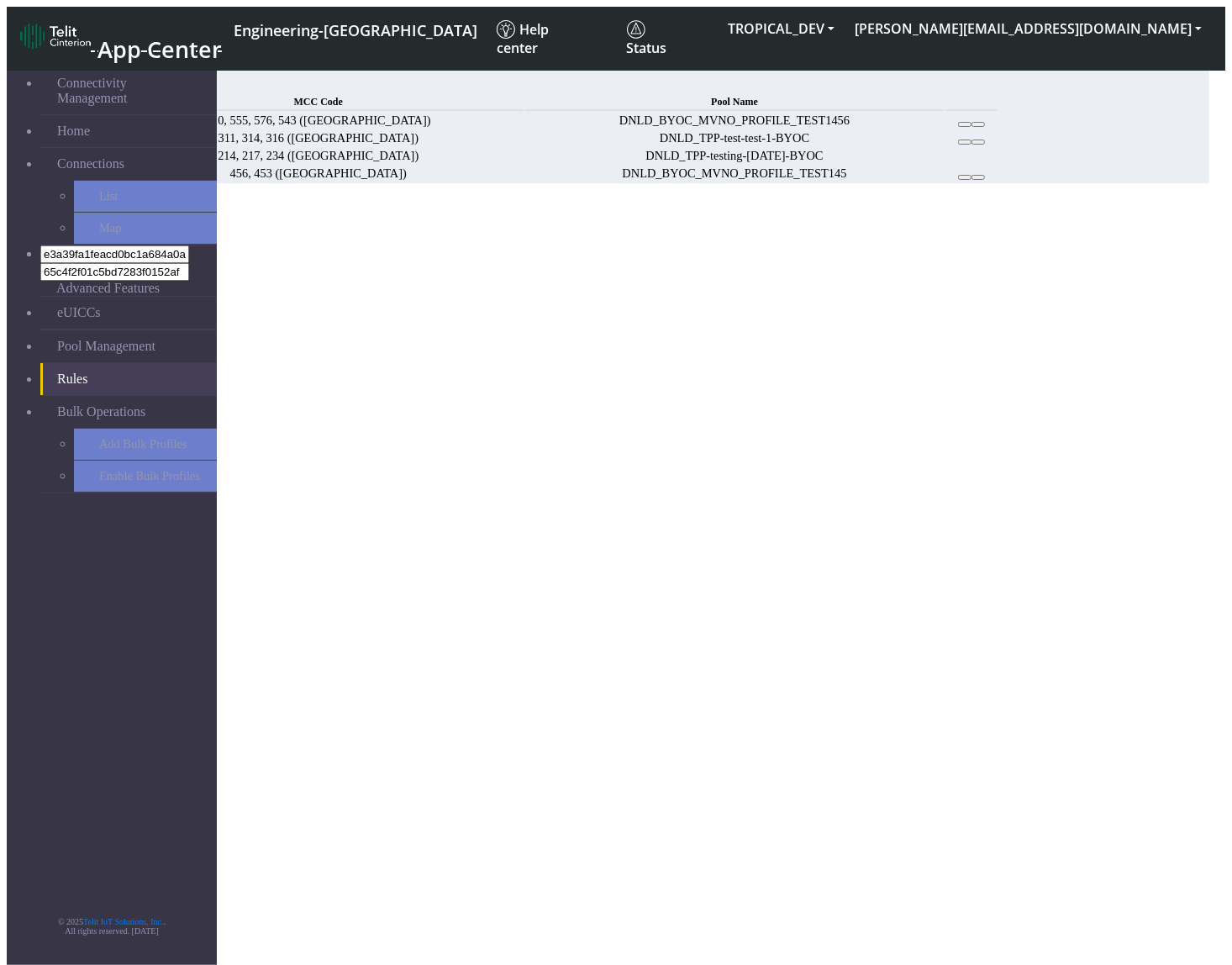
click at [81, 250] on button "Choose one" at bounding box center [43, 258] width 74 height 17
click at [39, 267] on button "123" at bounding box center [22, 275] width 32 height 17
click at [71, 267] on button "312" at bounding box center [55, 275] width 32 height 17
click at [104, 285] on button "423" at bounding box center [87, 275] width 32 height 17
click at [710, 234] on div "MCC Code 123, 312, 423 123 312 423 21 23 25 24 67 5 Pool Name DNLD_MVNO-flolive…" at bounding box center [608, 267] width 1203 height 66
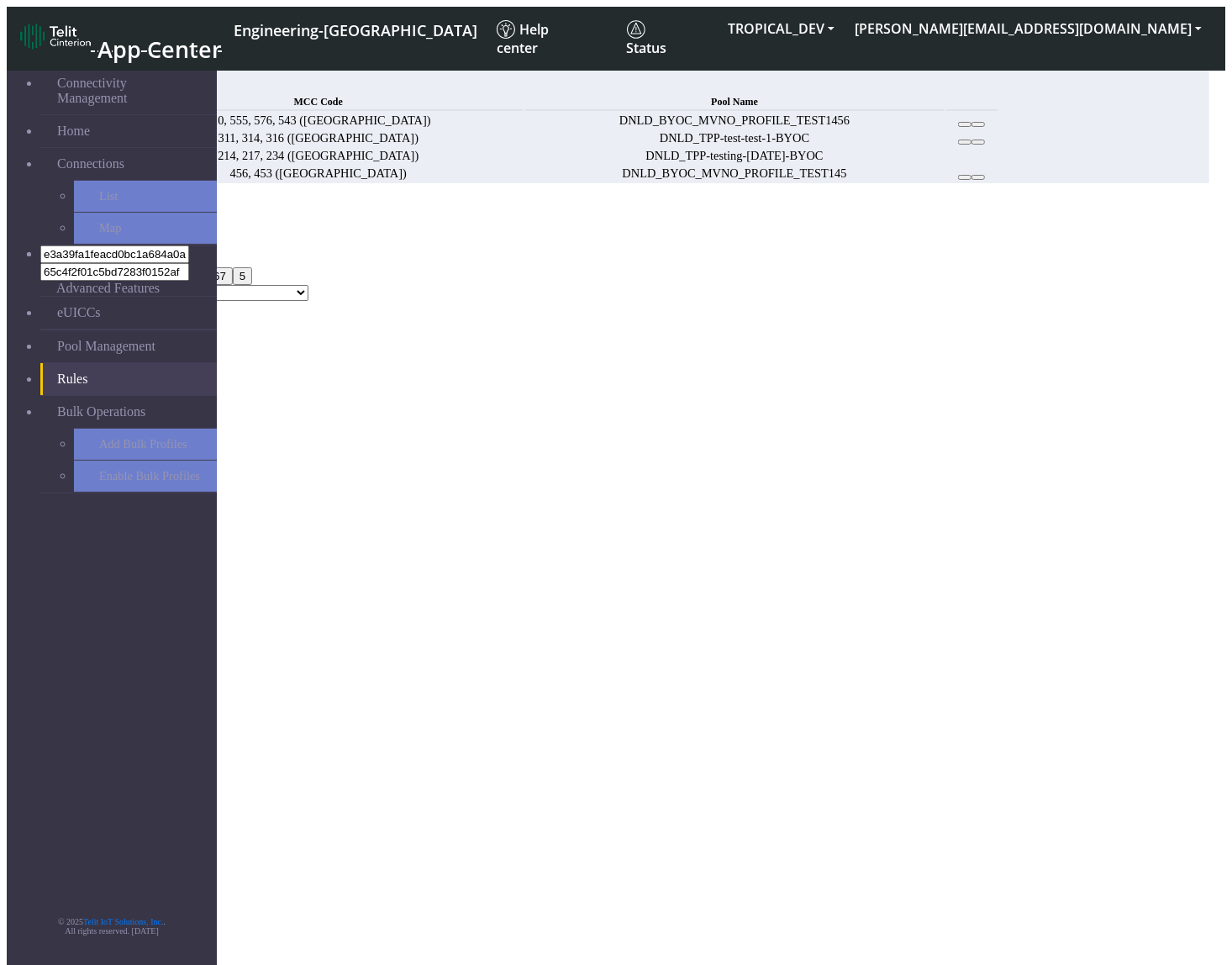
click at [641, 201] on div "Add Rule" at bounding box center [608, 208] width 1203 height 15
click at [89, 250] on button "123, 312, 423" at bounding box center [47, 258] width 83 height 17
click at [309, 279] on select "DNLD_MVNO-flolive.net-testPoolApril11 DNLD_TPP-test-test-1 DNLD_TPP-testing-Mar…" at bounding box center [188, 275] width 242 height 16
select select "DNLD_BYOC_MVNO_PROFILE_TEST145"
click at [309, 267] on select "DNLD_MVNO-flolive.net-testPoolApril11 DNLD_TPP-test-test-1 DNLD_TPP-testing-Mar…" at bounding box center [188, 275] width 242 height 16
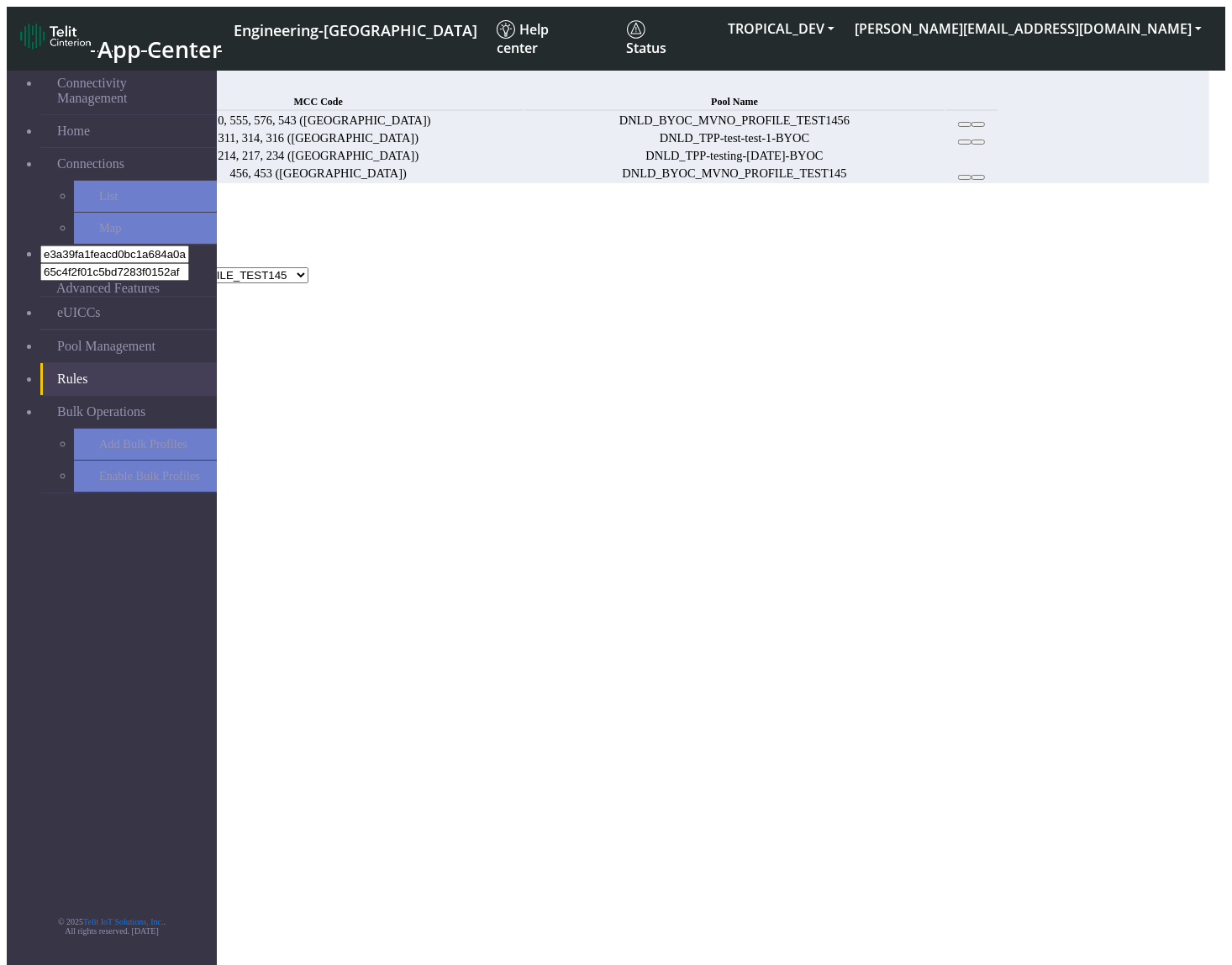
click at [40, 302] on button "Add" at bounding box center [23, 293] width 34 height 17
click at [108, 394] on button "Confirm" at bounding box center [82, 403] width 53 height 17
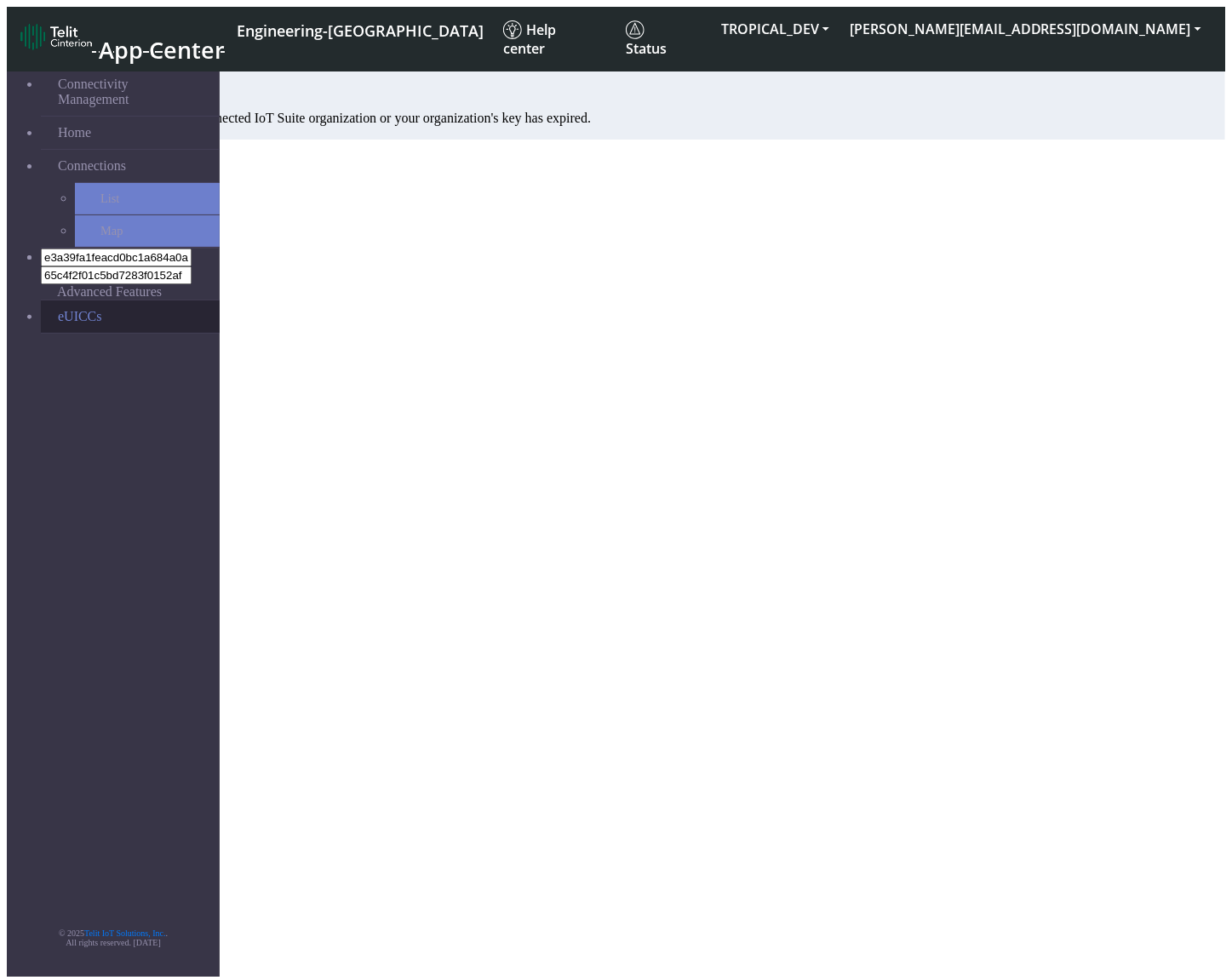
click at [99, 301] on link "eUICCs" at bounding box center [130, 316] width 178 height 32
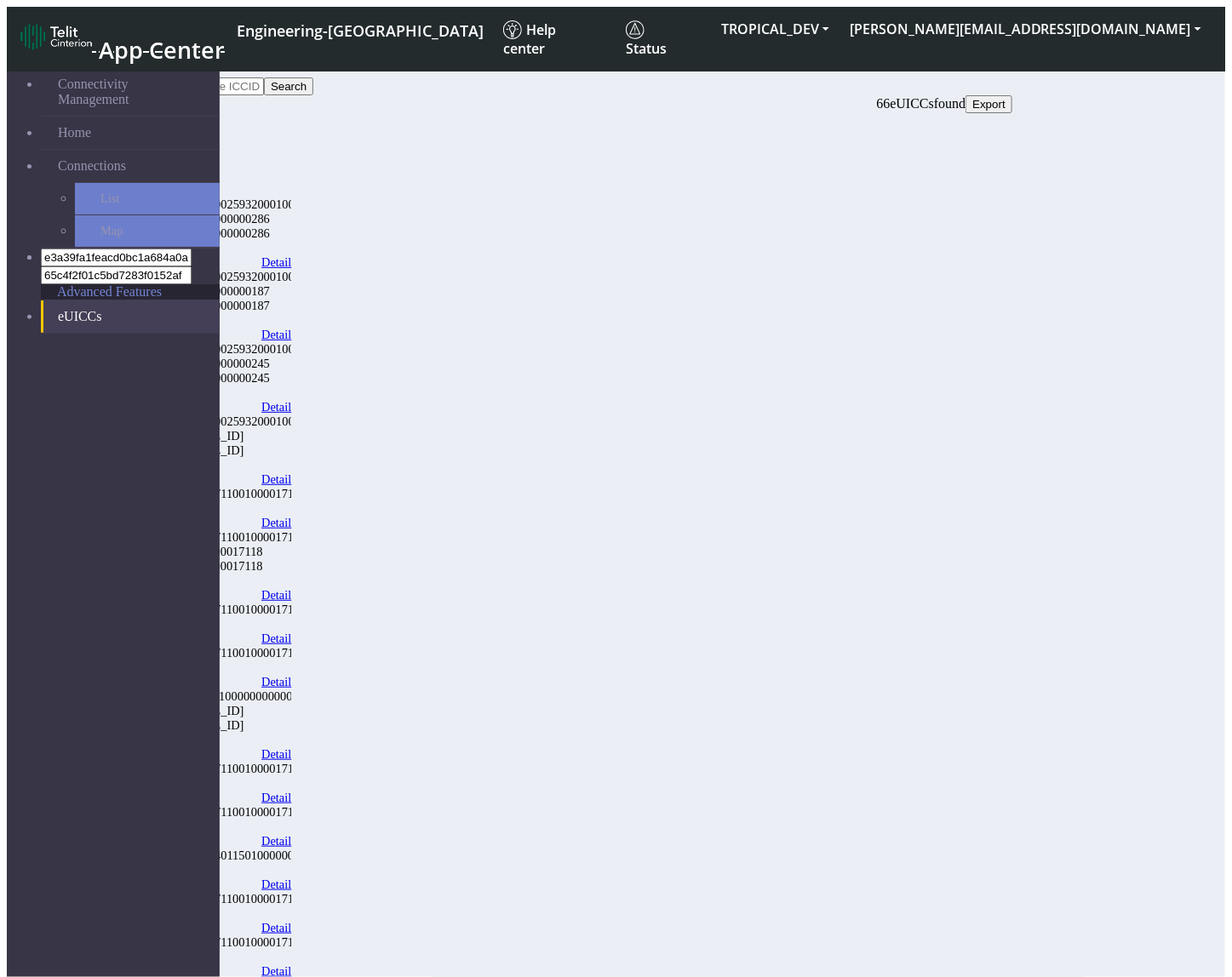
click at [81, 284] on span "Advanced Features" at bounding box center [109, 292] width 105 height 16
click at [116, 301] on link "eUICCs" at bounding box center [130, 316] width 178 height 32
click at [839, 19] on button "TROPICAL_DEV" at bounding box center [776, 29] width 129 height 30
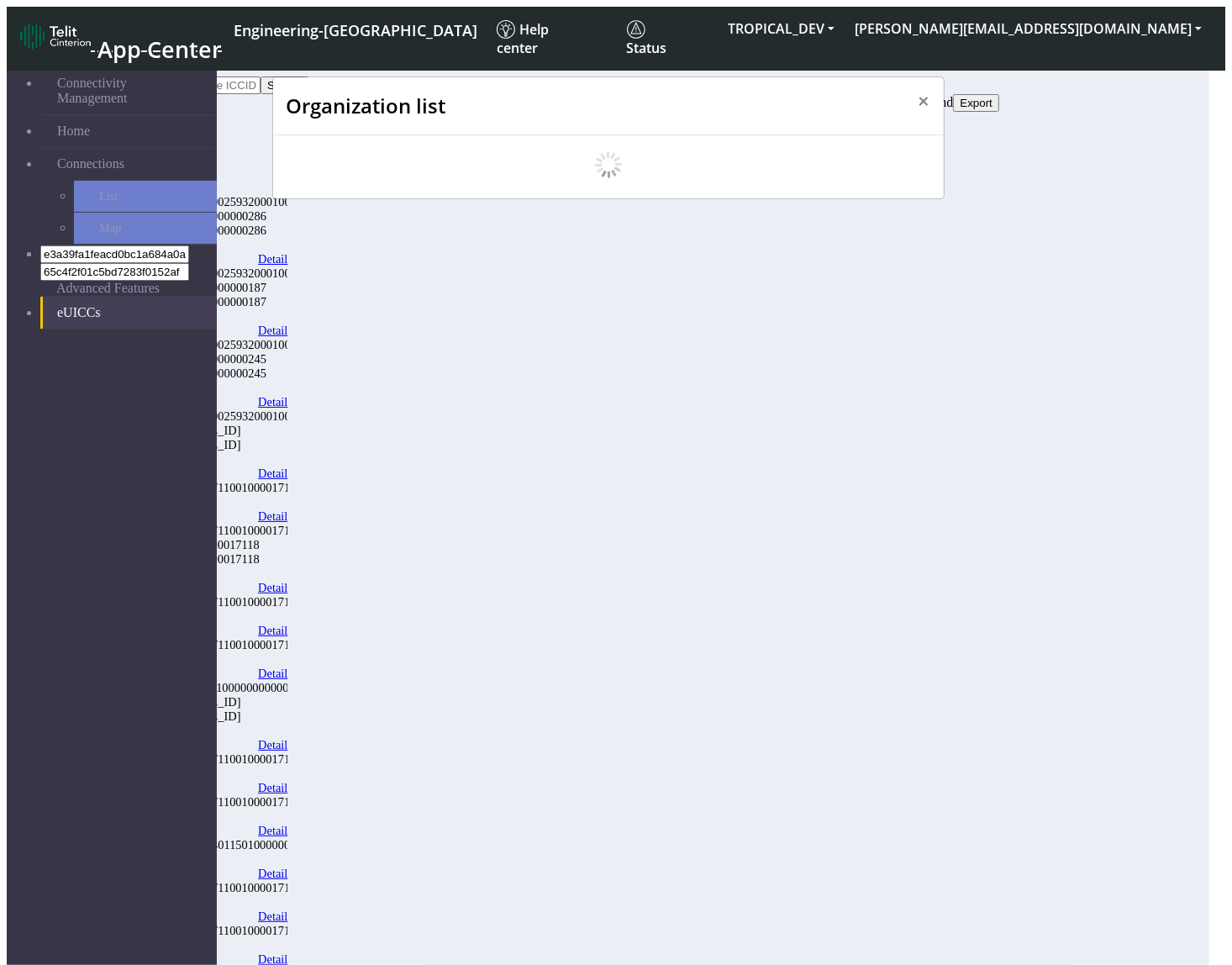
scroll to position [5, 0]
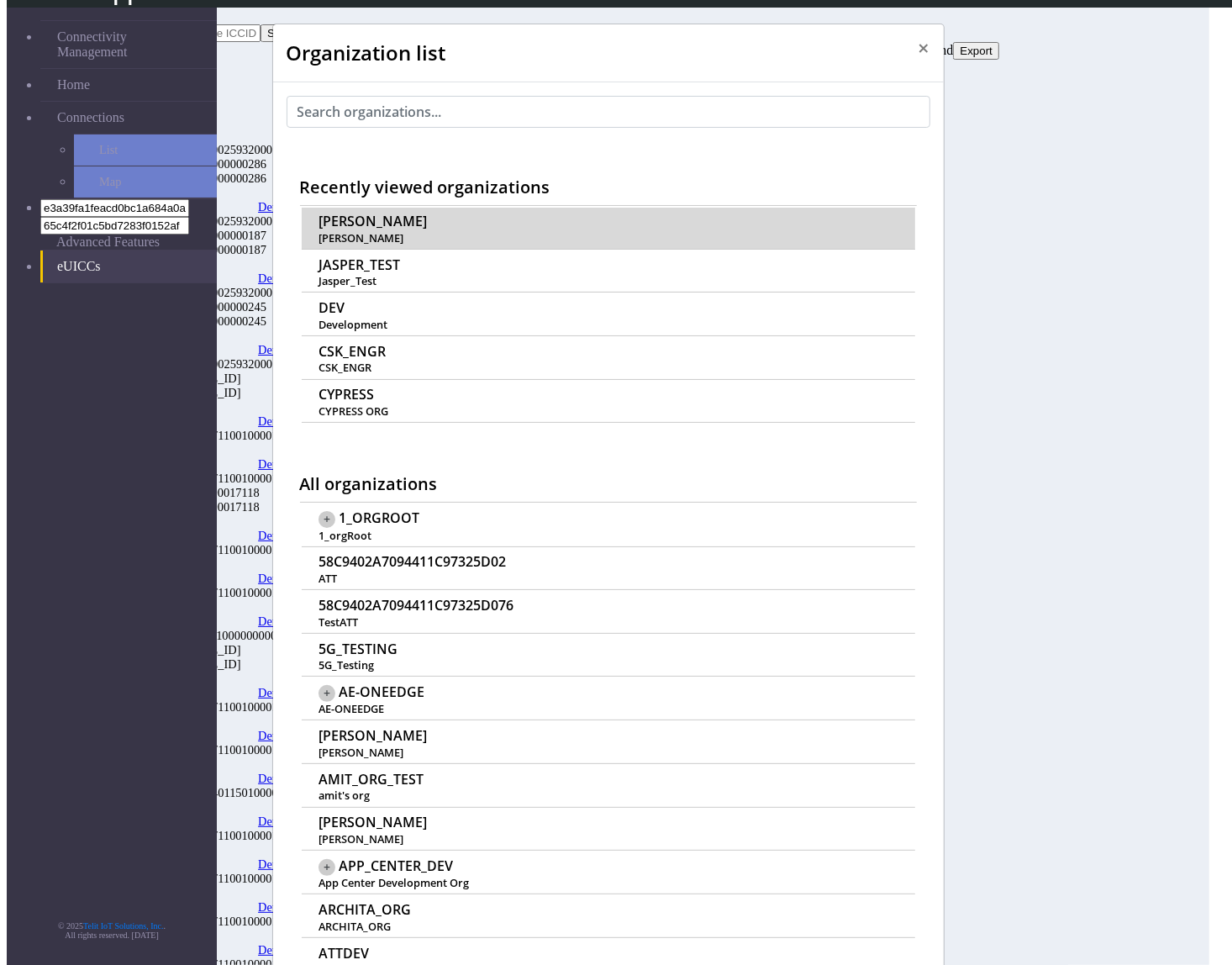
click at [397, 208] on td "ALESSANDRO alessandro" at bounding box center [608, 229] width 613 height 42
click at [357, 214] on span "[PERSON_NAME]" at bounding box center [373, 222] width 108 height 16
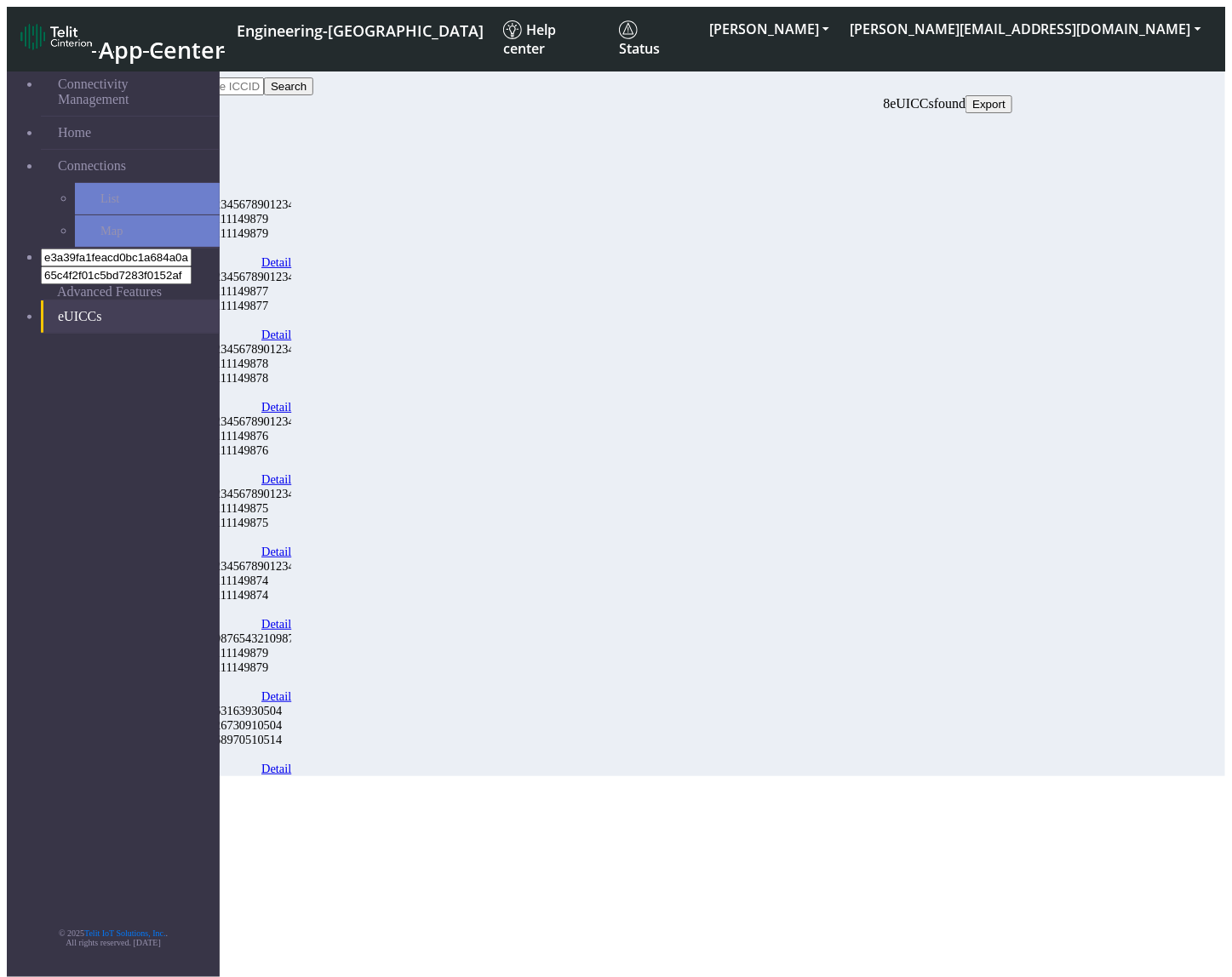
drag, startPoint x: 479, startPoint y: 815, endPoint x: 386, endPoint y: 853, distance: 100.5
click at [479, 776] on section "Connectivity Management Home Connections List Map e3a39fa1feacd0bc1a684a0abde55…" at bounding box center [616, 414] width 1218 height 722
click at [649, 776] on section "Connectivity Management Home Connections List Map e3a39fa1feacd0bc1a684a0abde55…" at bounding box center [616, 414] width 1218 height 722
click at [109, 301] on link "eUICCs" at bounding box center [130, 316] width 178 height 32
drag, startPoint x: 483, startPoint y: 789, endPoint x: 103, endPoint y: 6, distance: 870.3
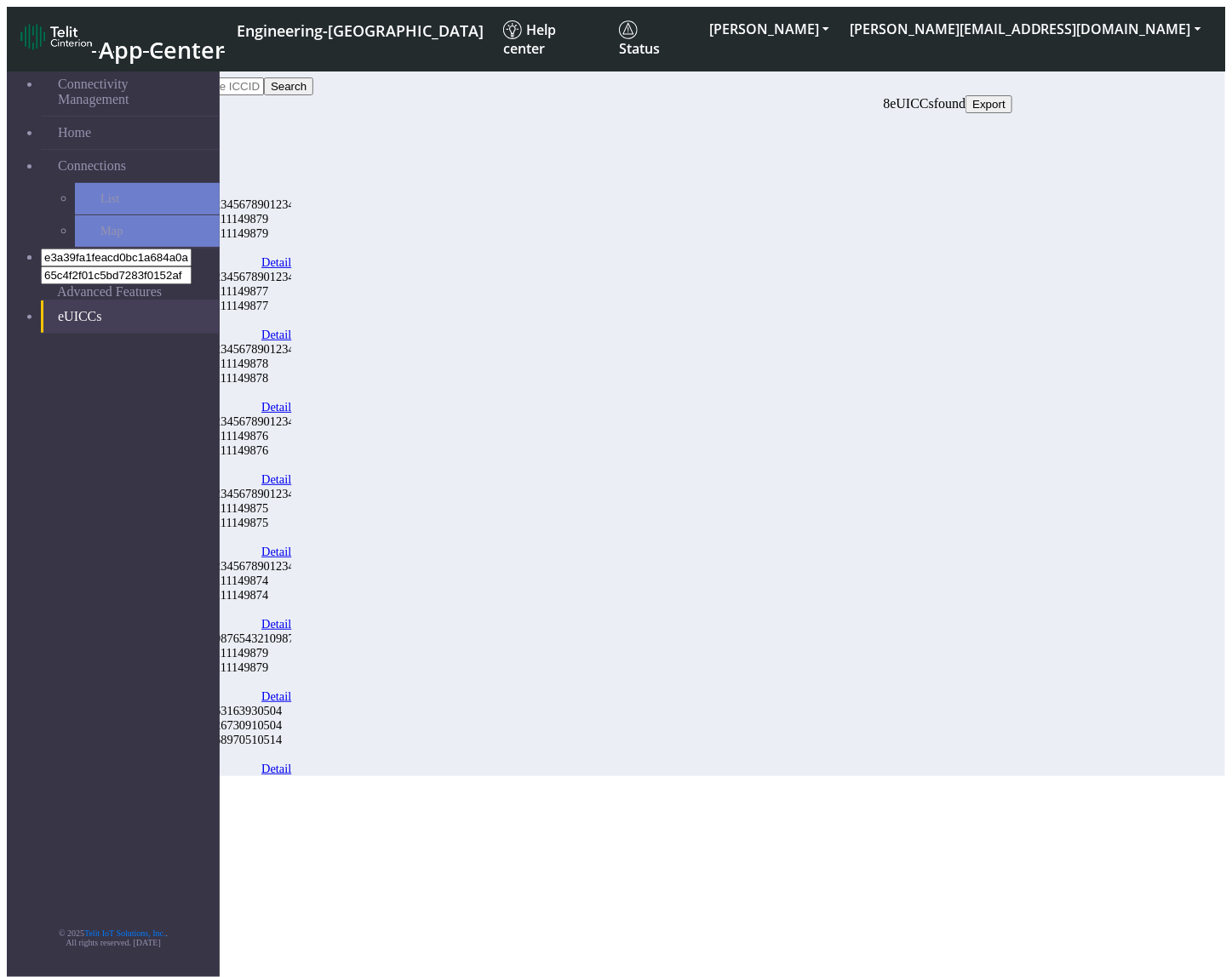
click at [483, 776] on section "Connectivity Management Home Connections List Map e3a39fa1feacd0bc1a684a0abde55…" at bounding box center [616, 414] width 1218 height 722
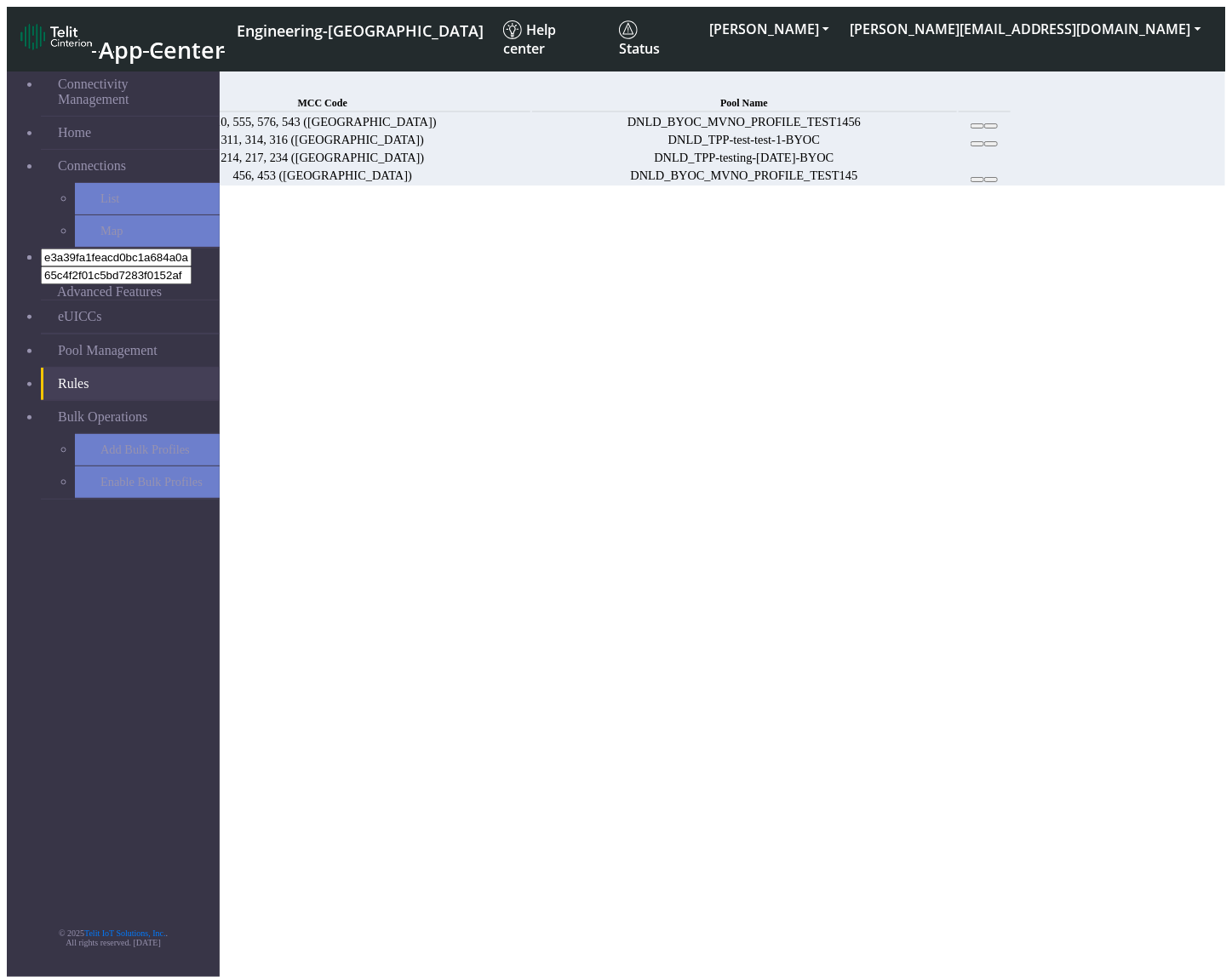
click at [137, 92] on link "Add" at bounding box center [125, 85] width 24 height 15
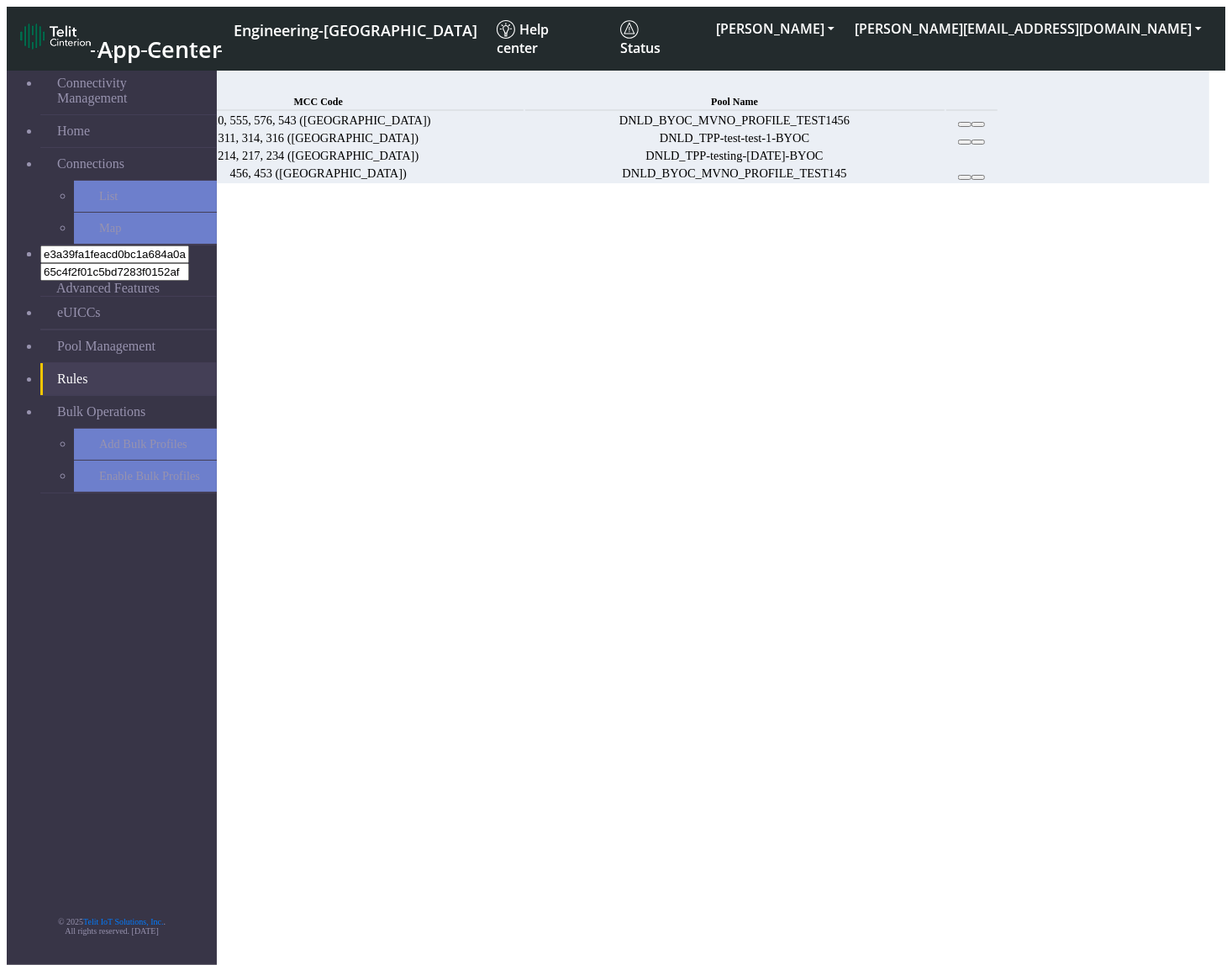
click at [81, 250] on button "Choose one" at bounding box center [43, 258] width 74 height 17
click at [39, 267] on button "123" at bounding box center [22, 275] width 32 height 17
click at [71, 267] on button "312" at bounding box center [55, 275] width 32 height 17
click at [104, 282] on button "423" at bounding box center [87, 275] width 32 height 17
click at [89, 250] on button "123, 312, 423" at bounding box center [47, 258] width 83 height 17
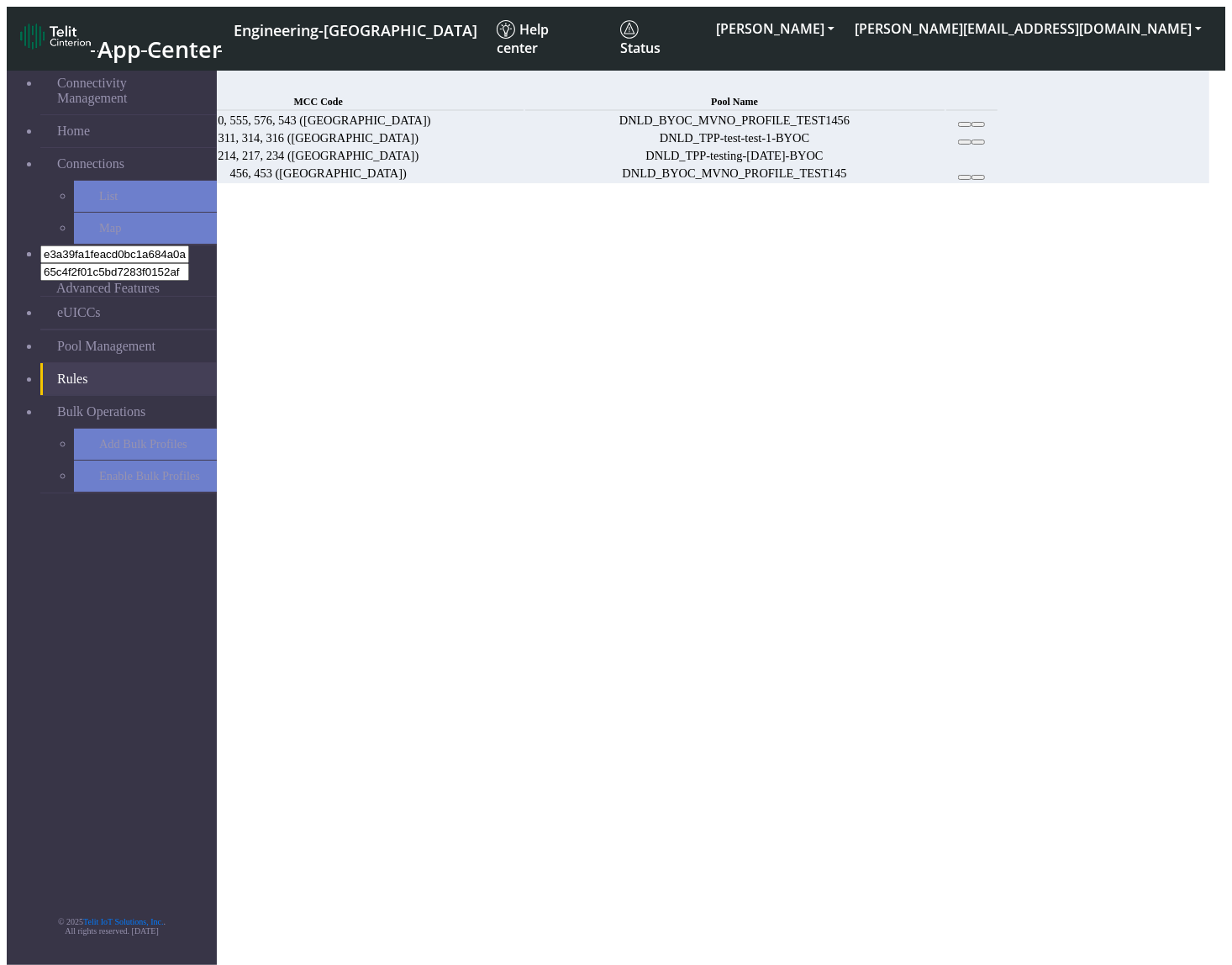
click at [85, 267] on select "Pool Name" at bounding box center [76, 275] width 18 height 16
select select
click at [259, 267] on select "DNLD_BYOC-test-test DNLD_TPP-test-test DNLD_MVNO-flolive.net-testmvno DNLD_MVNO…" at bounding box center [163, 275] width 192 height 16
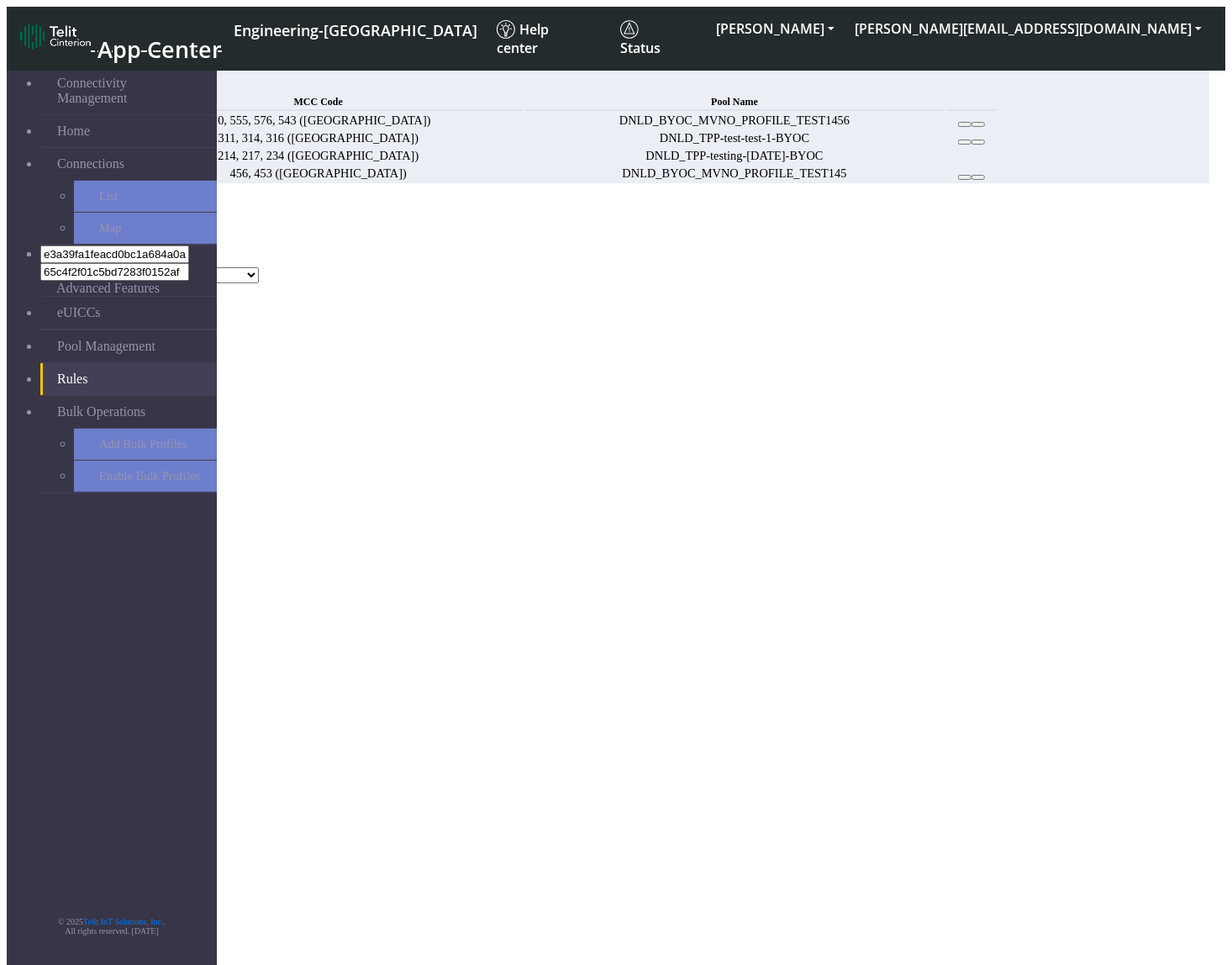
click at [259, 267] on select "DNLD_BYOC-test-test DNLD_TPP-test-test DNLD_MVNO-flolive.net-testmvno DNLD_MVNO…" at bounding box center [163, 275] width 192 height 16
drag, startPoint x: 757, startPoint y: 263, endPoint x: 804, endPoint y: 259, distance: 47.2
click at [259, 267] on select "DNLD_BYOC-test-test DNLD_TPP-test-test DNLD_MVNO-flolive.net-testmvno DNLD_MVNO…" at bounding box center [163, 275] width 192 height 16
click at [845, 26] on button "[PERSON_NAME]" at bounding box center [775, 28] width 139 height 30
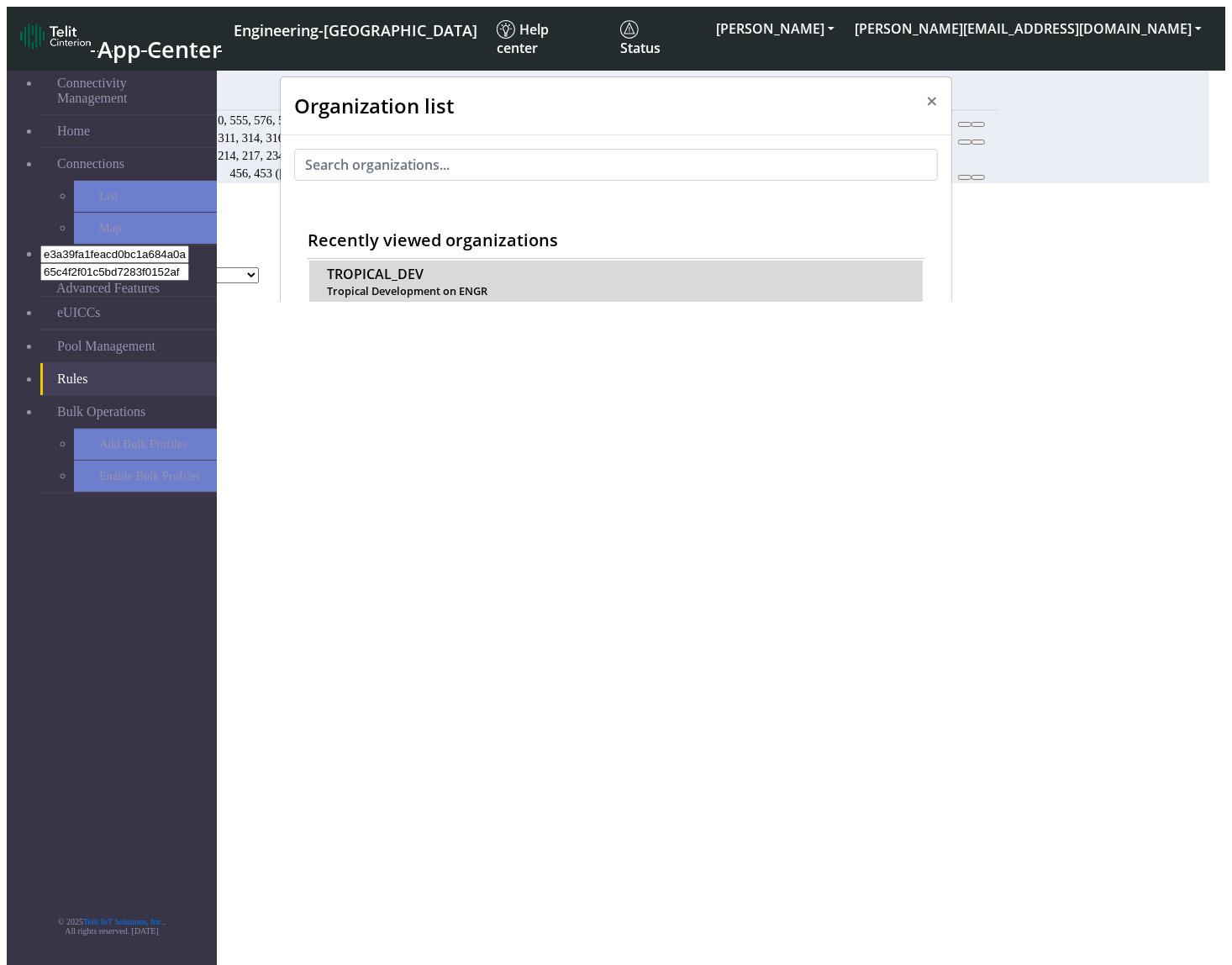
click at [380, 266] on span "TROPICAL_DEV" at bounding box center [375, 274] width 96 height 16
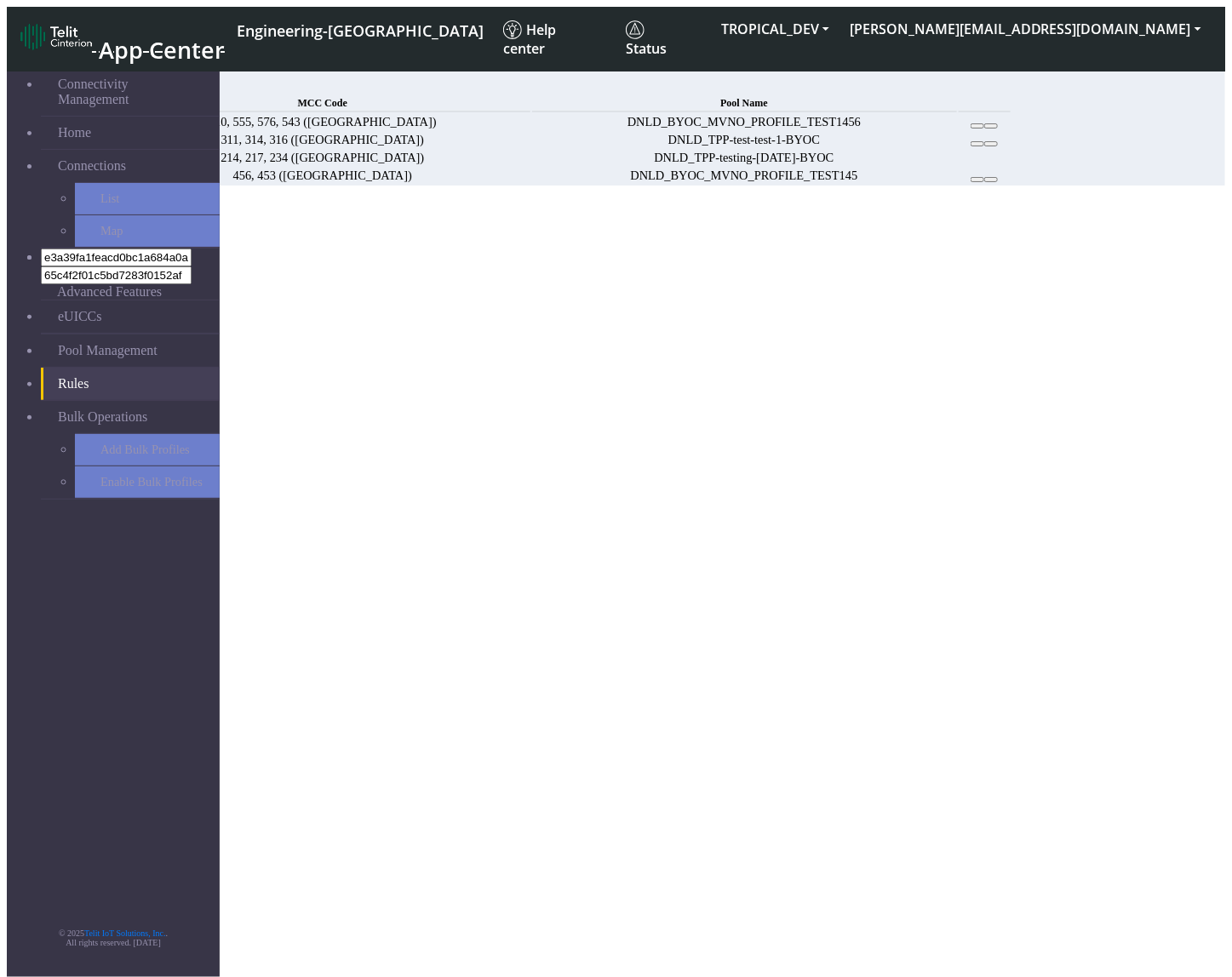
click at [137, 86] on span "Add" at bounding box center [125, 85] width 24 height 15
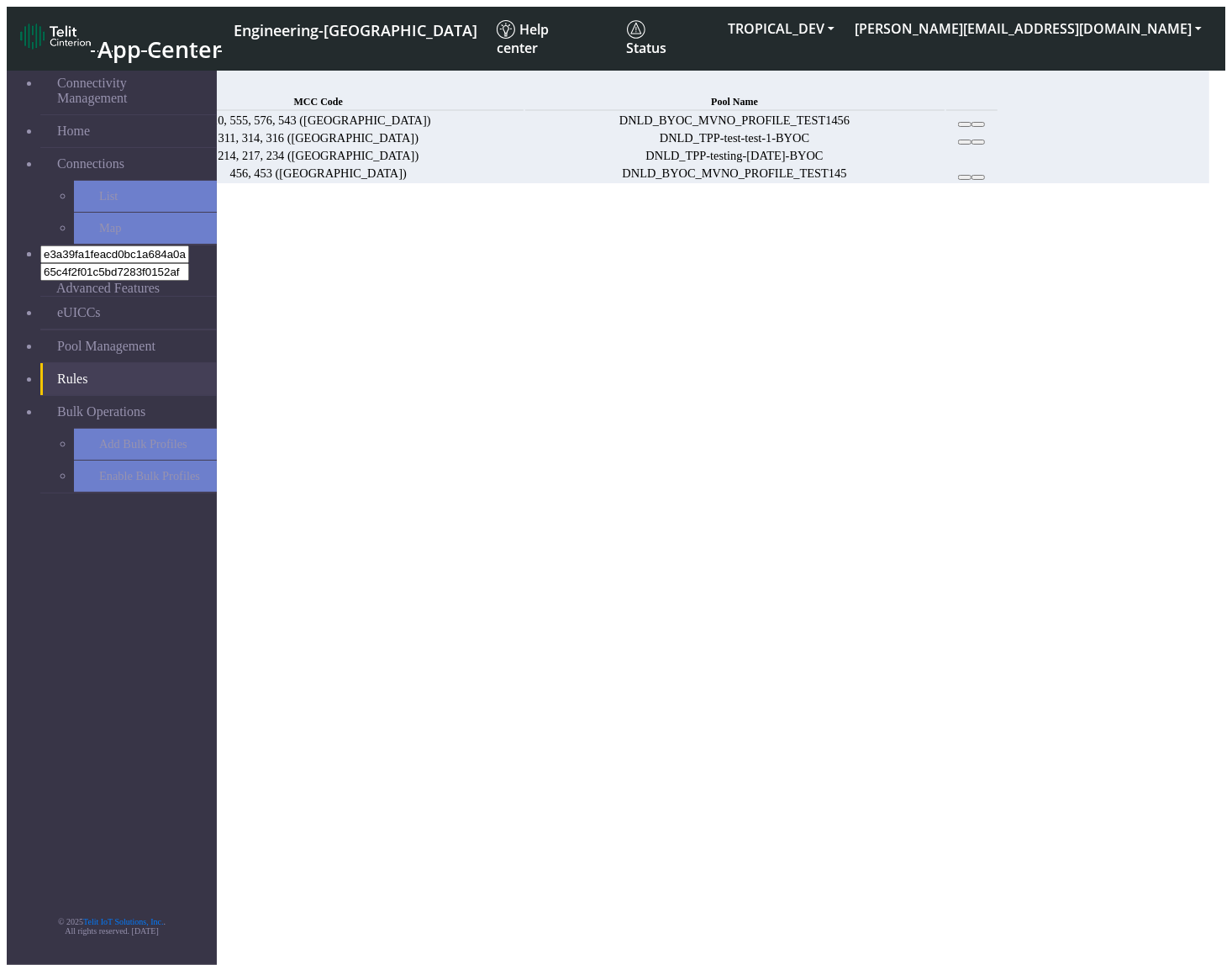
click at [81, 250] on button "Choose one" at bounding box center [43, 258] width 74 height 17
click at [39, 267] on button "123" at bounding box center [22, 275] width 32 height 17
drag, startPoint x: 490, startPoint y: 251, endPoint x: 489, endPoint y: 265, distance: 14.0
click at [71, 267] on button "312" at bounding box center [55, 275] width 32 height 17
click at [104, 271] on button "423" at bounding box center [87, 275] width 32 height 17
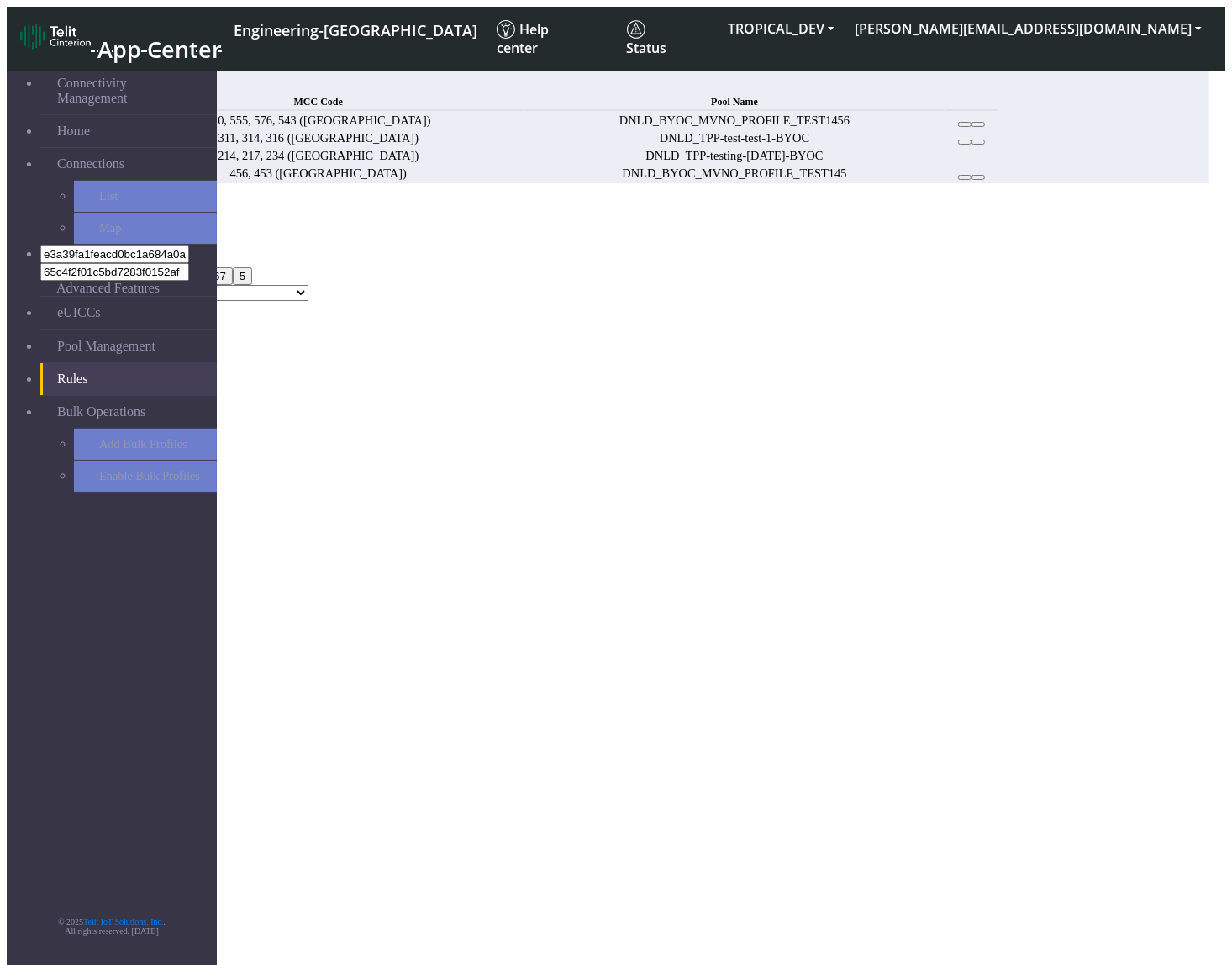
click at [89, 250] on button "123, 312, 423" at bounding box center [47, 258] width 83 height 17
click at [309, 267] on select "DNLD_MVNO-flolive.net-testPoolApril11 DNLD_TPP-test-test-1 DNLD_TPP-testing-[DA…" at bounding box center [188, 275] width 242 height 16
select select "DNLD_BYOC_MVNO_PROFILE_TEST145"
click at [309, 267] on select "DNLD_MVNO-flolive.net-testPoolApril11 DNLD_TPP-test-test-1 DNLD_TPP-testing-[DA…" at bounding box center [188, 275] width 242 height 16
drag, startPoint x: 336, startPoint y: 334, endPoint x: 344, endPoint y: 342, distance: 11.3
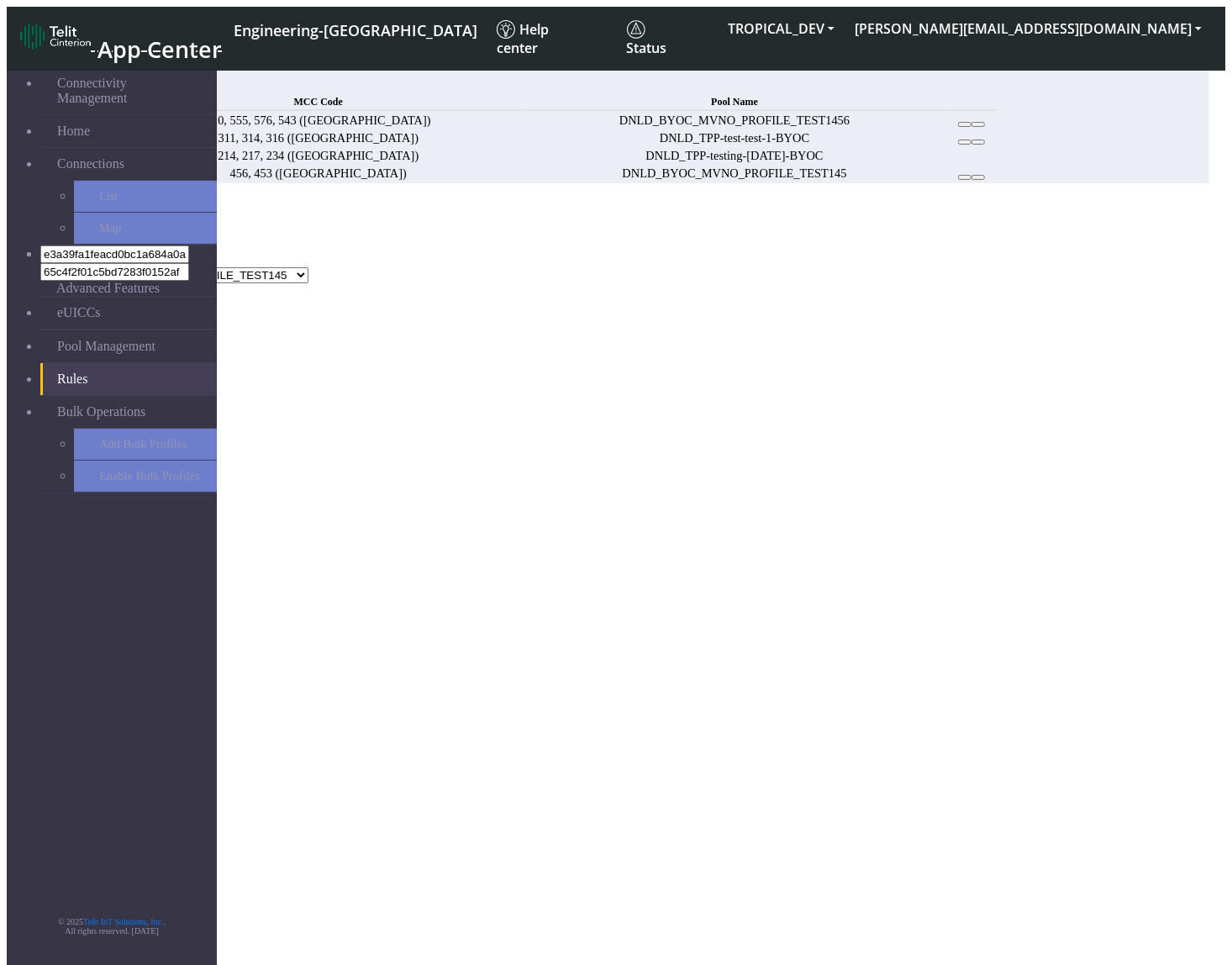
click at [40, 302] on button "Add" at bounding box center [23, 293] width 34 height 17
click at [108, 394] on button "Confirm" at bounding box center [82, 403] width 53 height 17
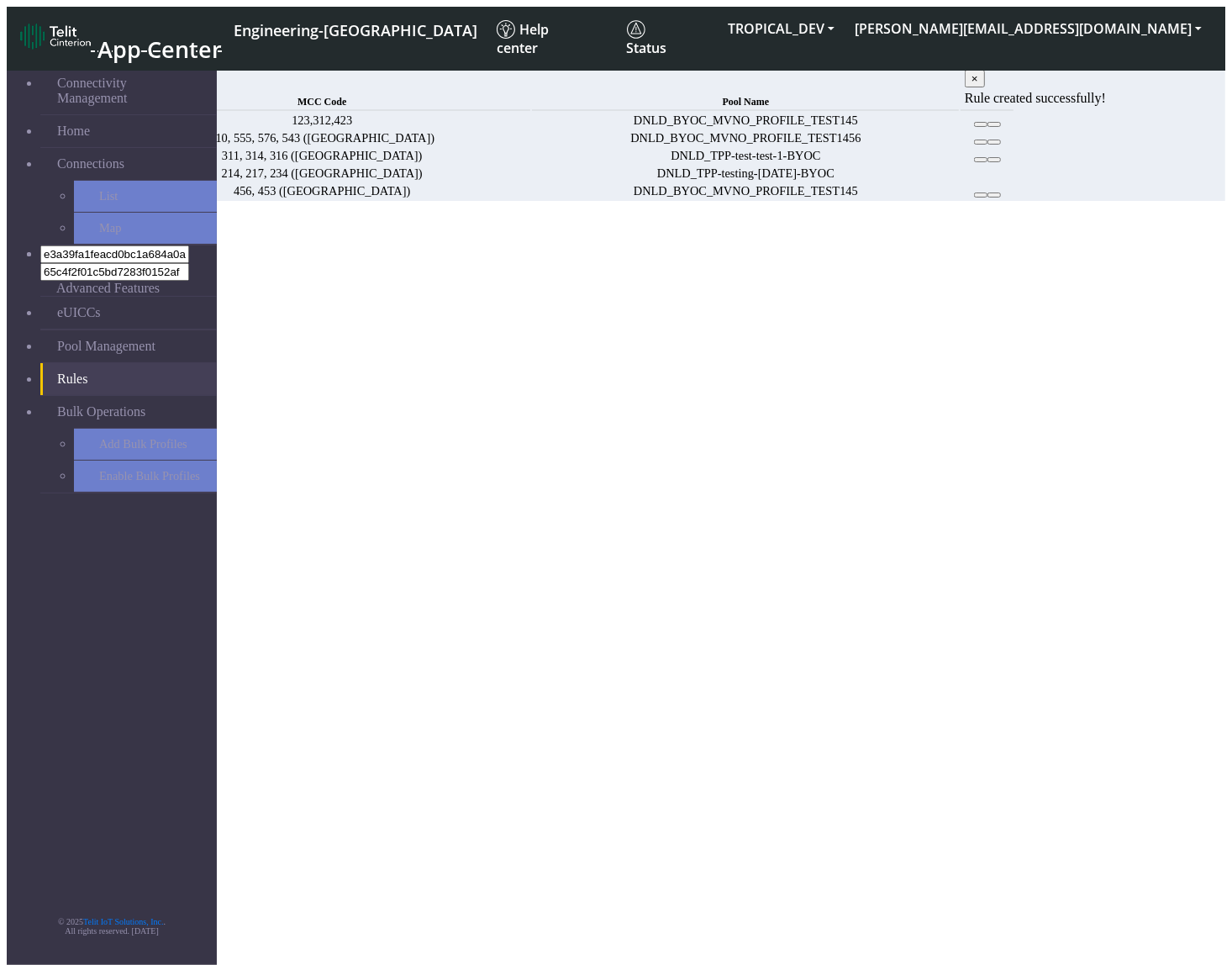
click at [988, 127] on button at bounding box center [980, 124] width 14 height 5
click at [979, 85] on span "×" at bounding box center [974, 79] width 6 height 13
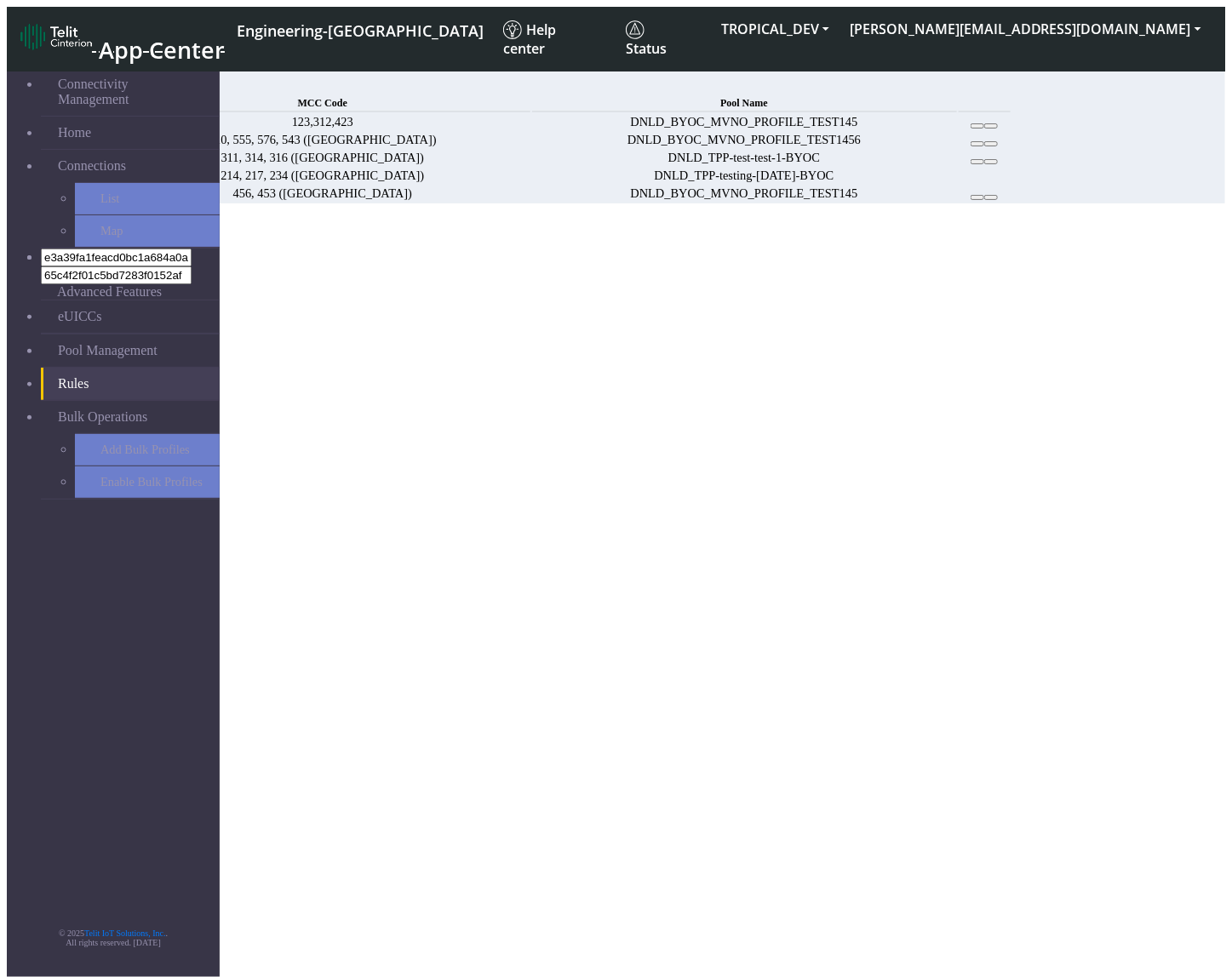
click at [977, 126] on icon at bounding box center [977, 126] width 0 height 0
click at [1010, 148] on td at bounding box center [984, 140] width 52 height 17
click at [984, 146] on button at bounding box center [977, 144] width 14 height 6
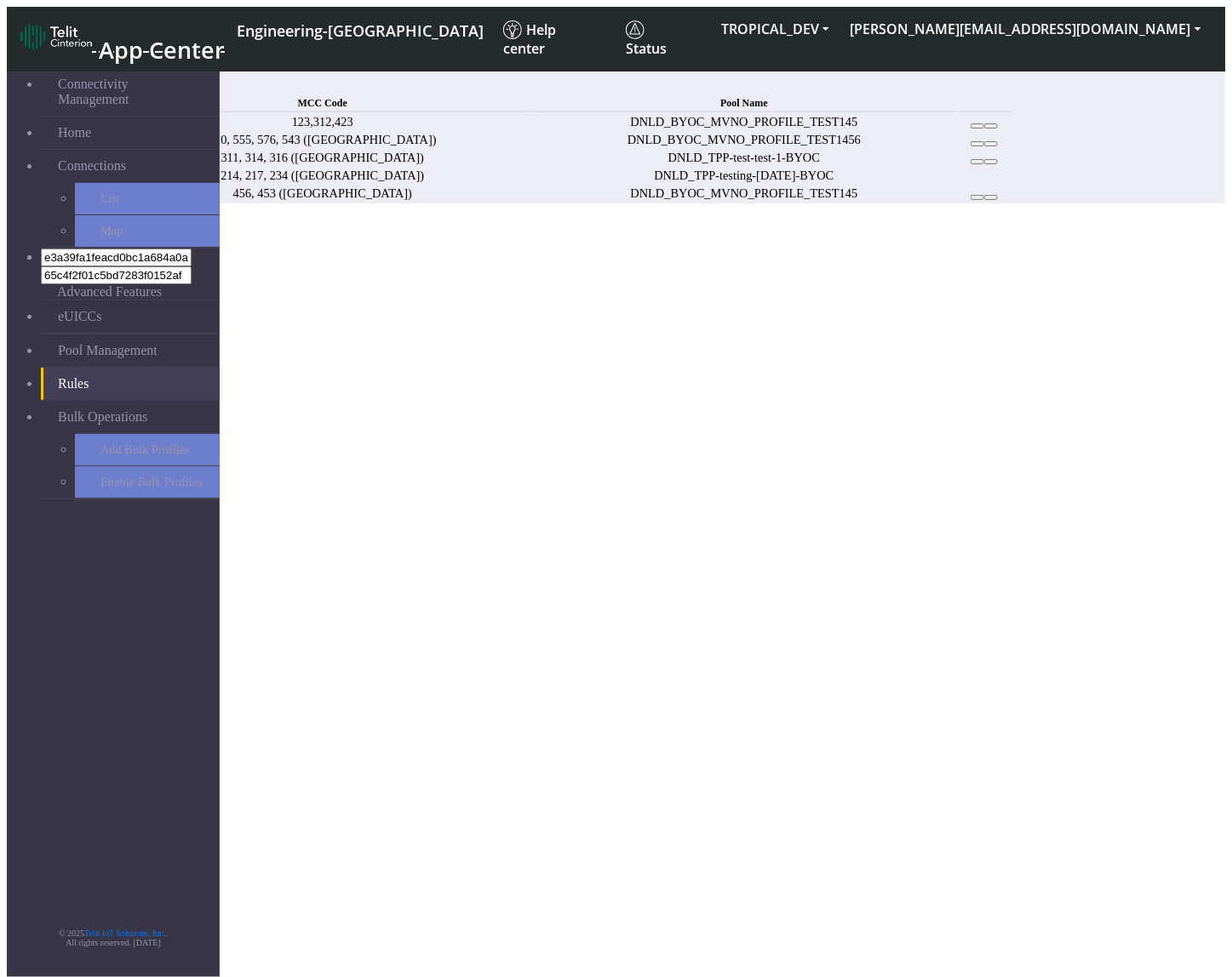
drag, startPoint x: 760, startPoint y: 606, endPoint x: 133, endPoint y: 638, distance: 627.8
click at [757, 203] on section "Connectivity Management Home Connections List Map e3a39fa1feacd0bc1a684a0abde55…" at bounding box center [616, 128] width 1218 height 150
click at [991, 198] on icon at bounding box center [991, 198] width 0 height 0
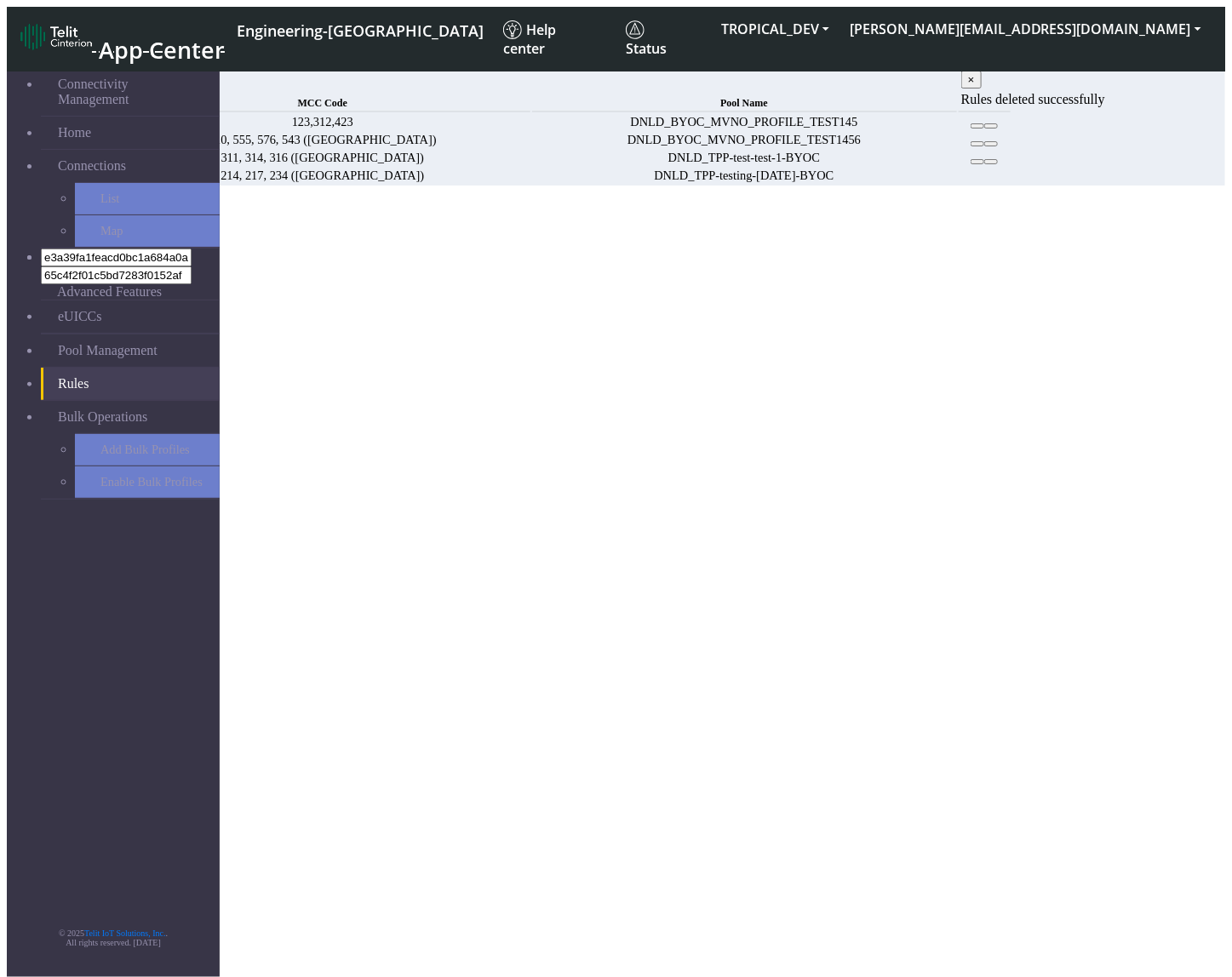
click at [739, 186] on section "Connectivity Management Home Connections List Map e3a39fa1feacd0bc1a684a0abde55…" at bounding box center [616, 119] width 1218 height 132
